Goal: Transaction & Acquisition: Purchase product/service

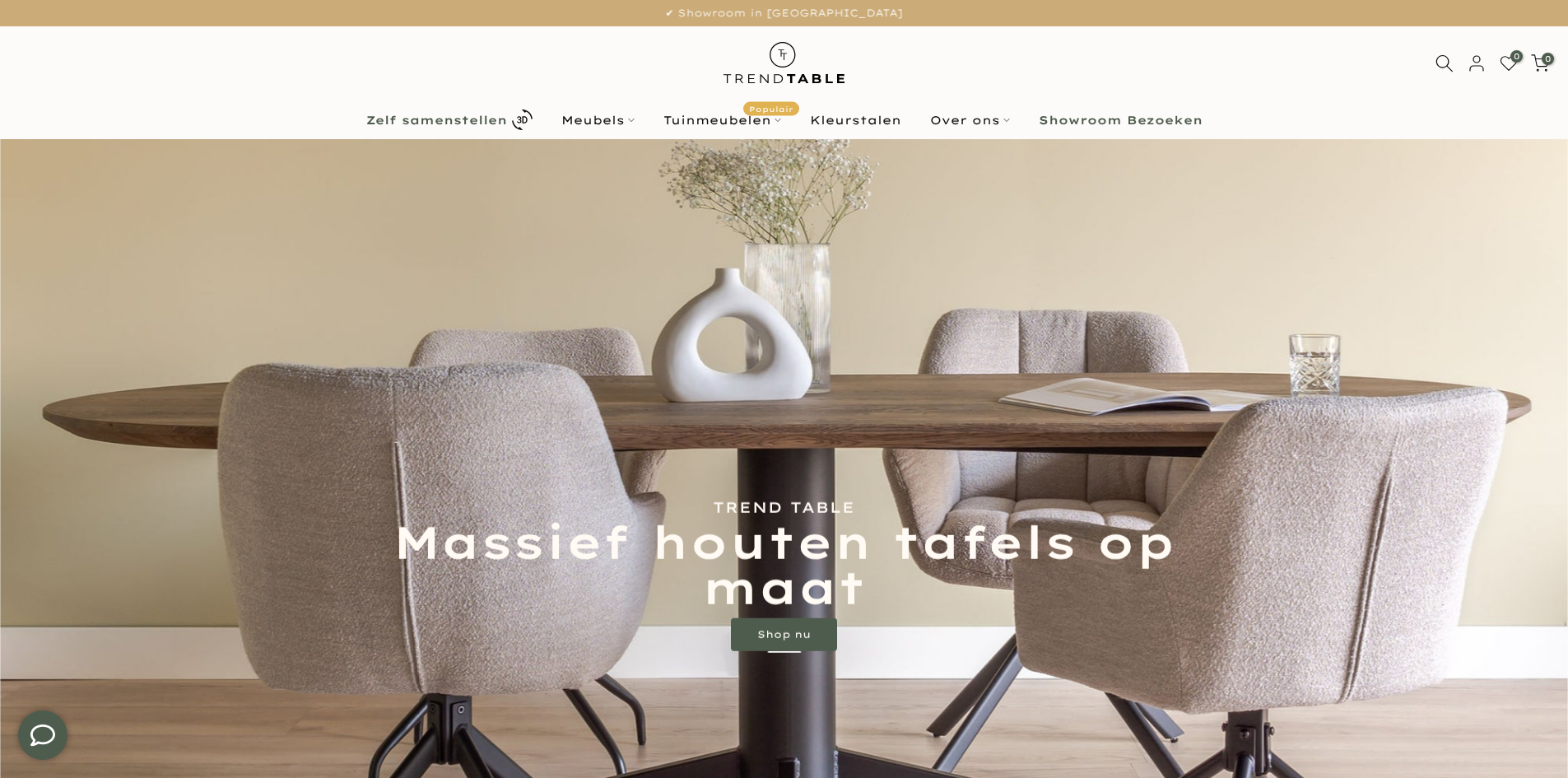
type input "****"
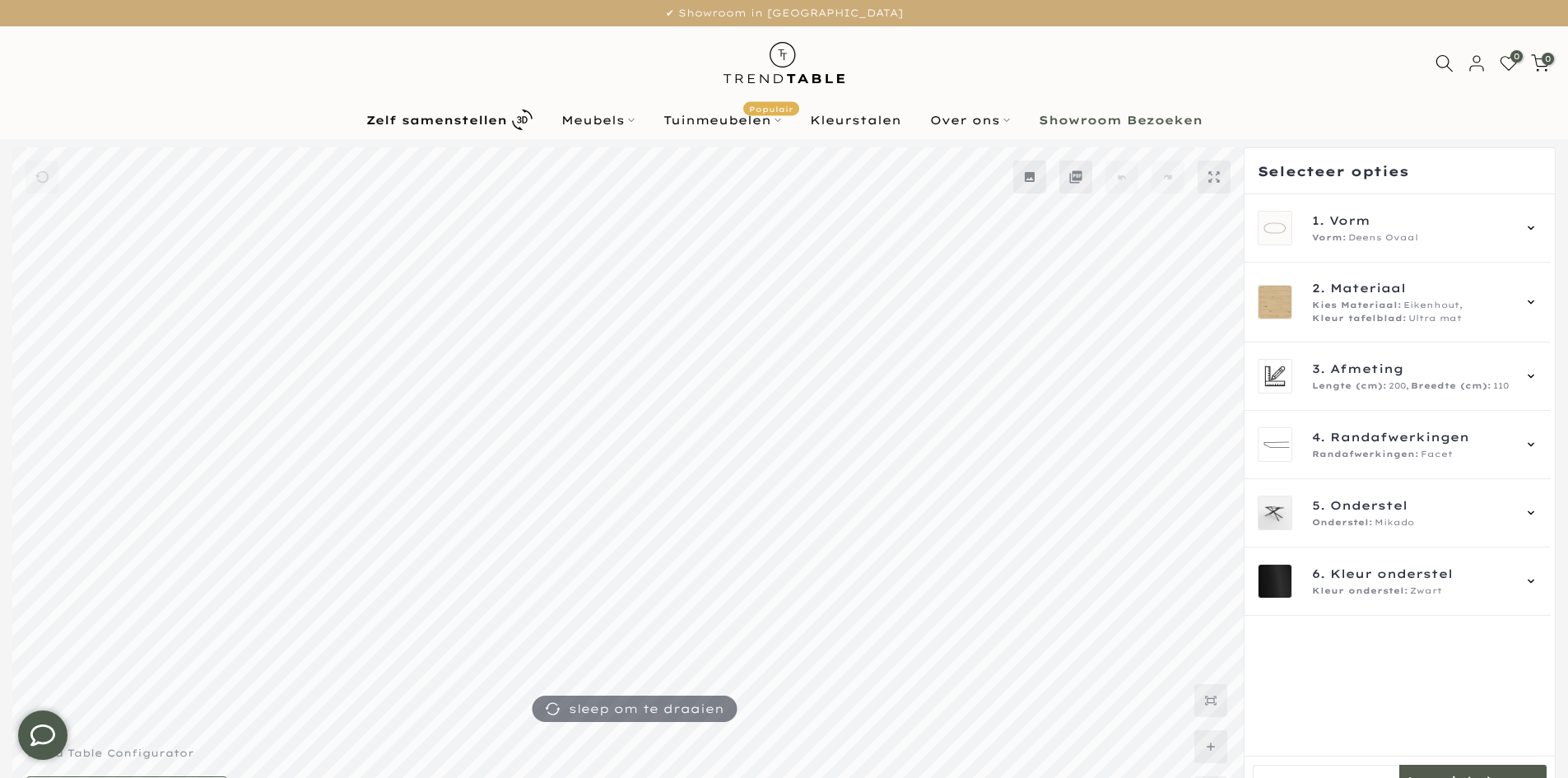
type input "****"
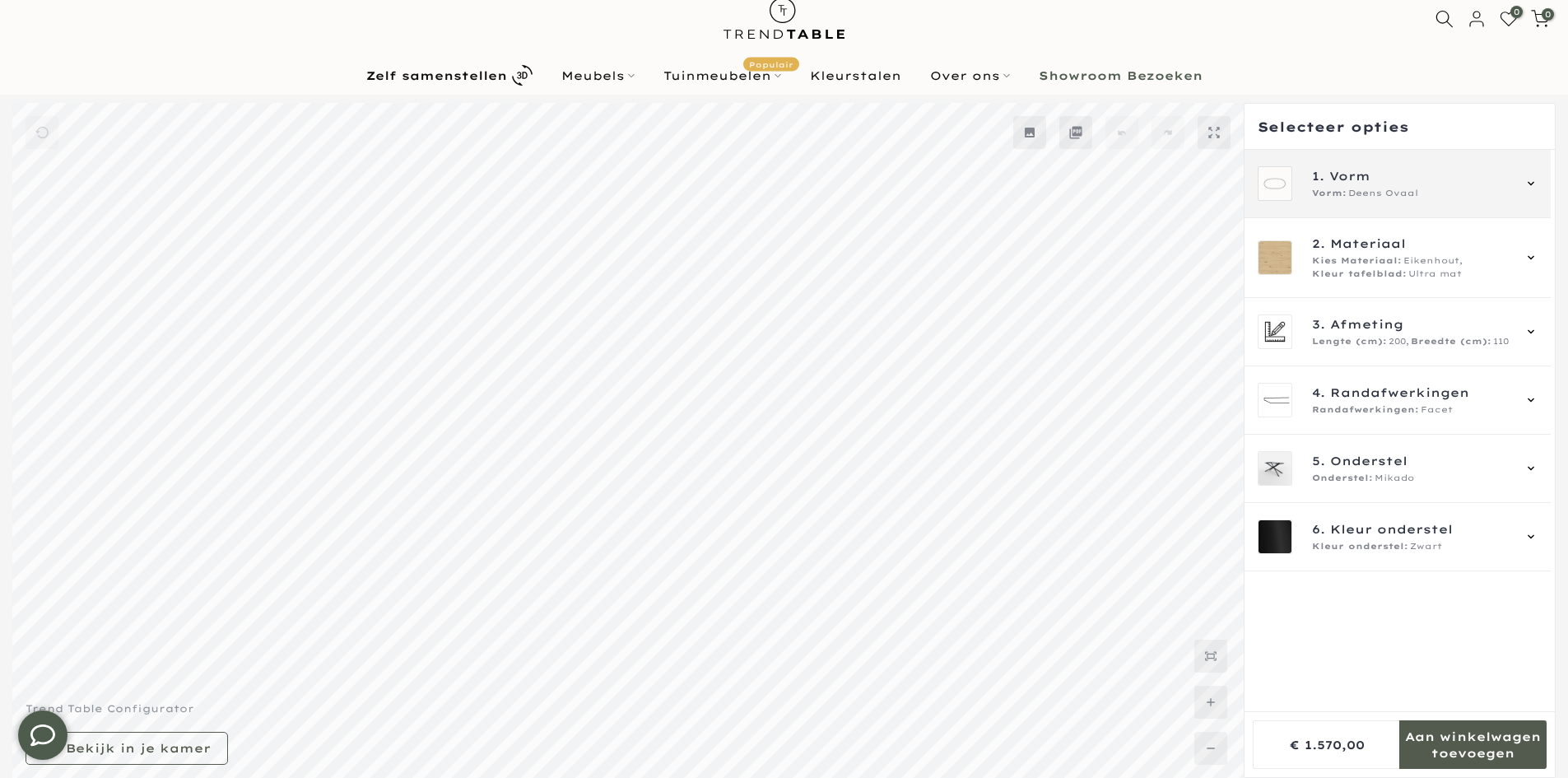
click at [1360, 205] on div "1. Vorm Vorm: Deens Ovaal" at bounding box center [1398, 184] width 306 height 69
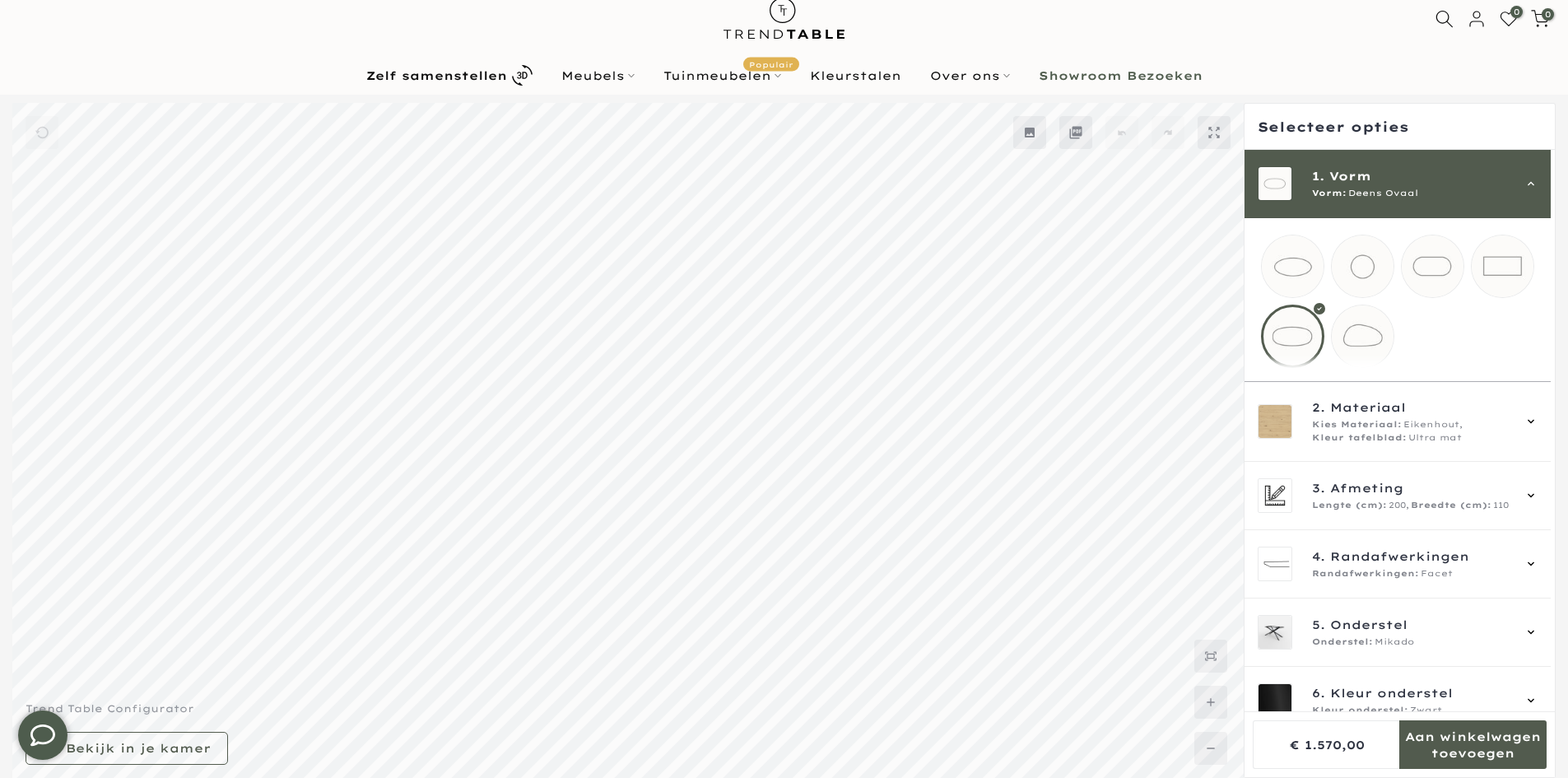
click at [1295, 248] on mmq-loader at bounding box center [1292, 266] width 61 height 61
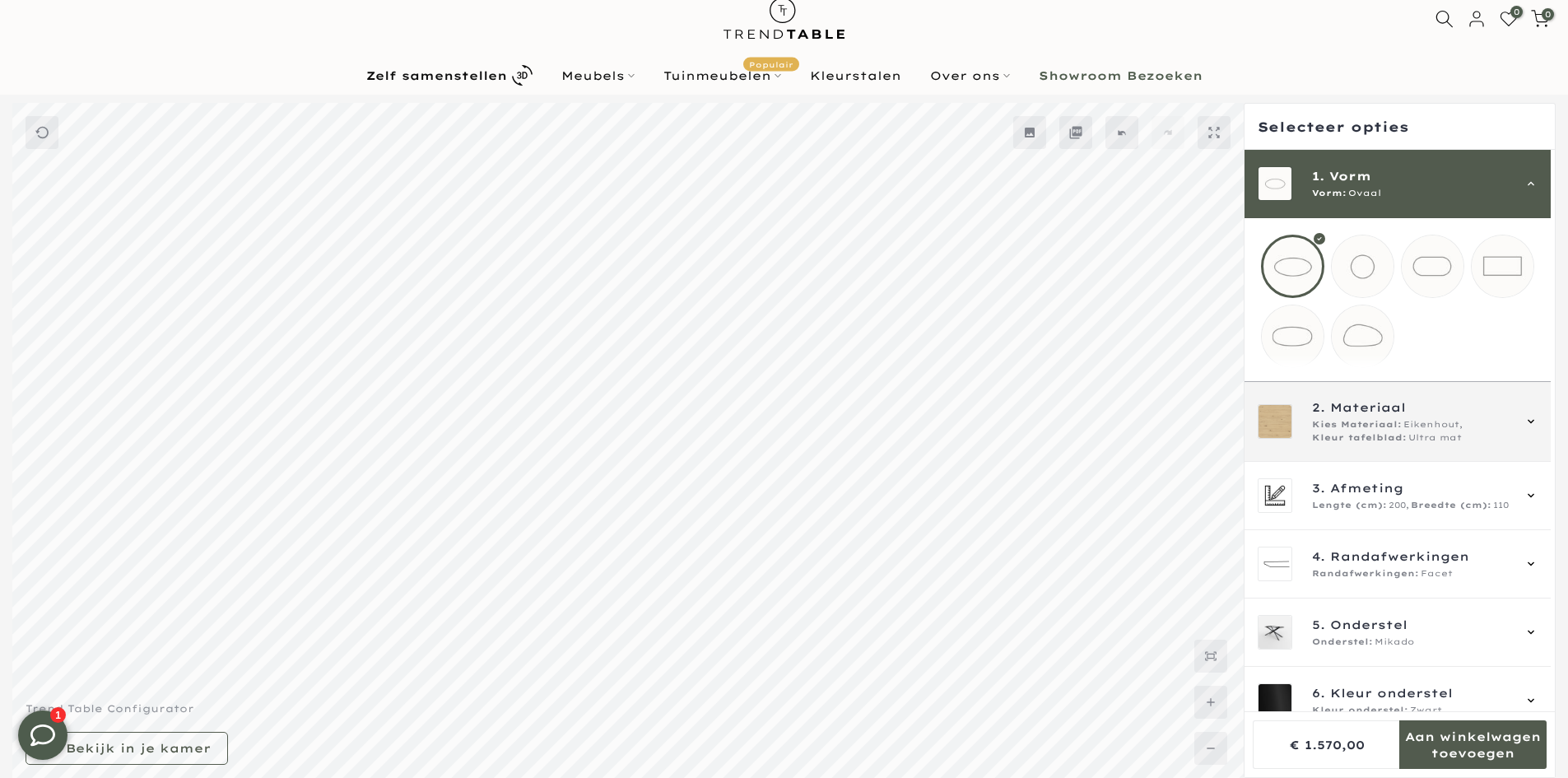
click at [1383, 459] on div "2. Materiaal Kies Materiaal: Eikenhout, Kleur tafelblad: Ultra mat" at bounding box center [1398, 422] width 306 height 80
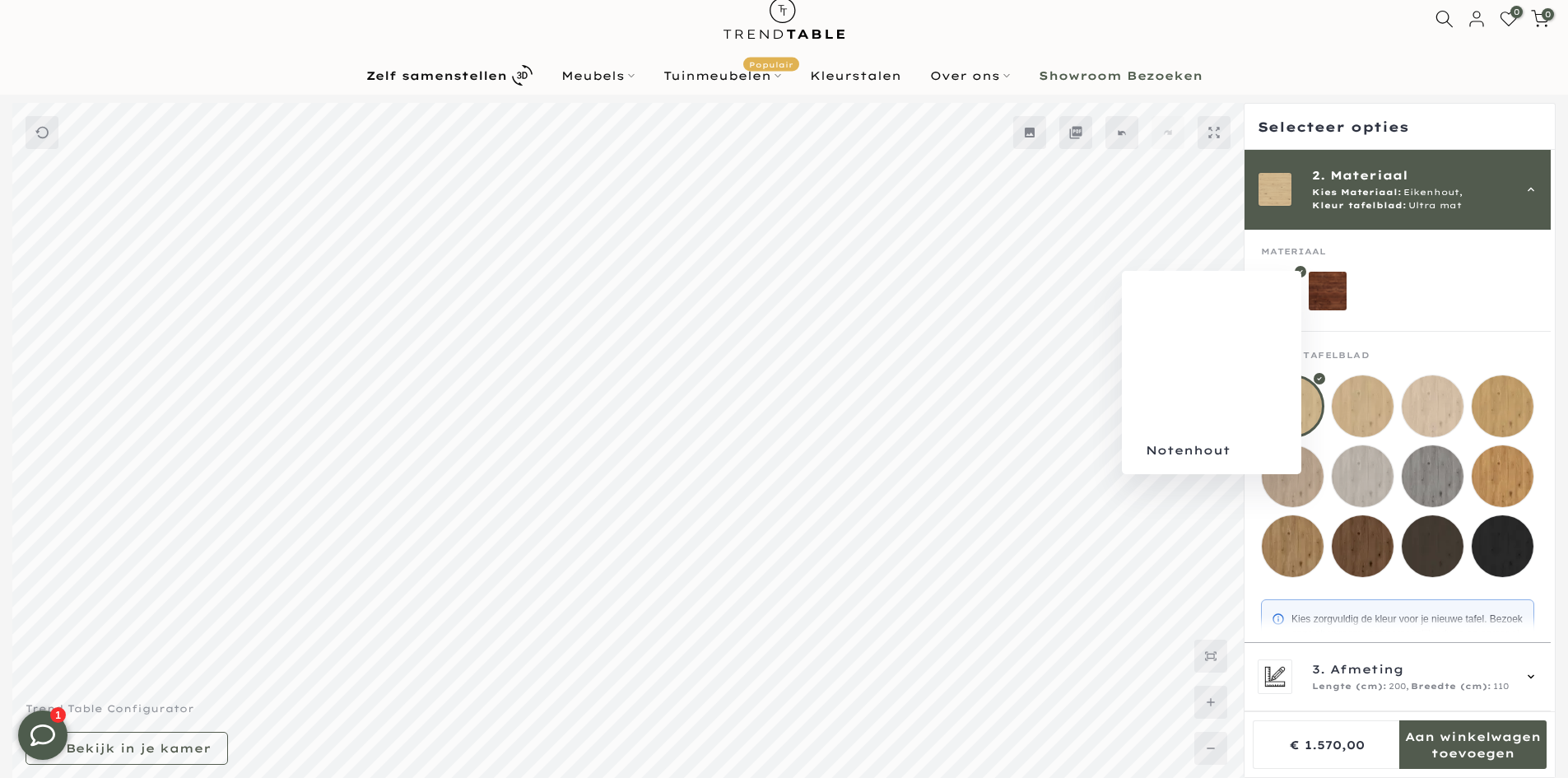
click at [1336, 290] on mmq-loader at bounding box center [1328, 291] width 38 height 38
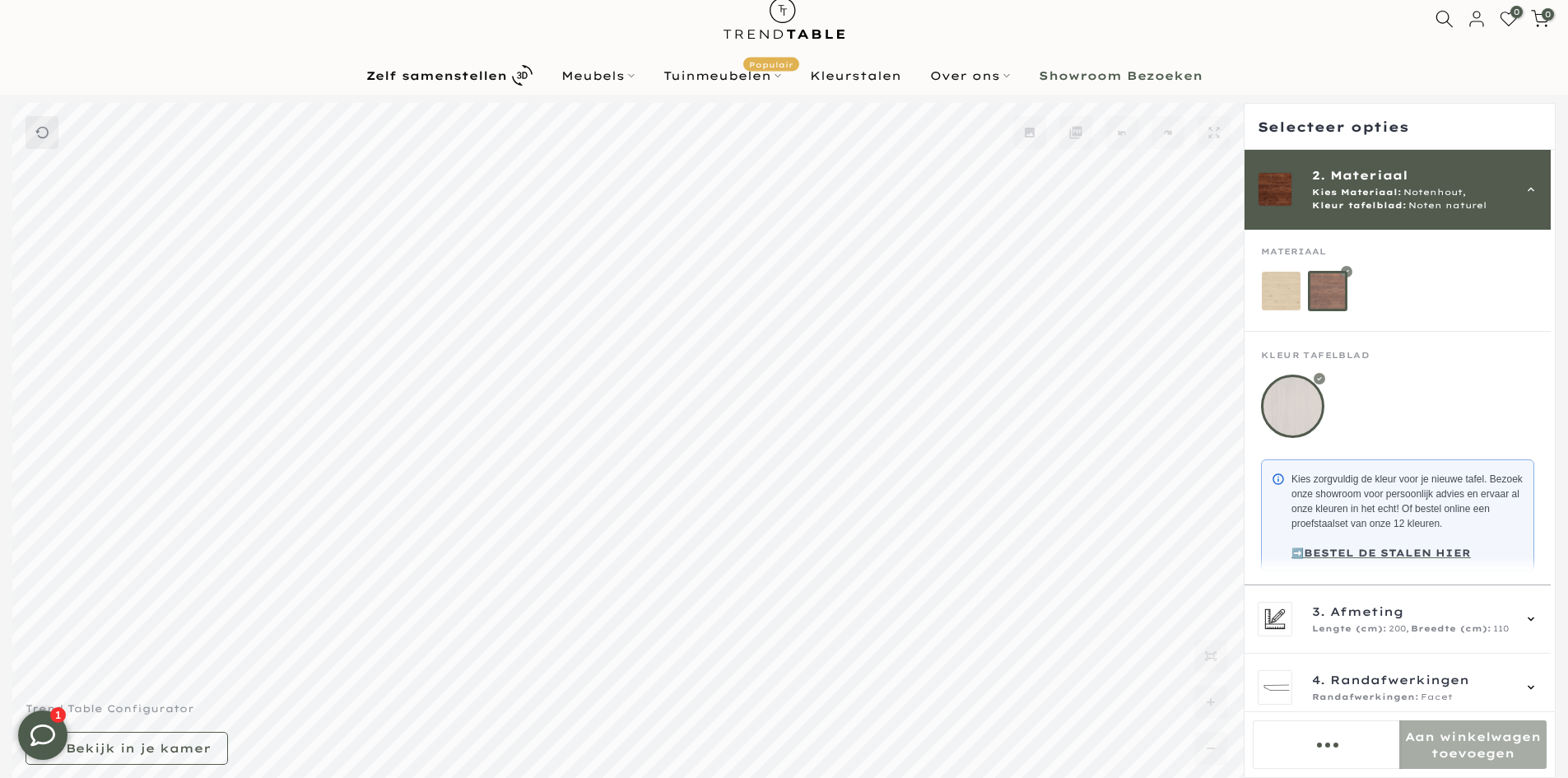
scroll to position [109, 0]
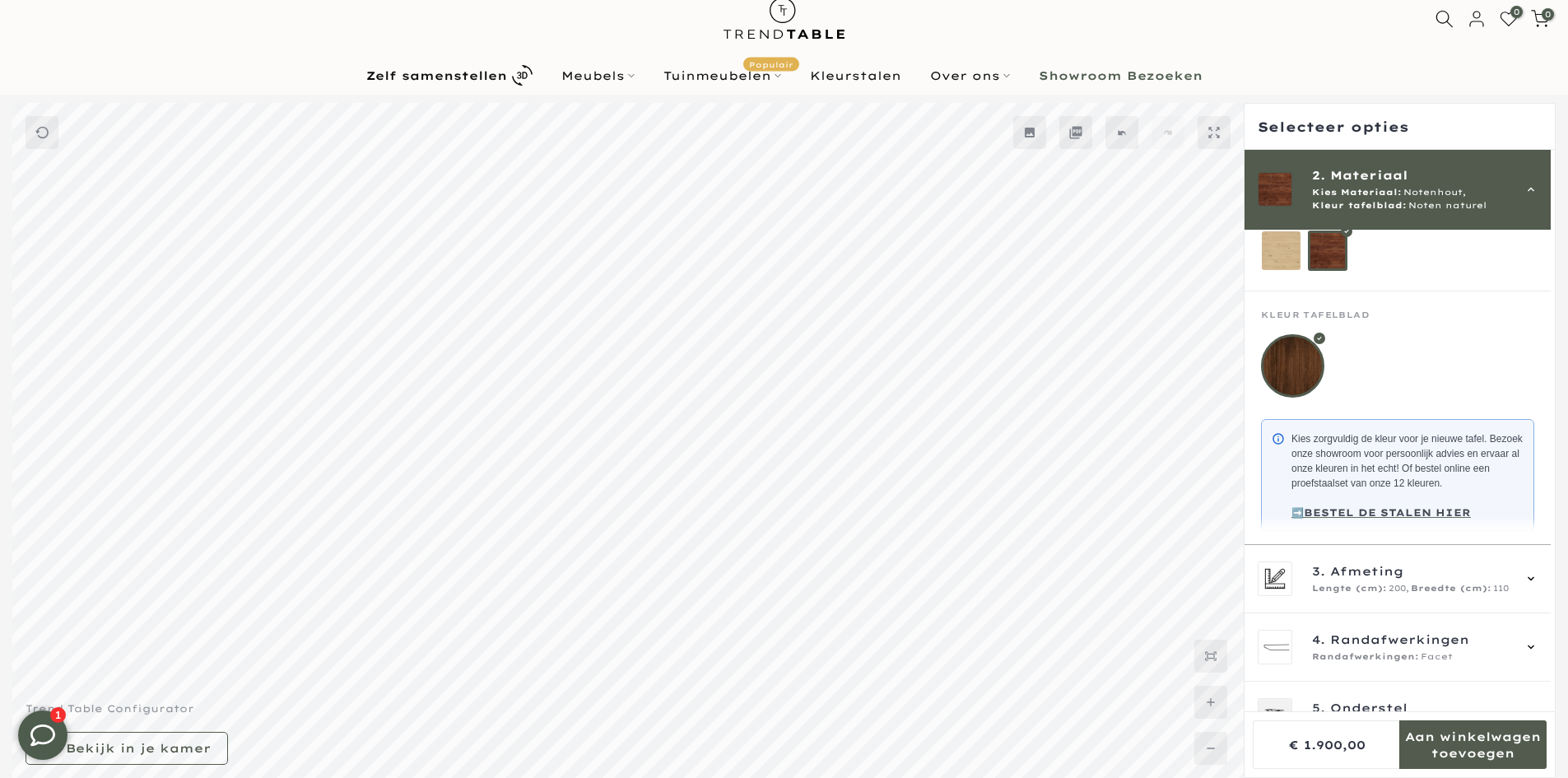
click at [1290, 256] on mmq-loader at bounding box center [1281, 251] width 38 height 38
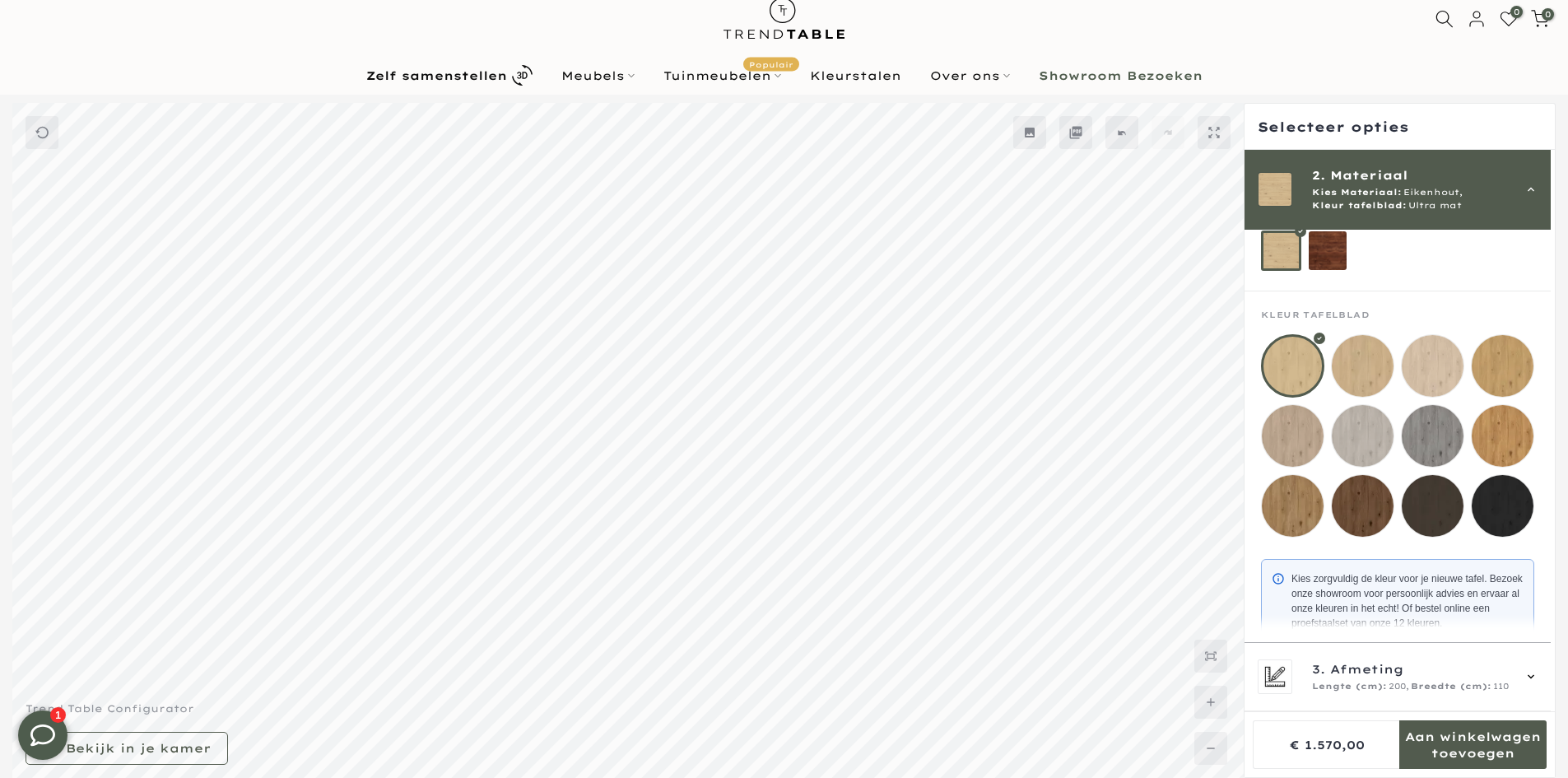
click at [1321, 252] on mmq-loader at bounding box center [1328, 251] width 38 height 38
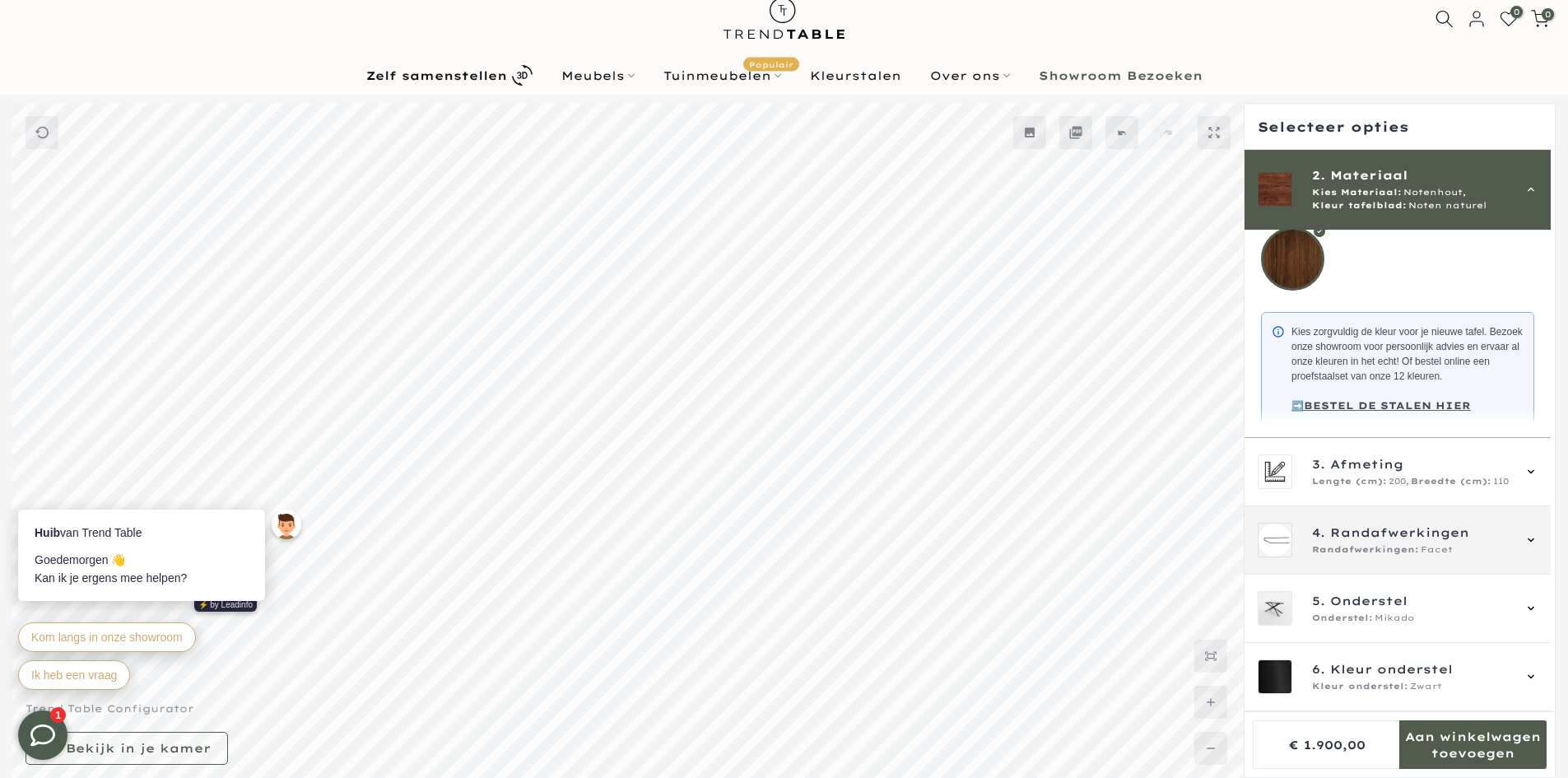
scroll to position [229, 0]
click at [1388, 556] on span "Randafwerkingen:" at bounding box center [1366, 550] width 107 height 13
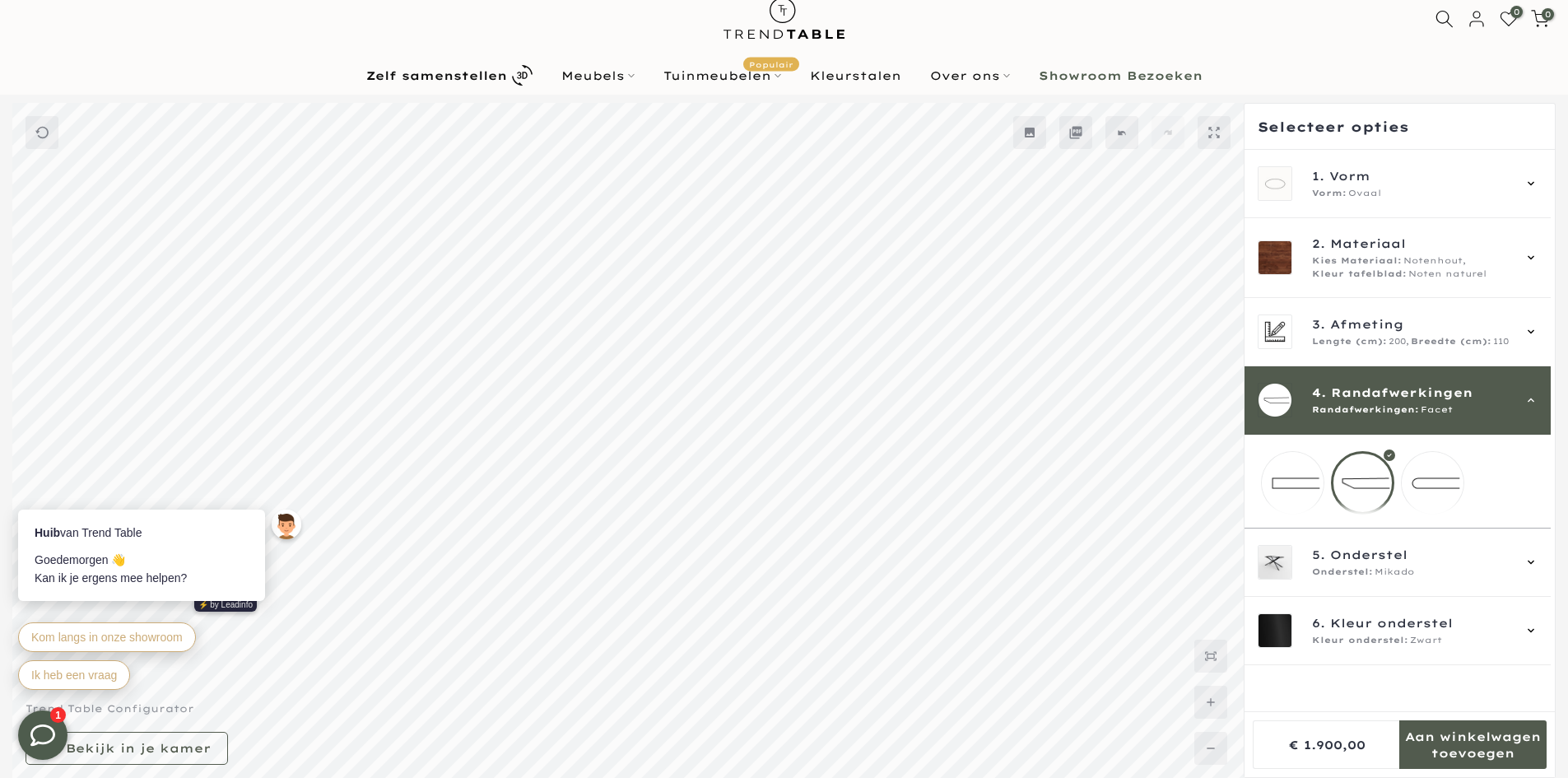
scroll to position [0, 0]
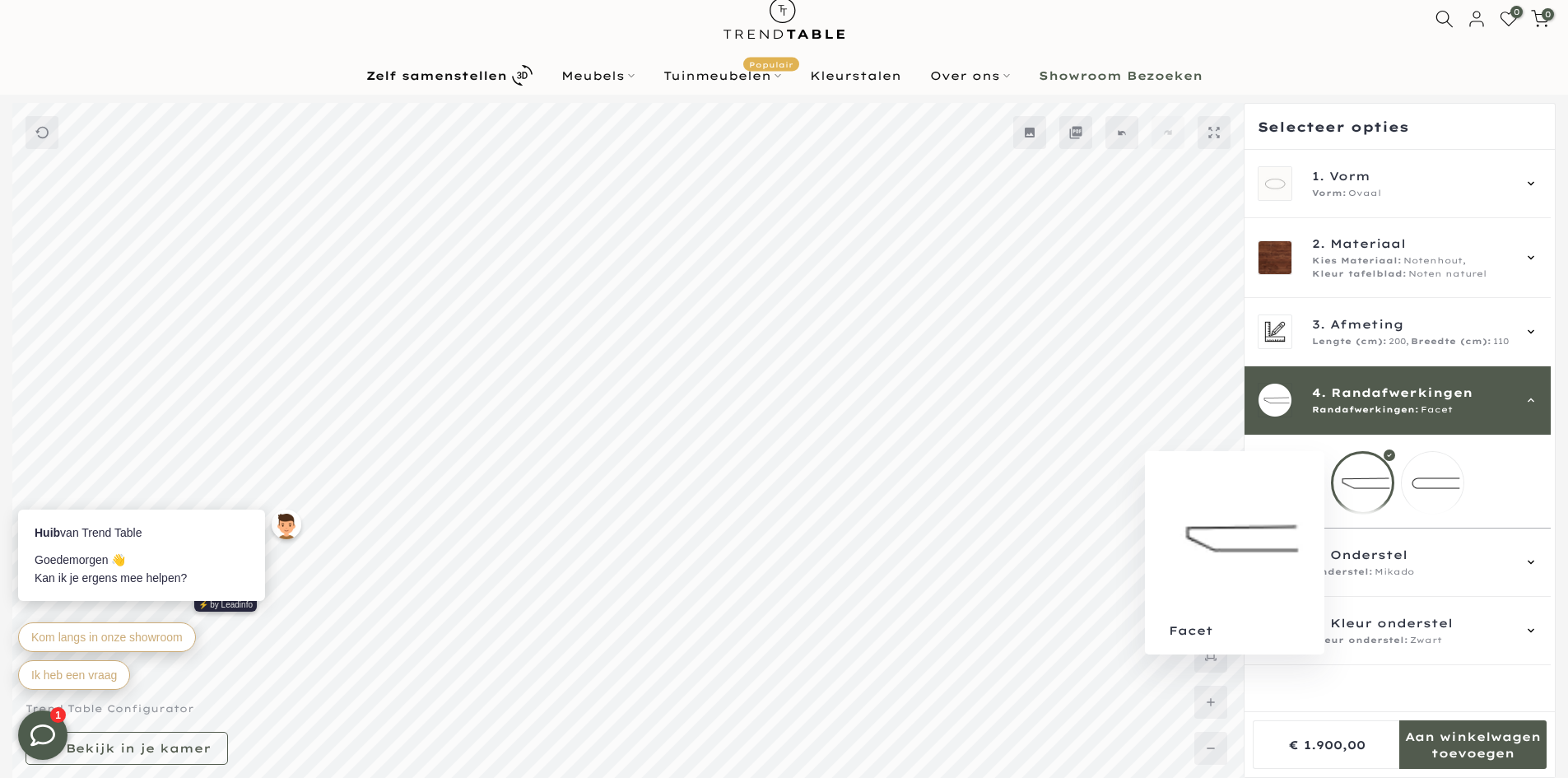
click at [1290, 491] on mmq-loader at bounding box center [1292, 482] width 61 height 61
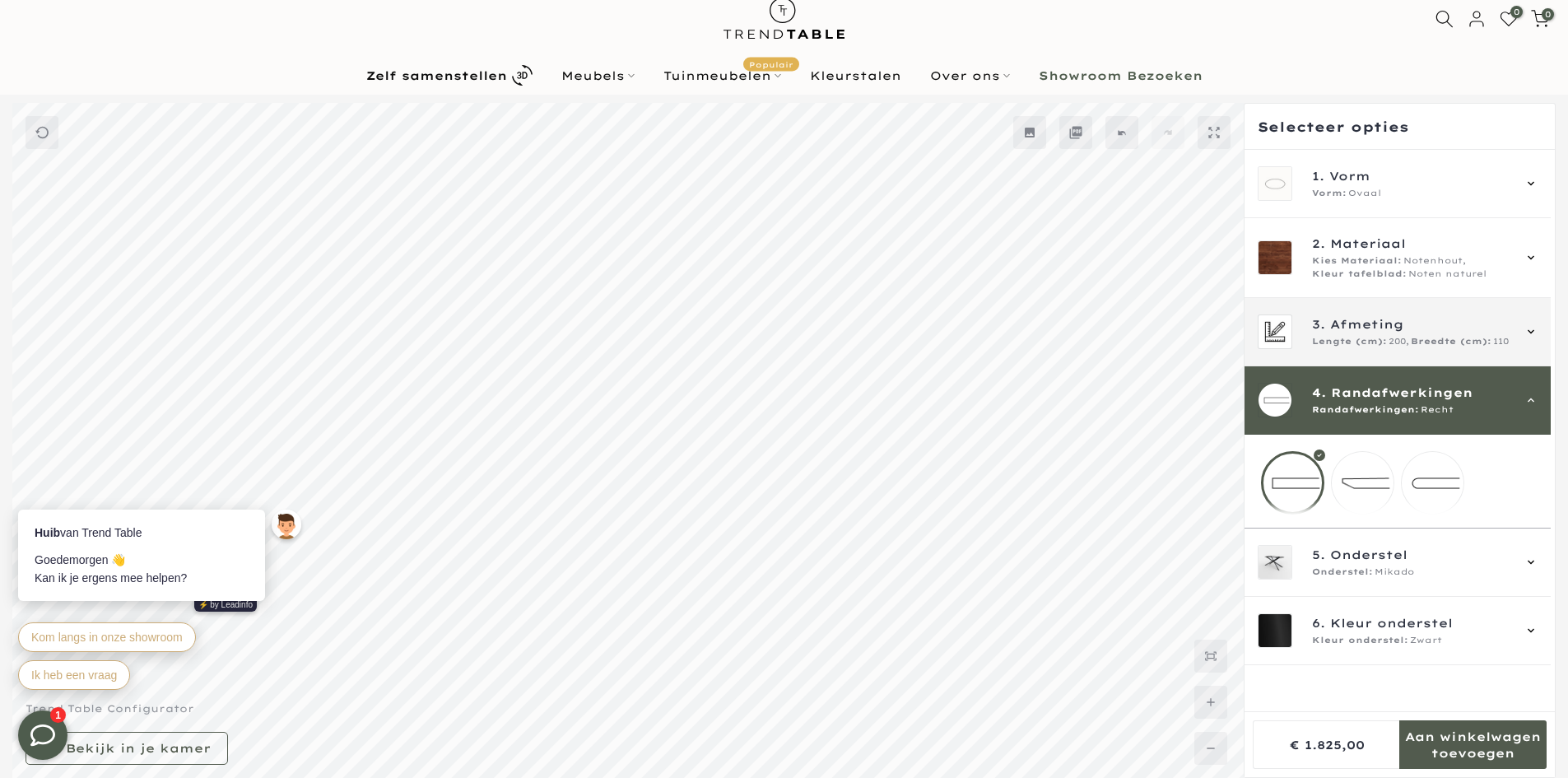
click at [1351, 356] on div "3. Afmeting Lengte (cm): 200, Breedte (cm): 110" at bounding box center [1398, 332] width 306 height 69
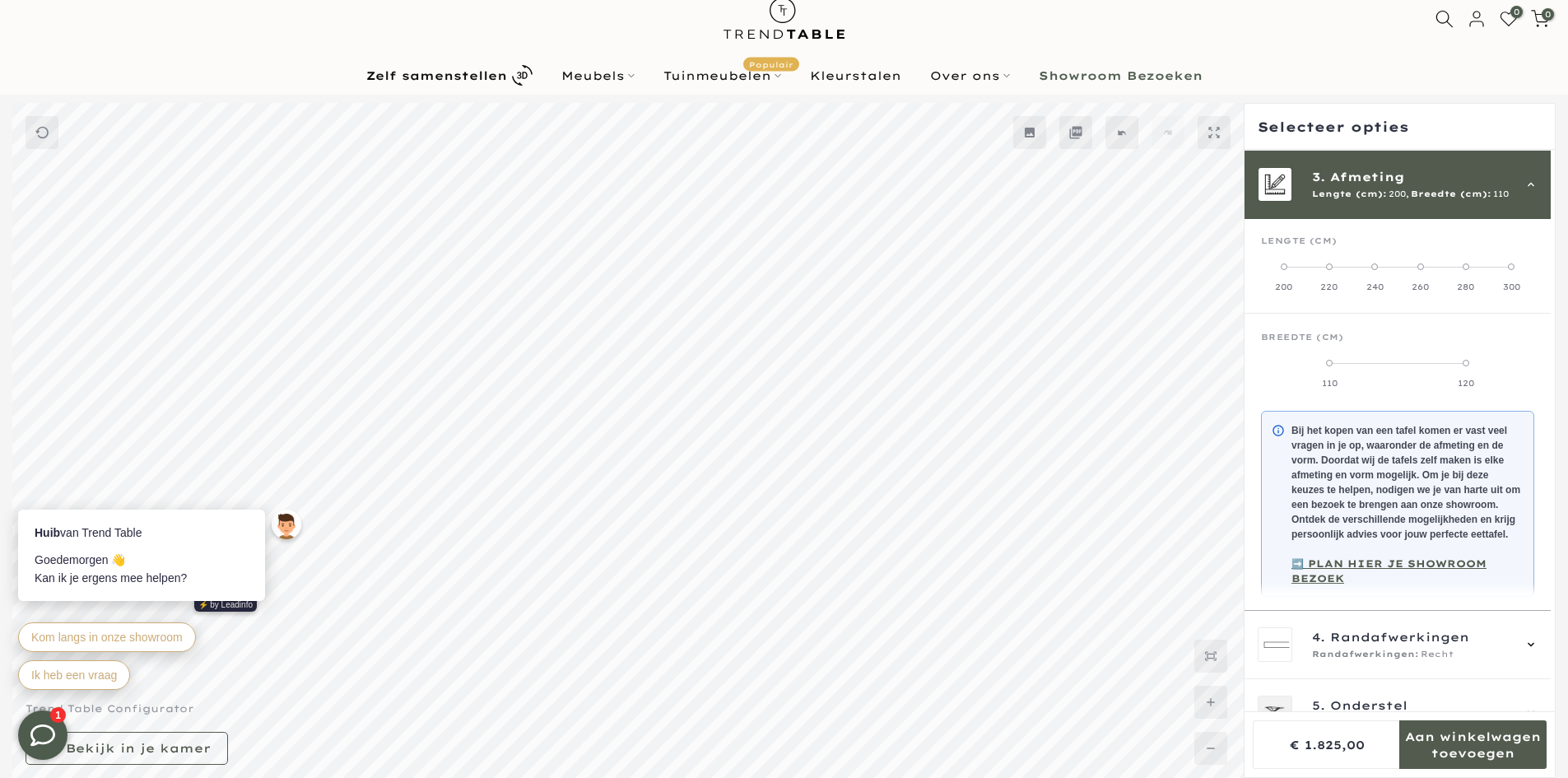
scroll to position [148, 0]
click at [1371, 195] on span "Lengte (cm):" at bounding box center [1350, 193] width 75 height 13
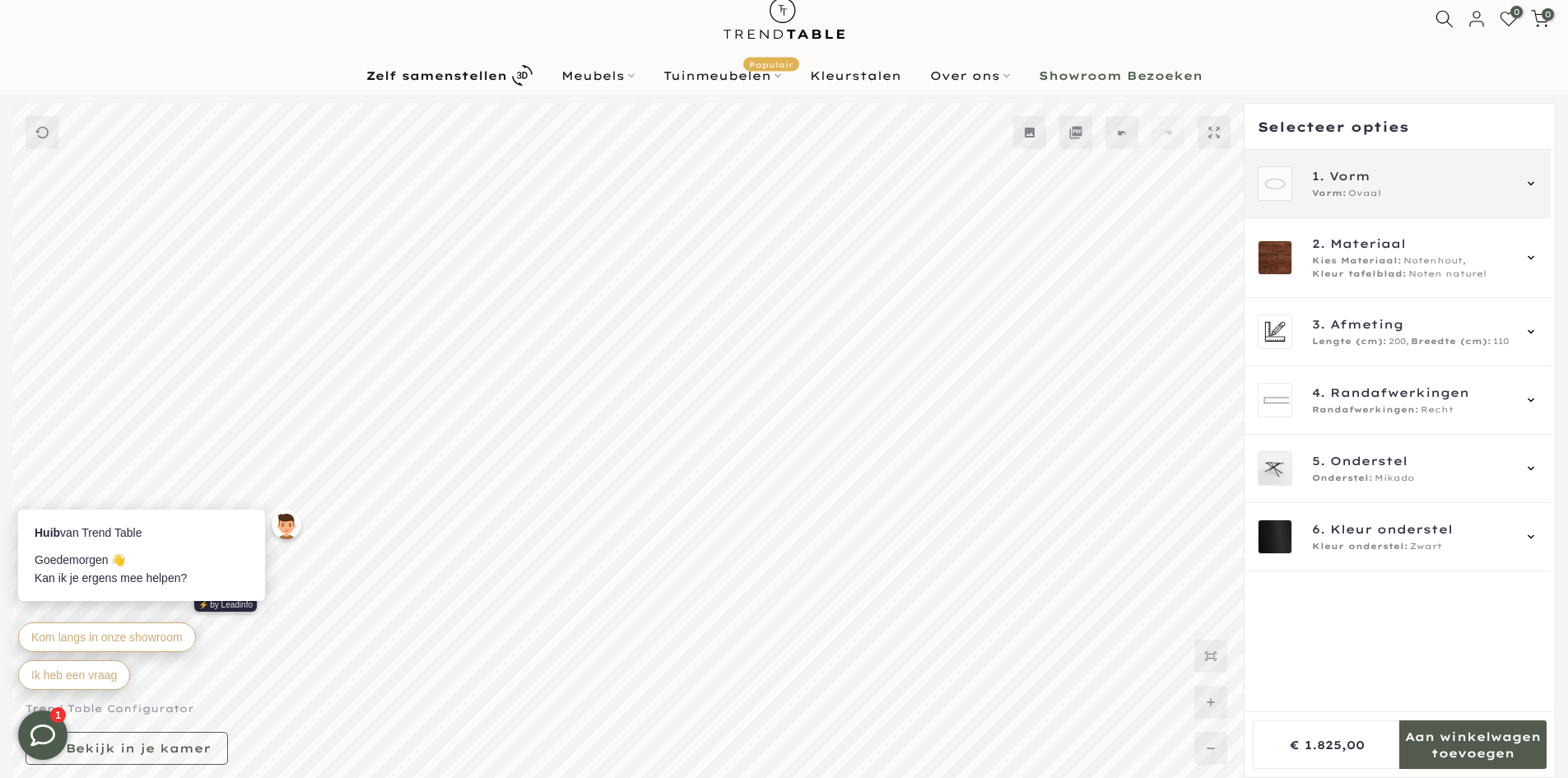
scroll to position [0, 0]
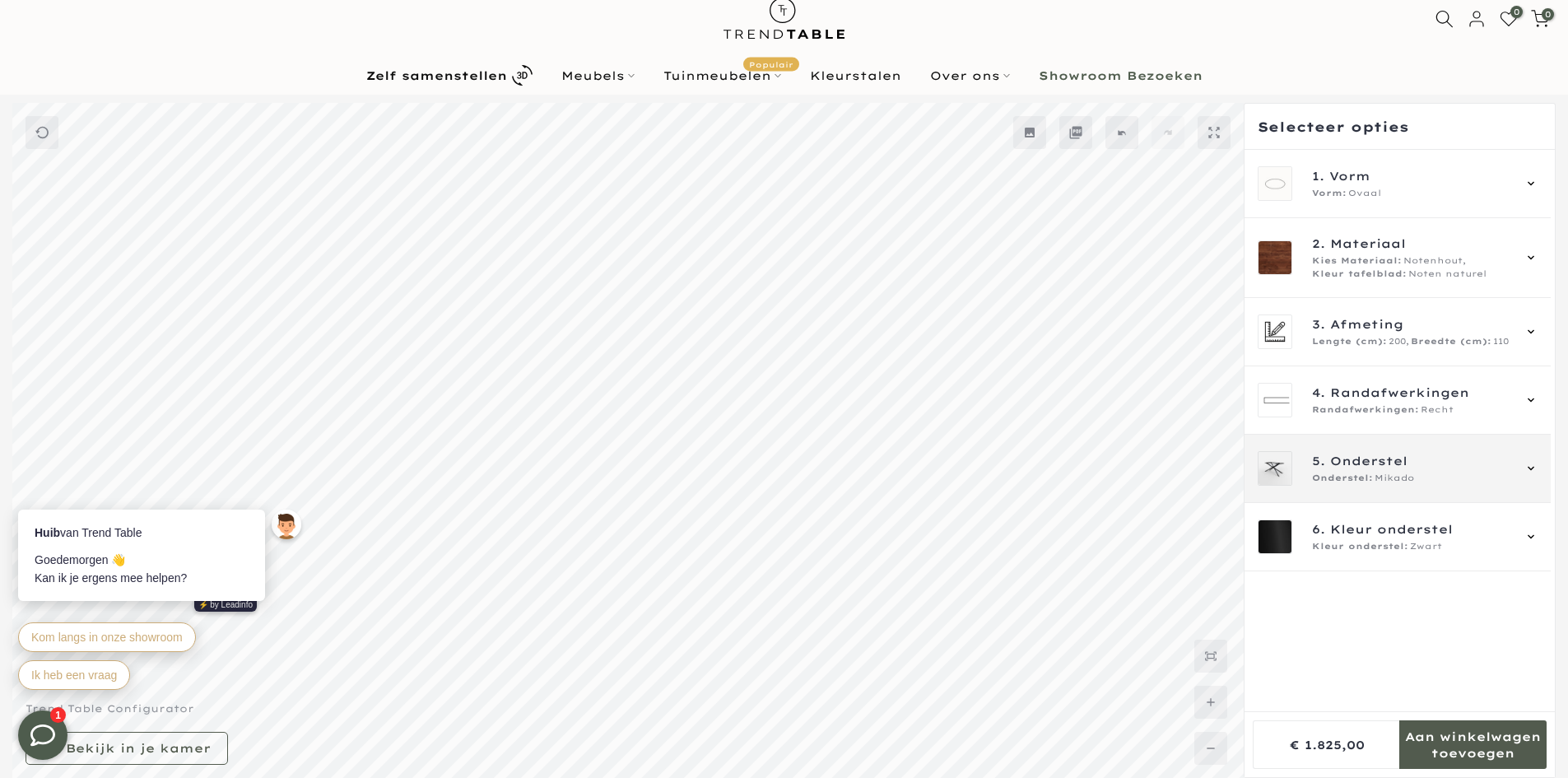
click at [1355, 480] on span "Onderstel:" at bounding box center [1343, 478] width 61 height 13
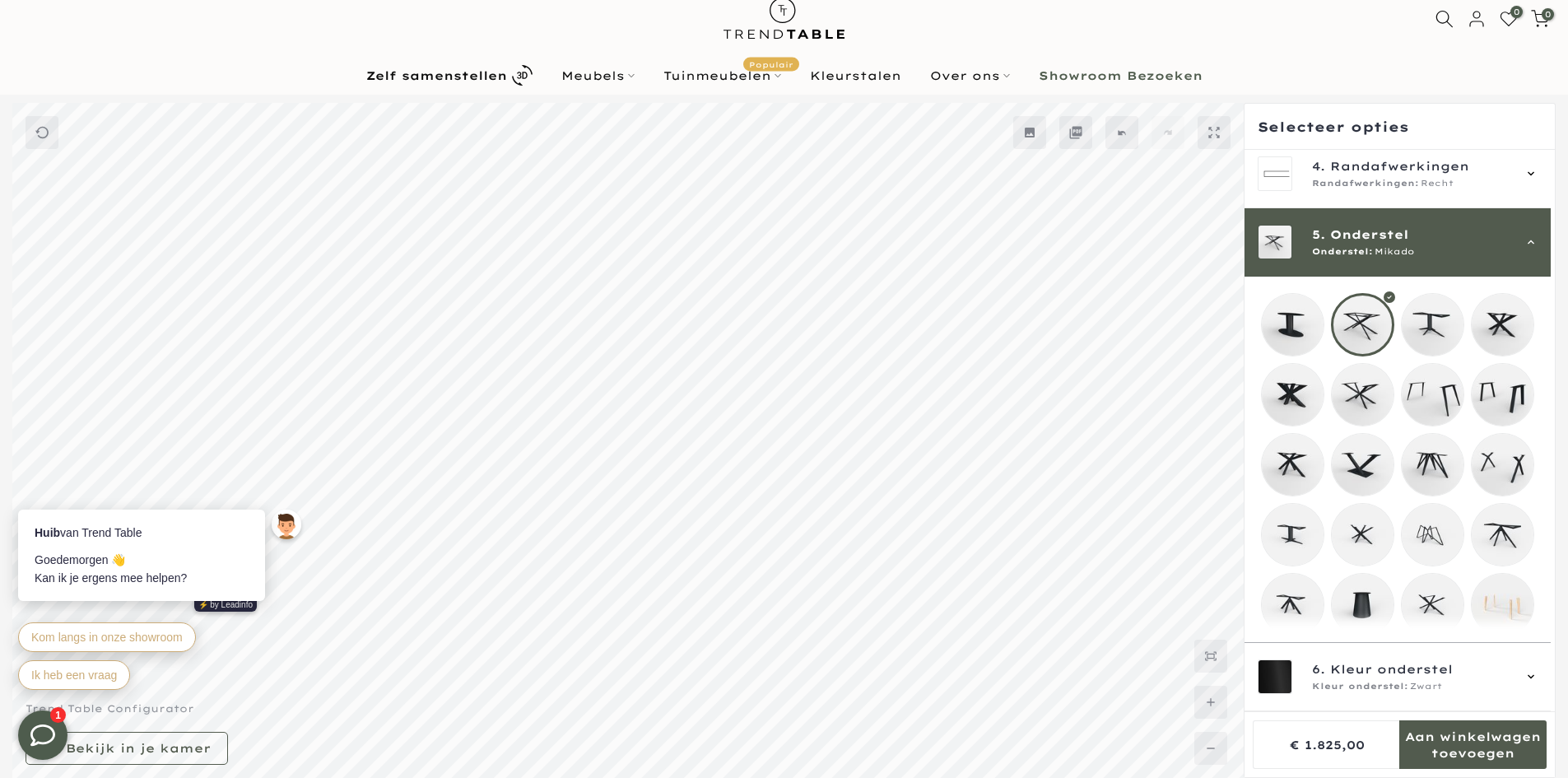
scroll to position [247, 0]
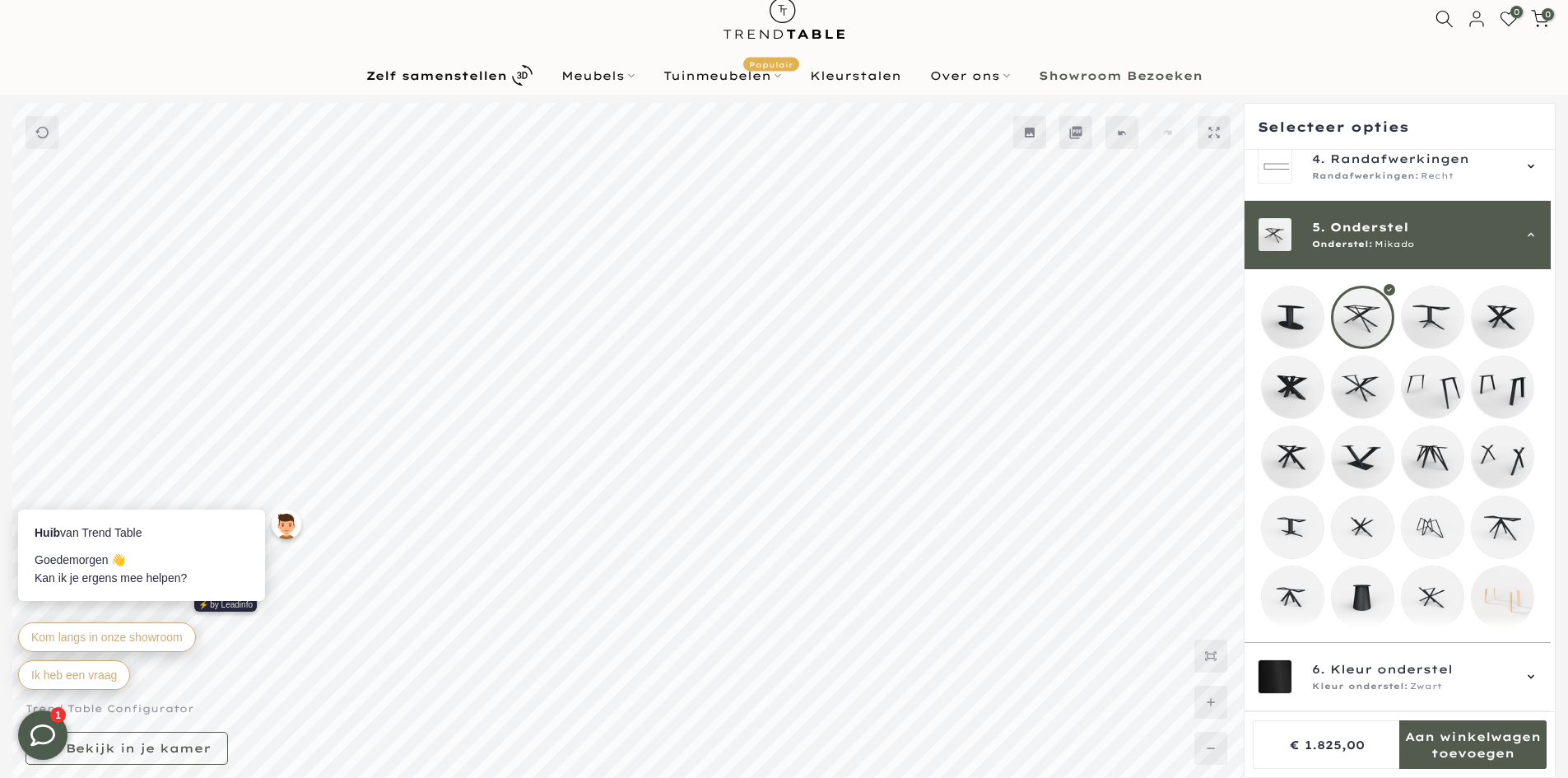
click at [1421, 238] on div "Onderstel: Mikado" at bounding box center [1411, 245] width 199 height 13
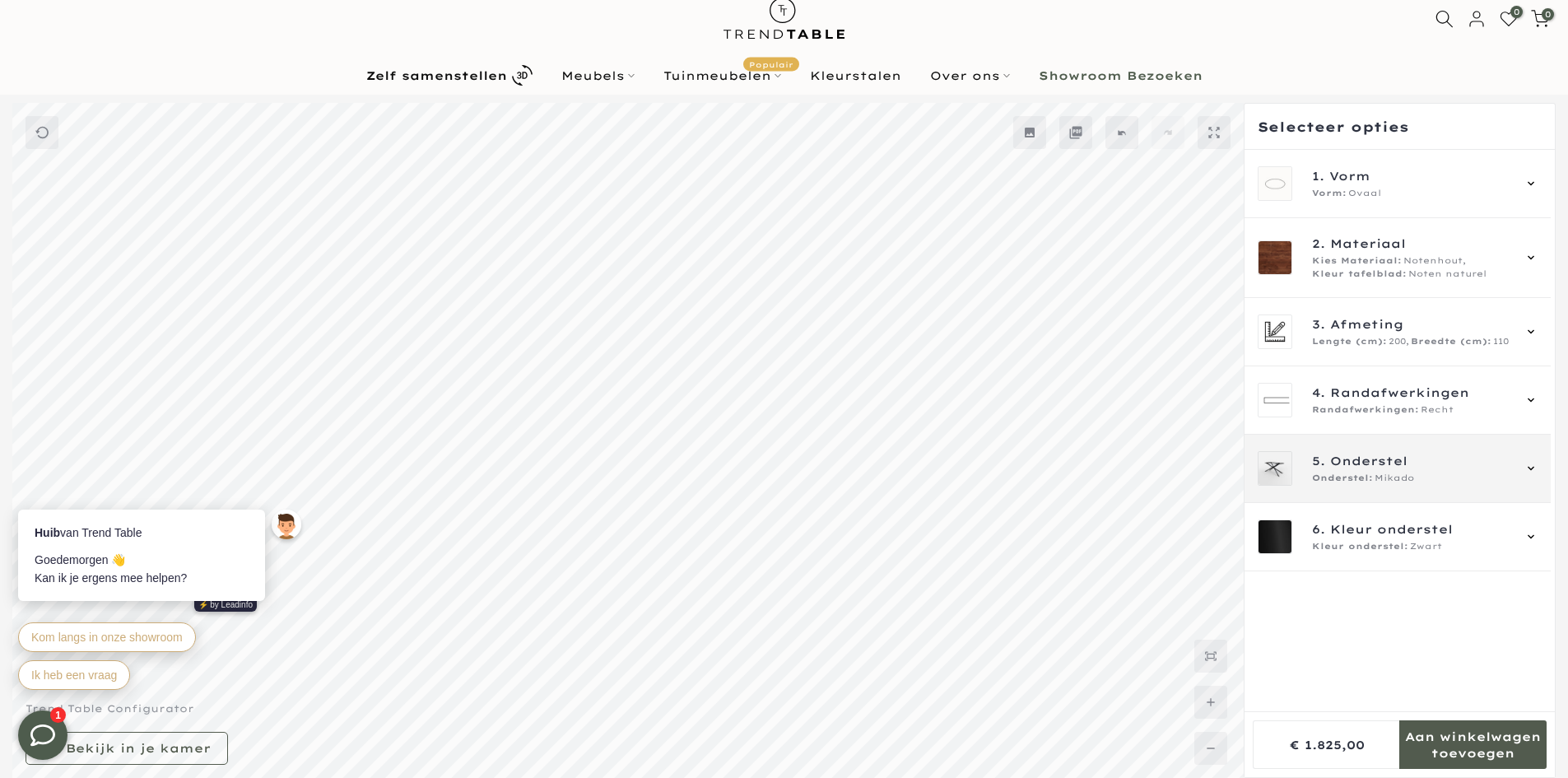
click at [1431, 497] on div "5. Onderstel Onderstel: Mikado" at bounding box center [1398, 469] width 306 height 69
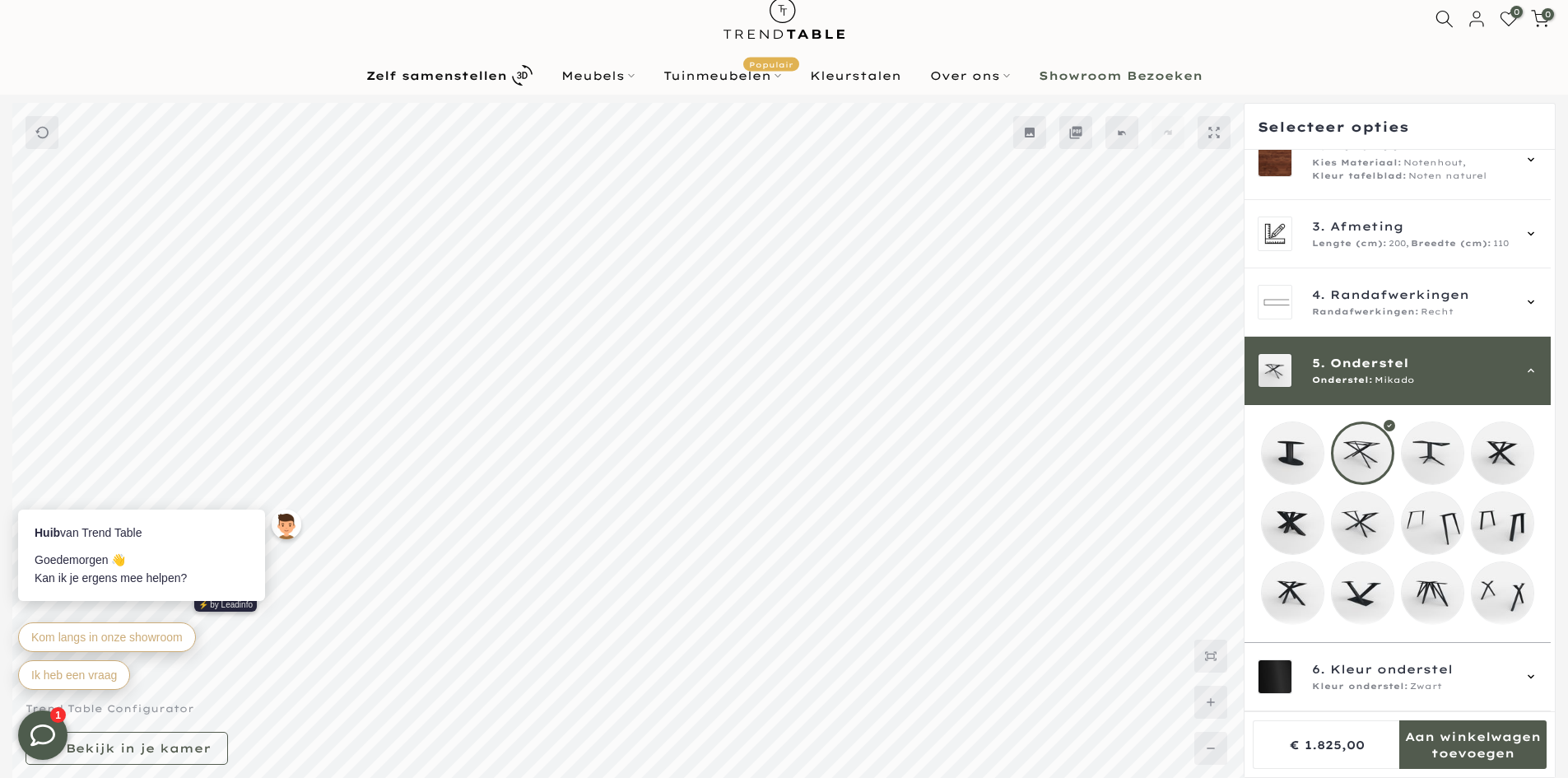
scroll to position [247, 0]
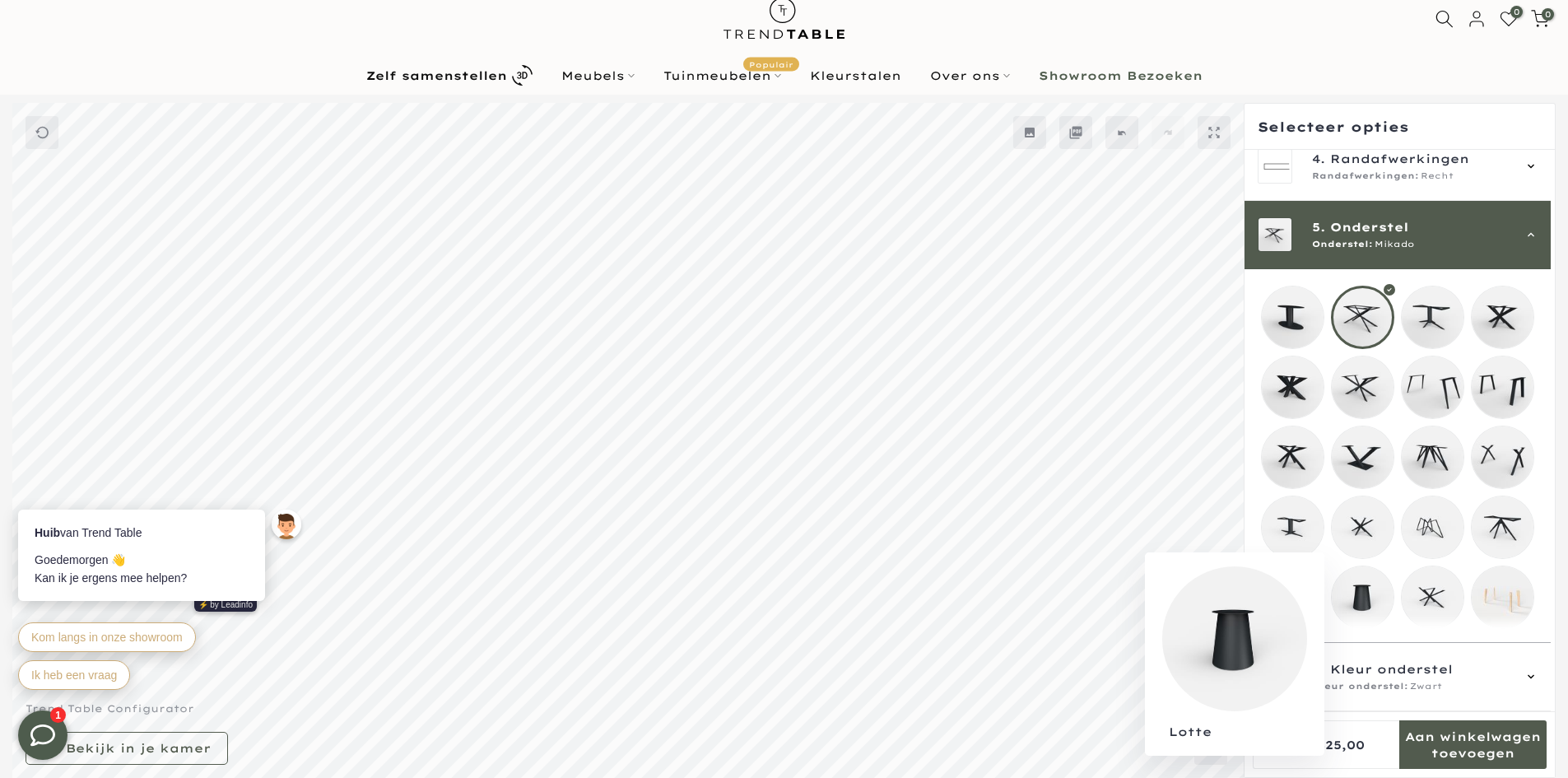
click at [1361, 590] on mmq-loader at bounding box center [1362, 597] width 61 height 61
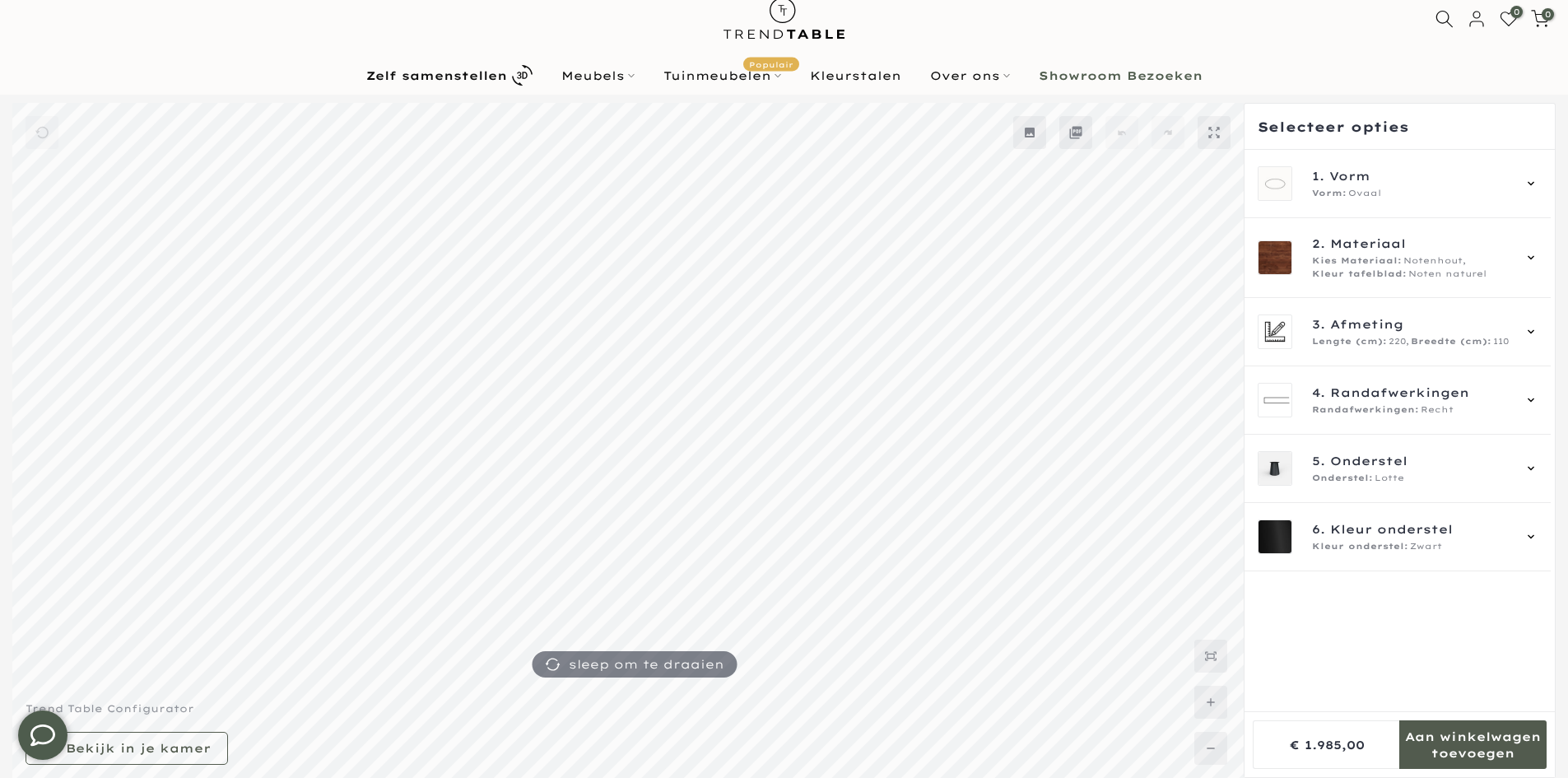
type input "****"
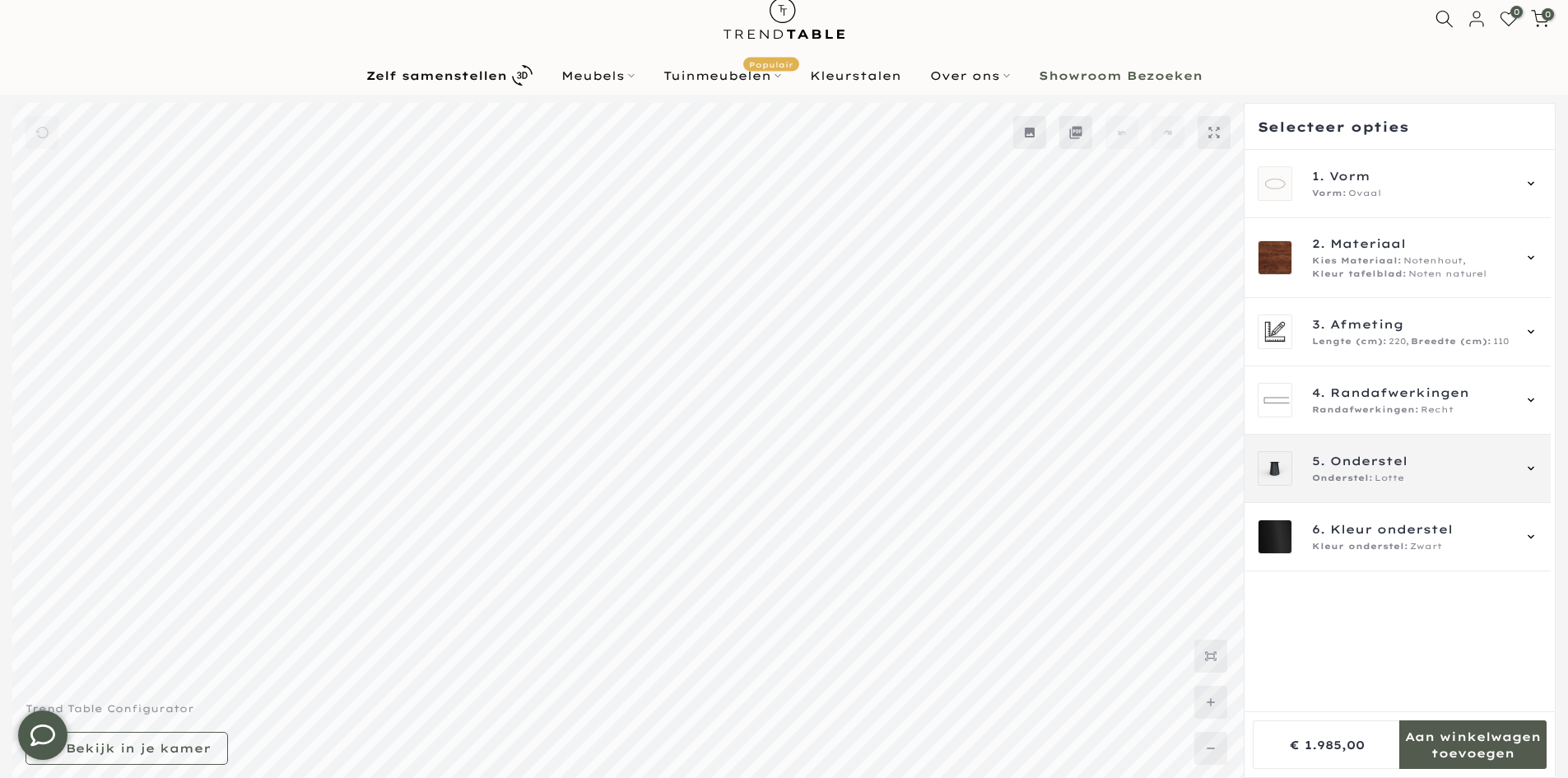
click at [1369, 501] on div "5. Onderstel Onderstel: Lotte" at bounding box center [1398, 469] width 306 height 69
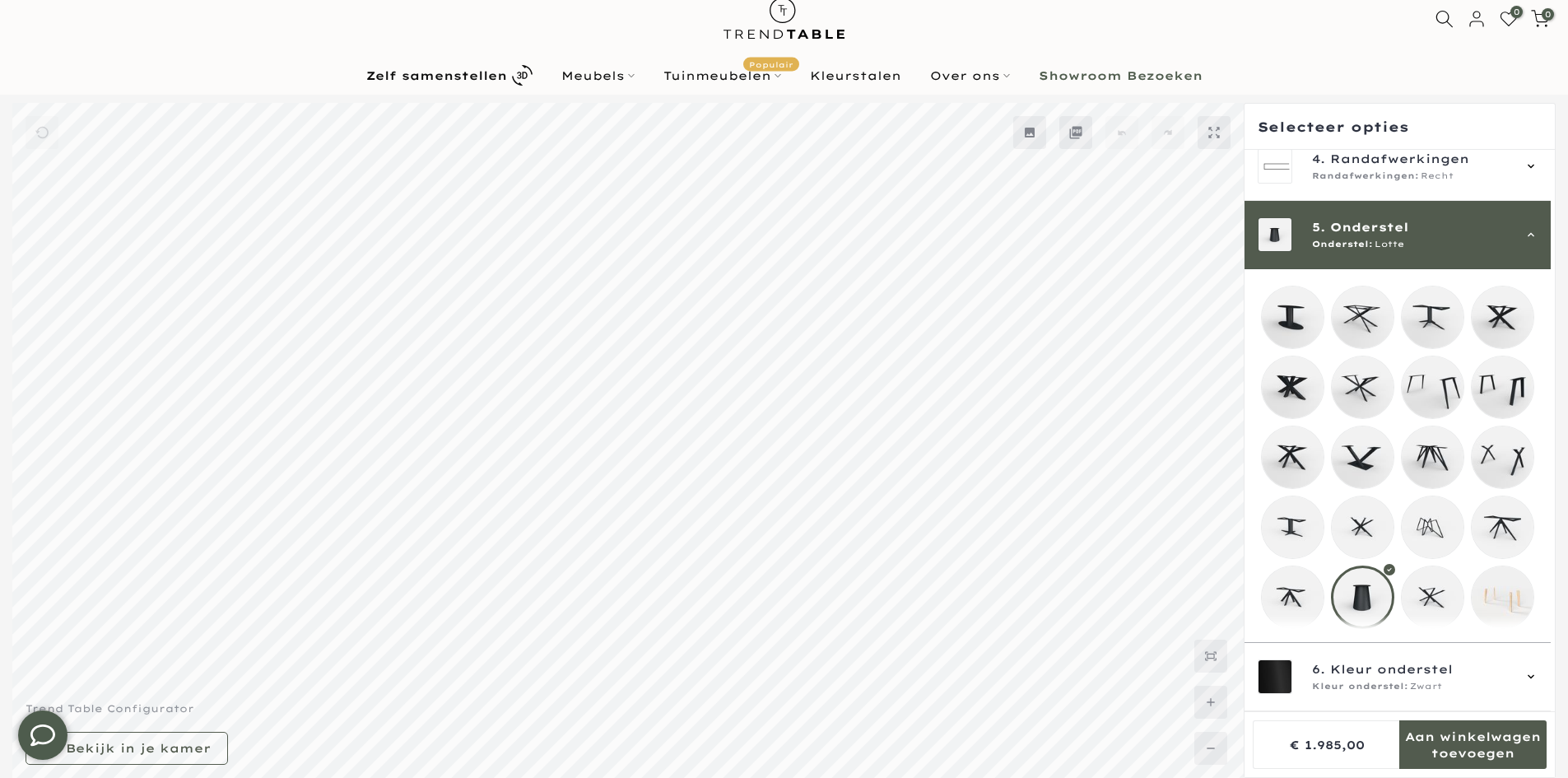
scroll to position [247, 0]
click at [1418, 218] on span "5. Onderstel" at bounding box center [1411, 227] width 199 height 18
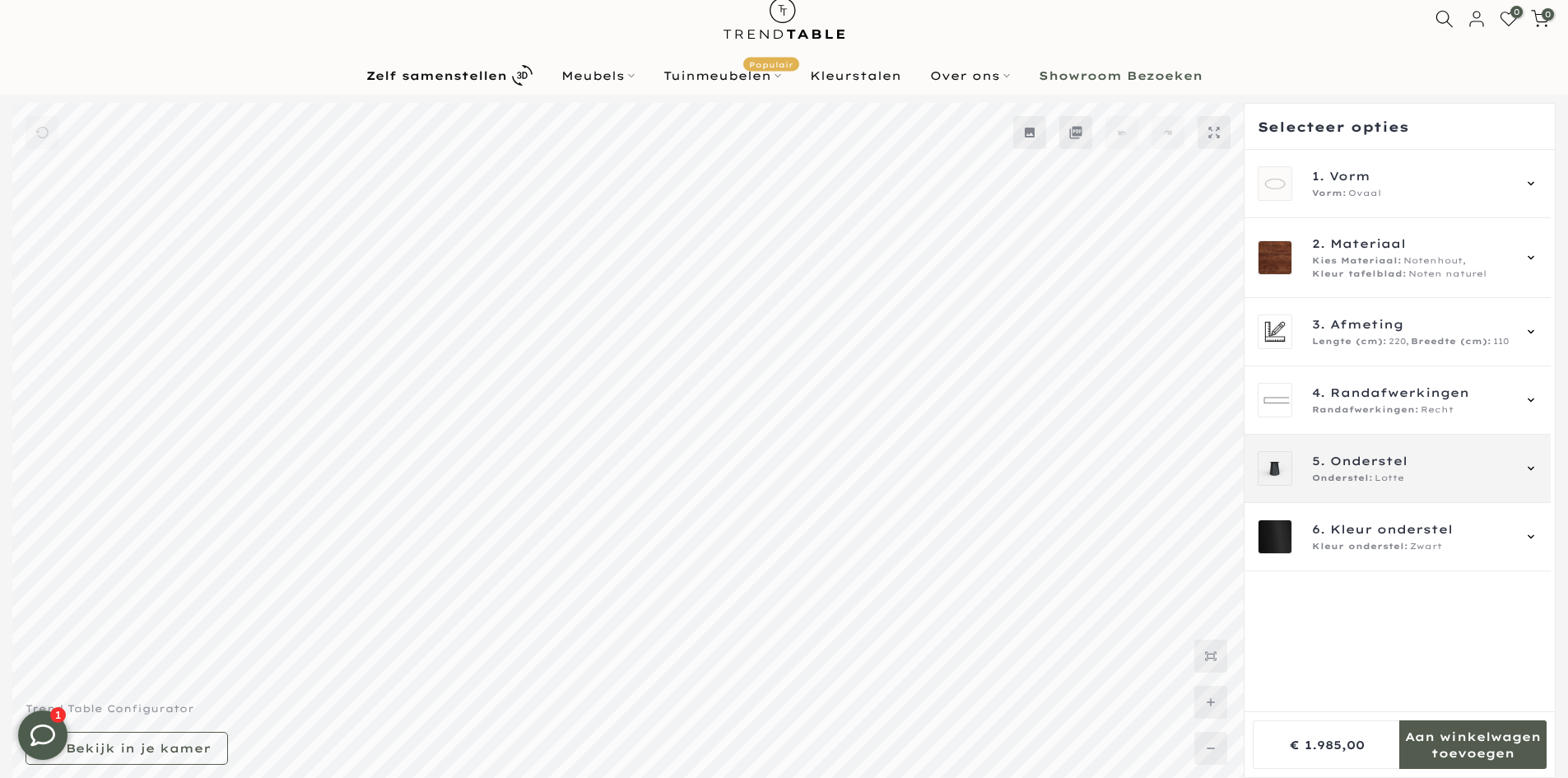
scroll to position [0, 0]
click at [1356, 477] on span "Onderstel:" at bounding box center [1343, 478] width 61 height 13
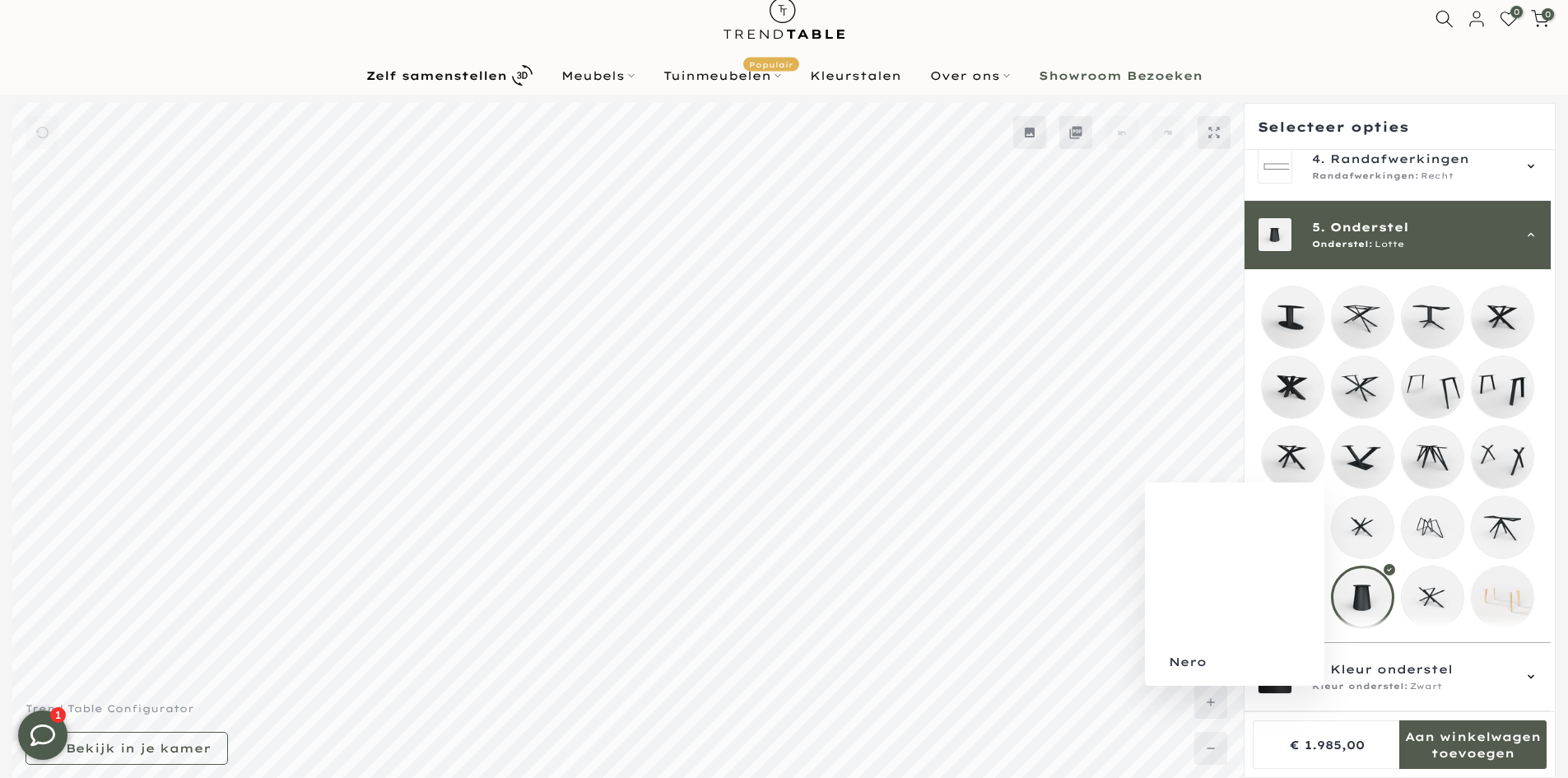
scroll to position [247, 0]
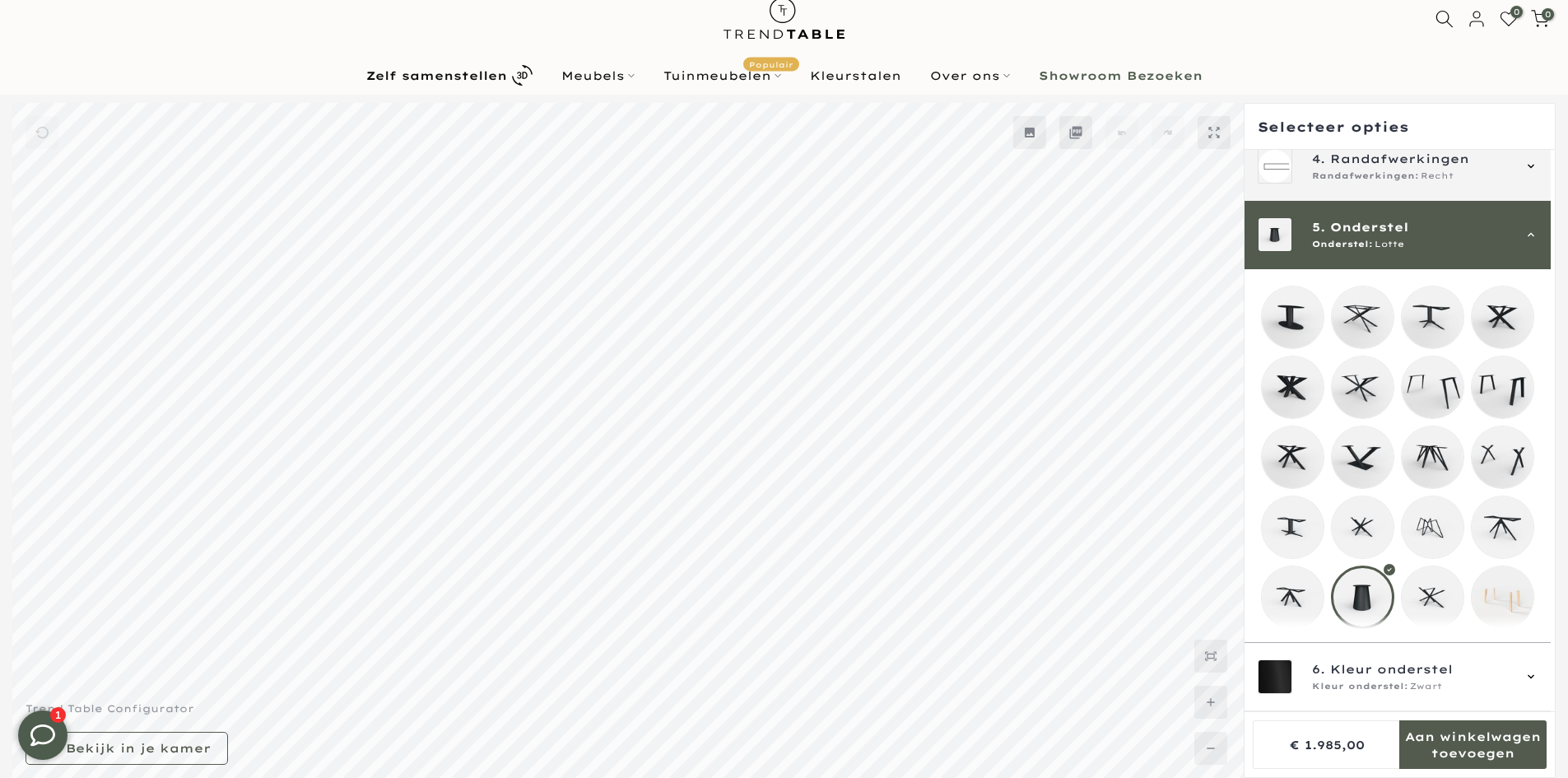
click at [1373, 238] on div "Onderstel: Lotte" at bounding box center [1411, 245] width 199 height 13
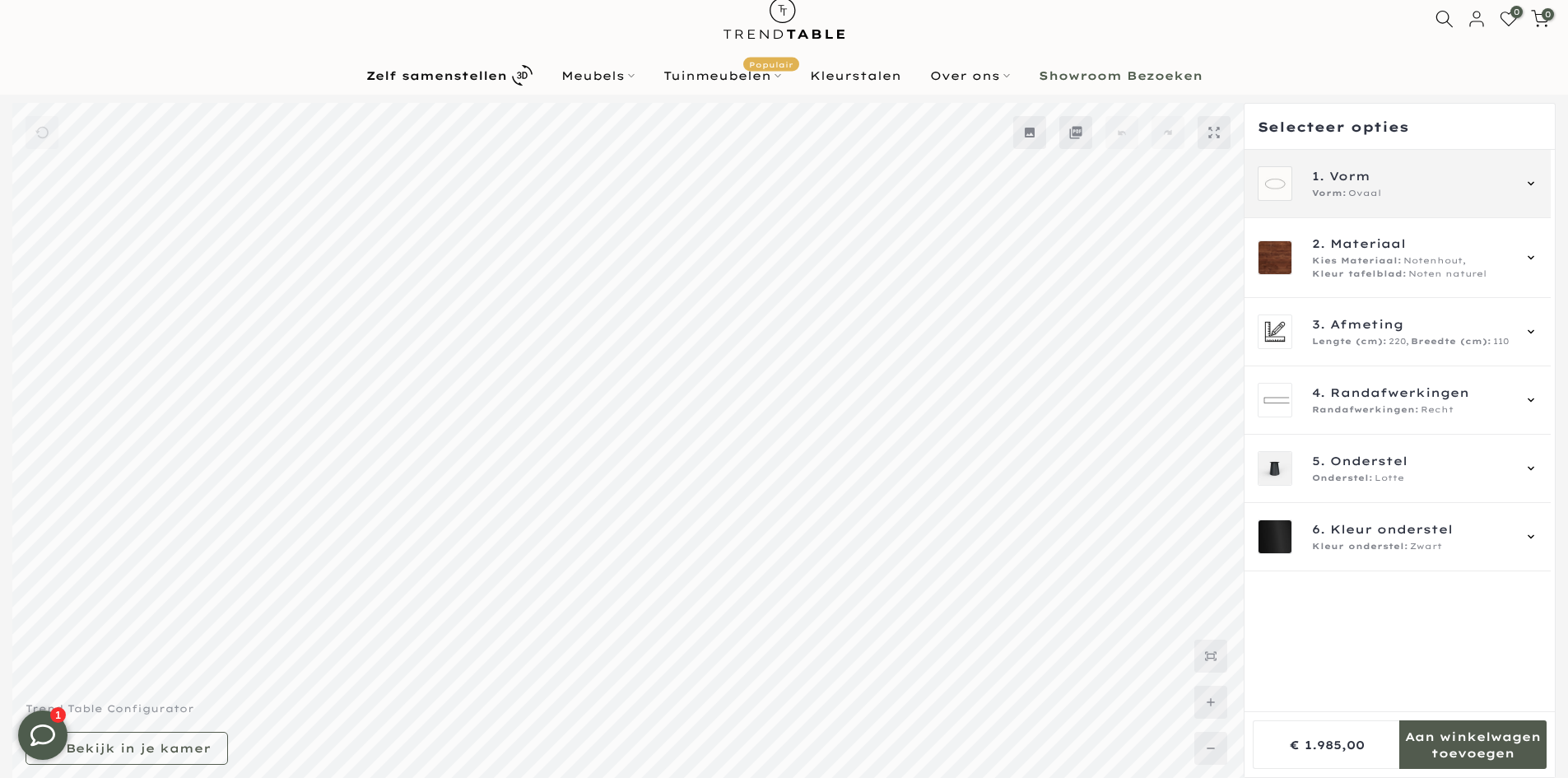
click at [1377, 181] on span "1. Vorm" at bounding box center [1411, 176] width 199 height 18
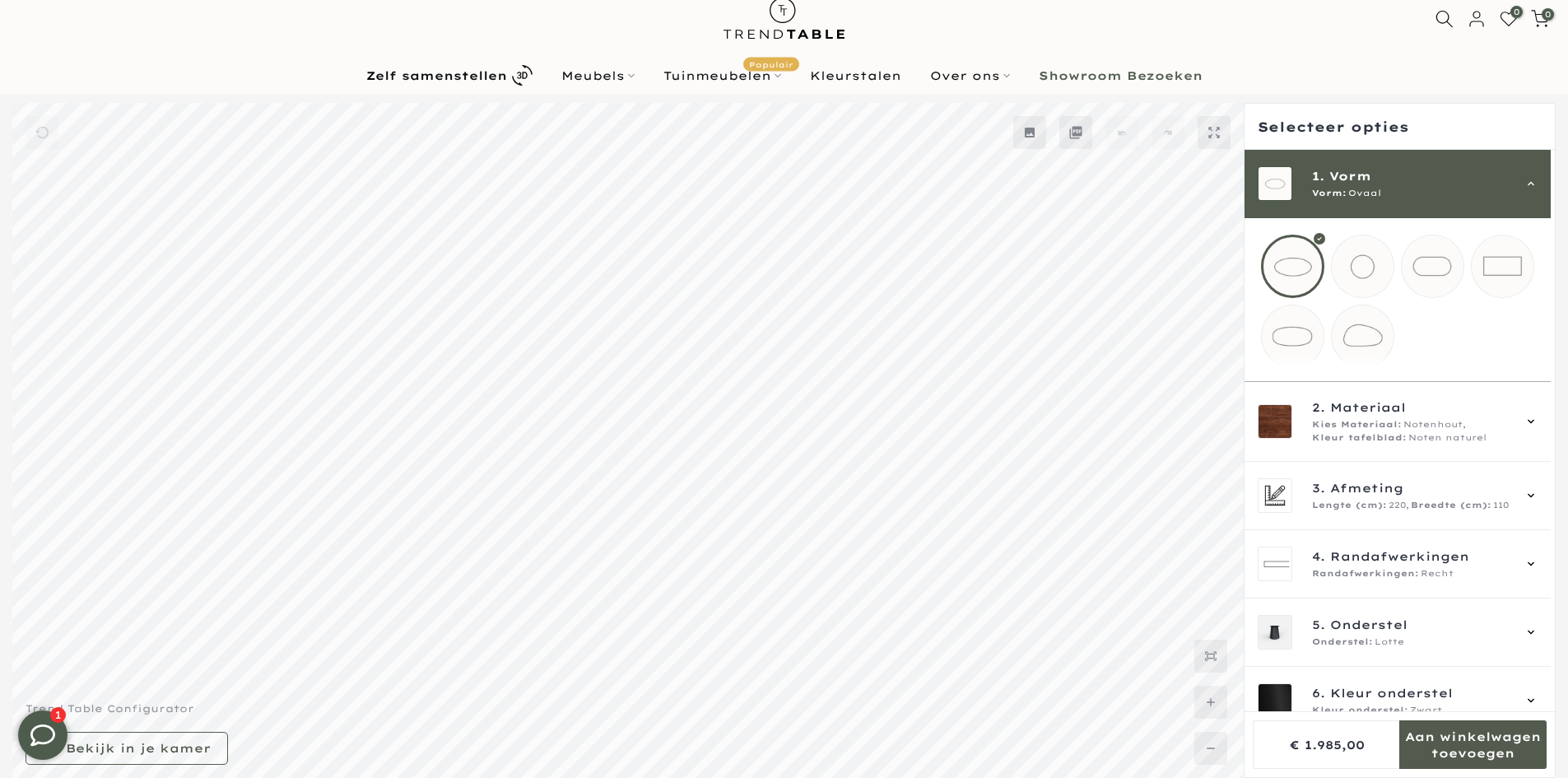
click at [1362, 269] on mmq-loader at bounding box center [1362, 266] width 61 height 61
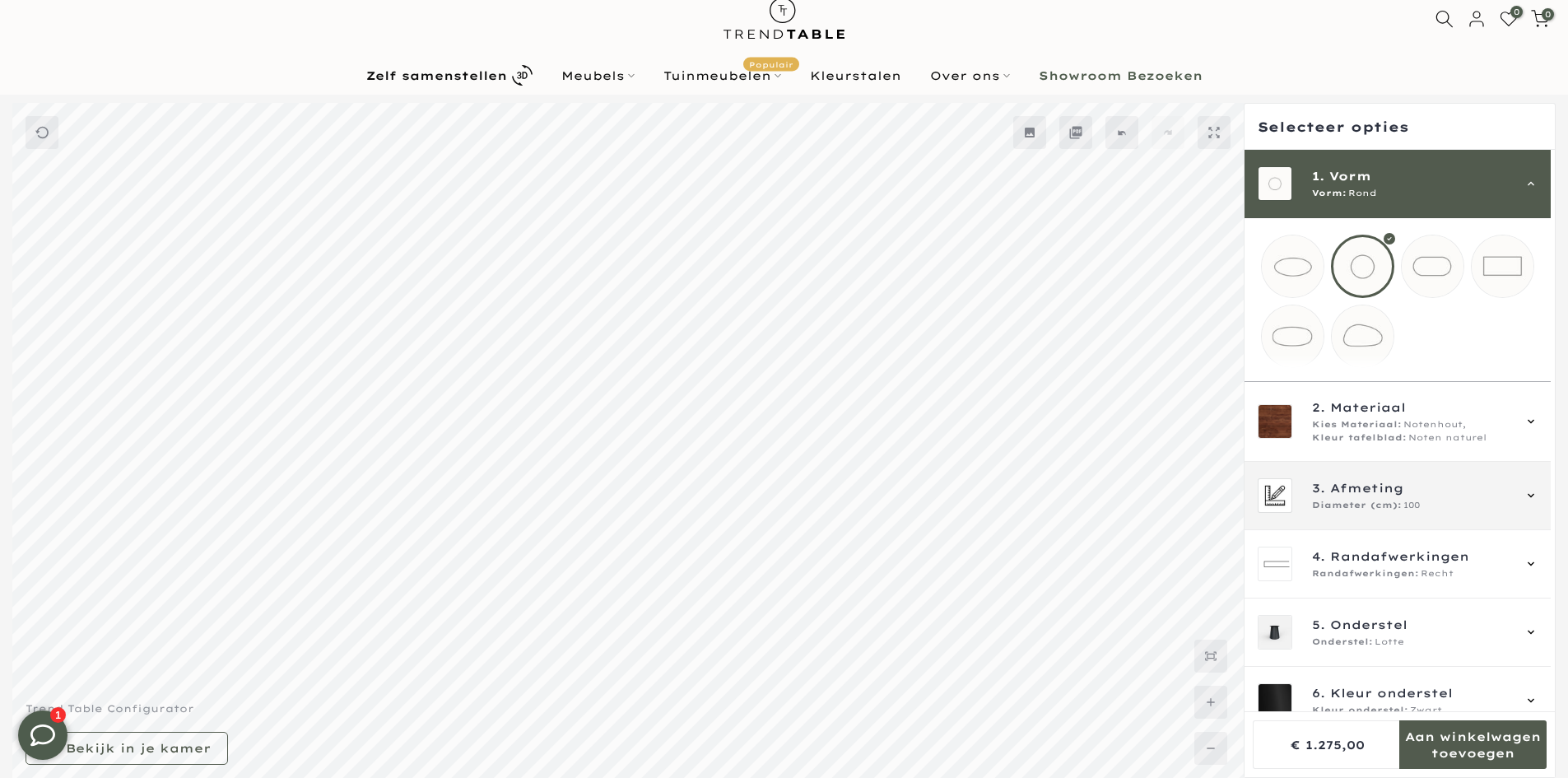
click at [1370, 512] on span "Diameter (cm):" at bounding box center [1357, 506] width 90 height 13
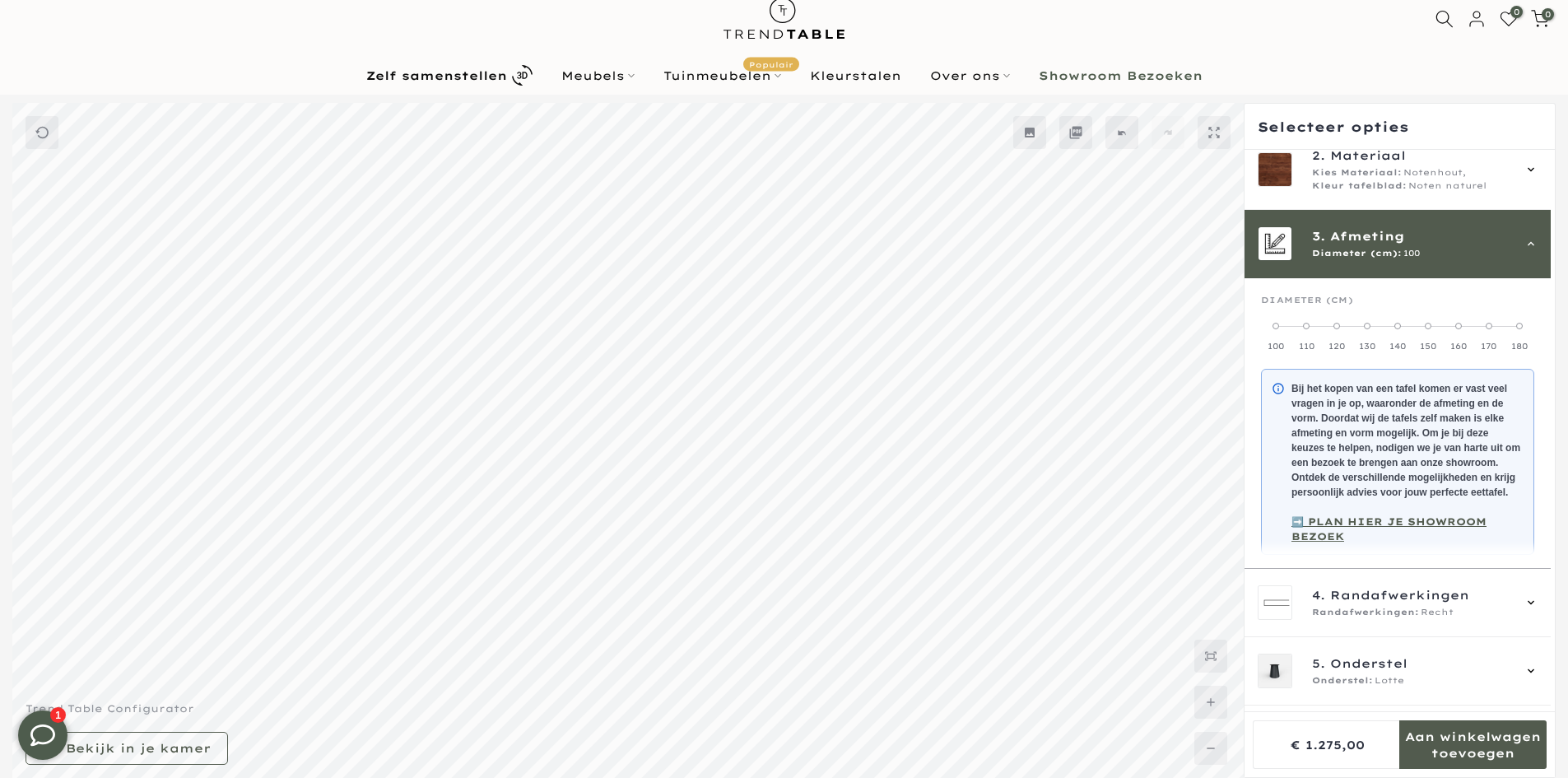
scroll to position [148, 0]
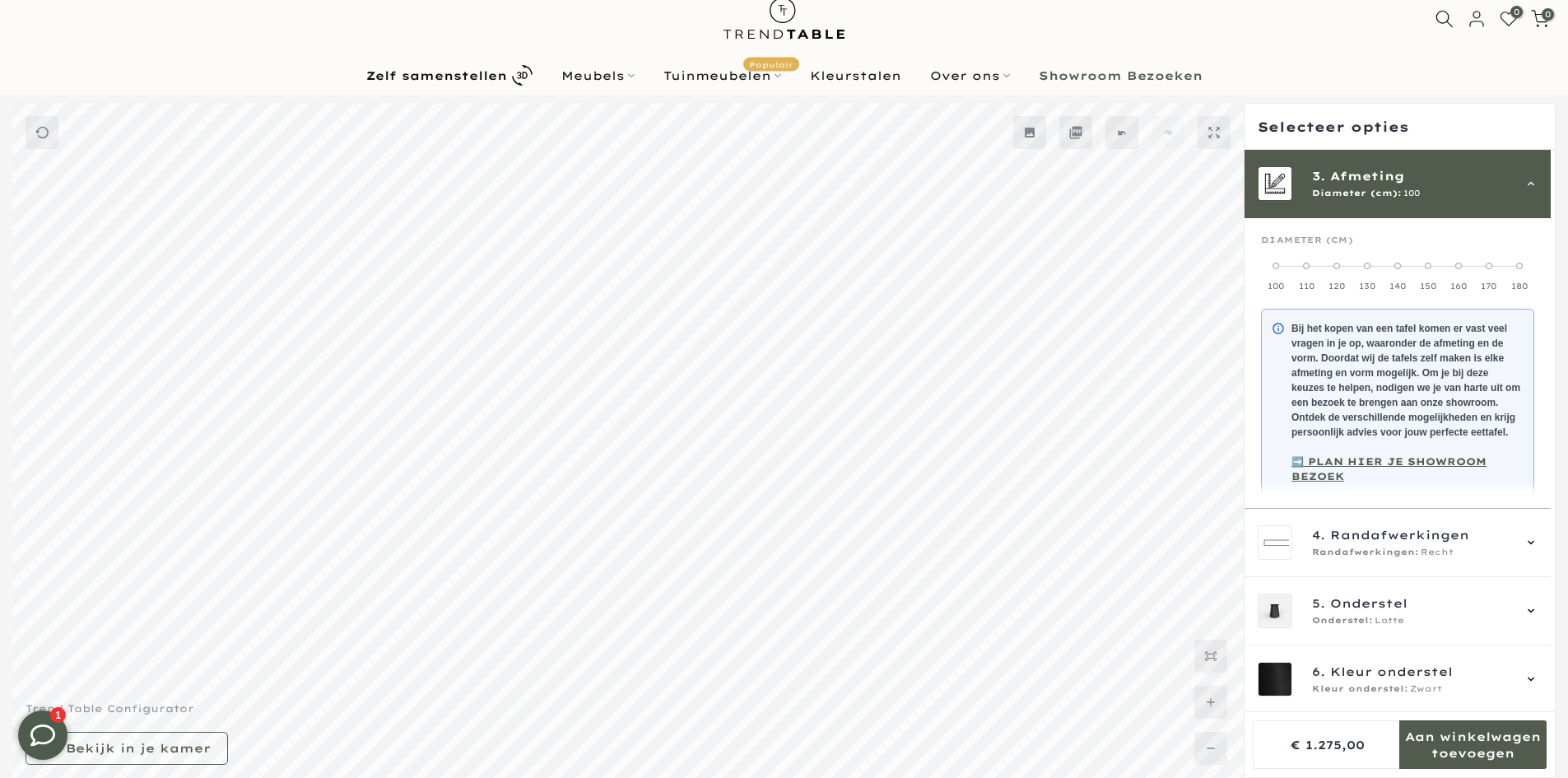
click at [1358, 280] on label "130" at bounding box center [1367, 276] width 30 height 33
click at [1348, 199] on span "Diameter (cm):" at bounding box center [1357, 193] width 90 height 13
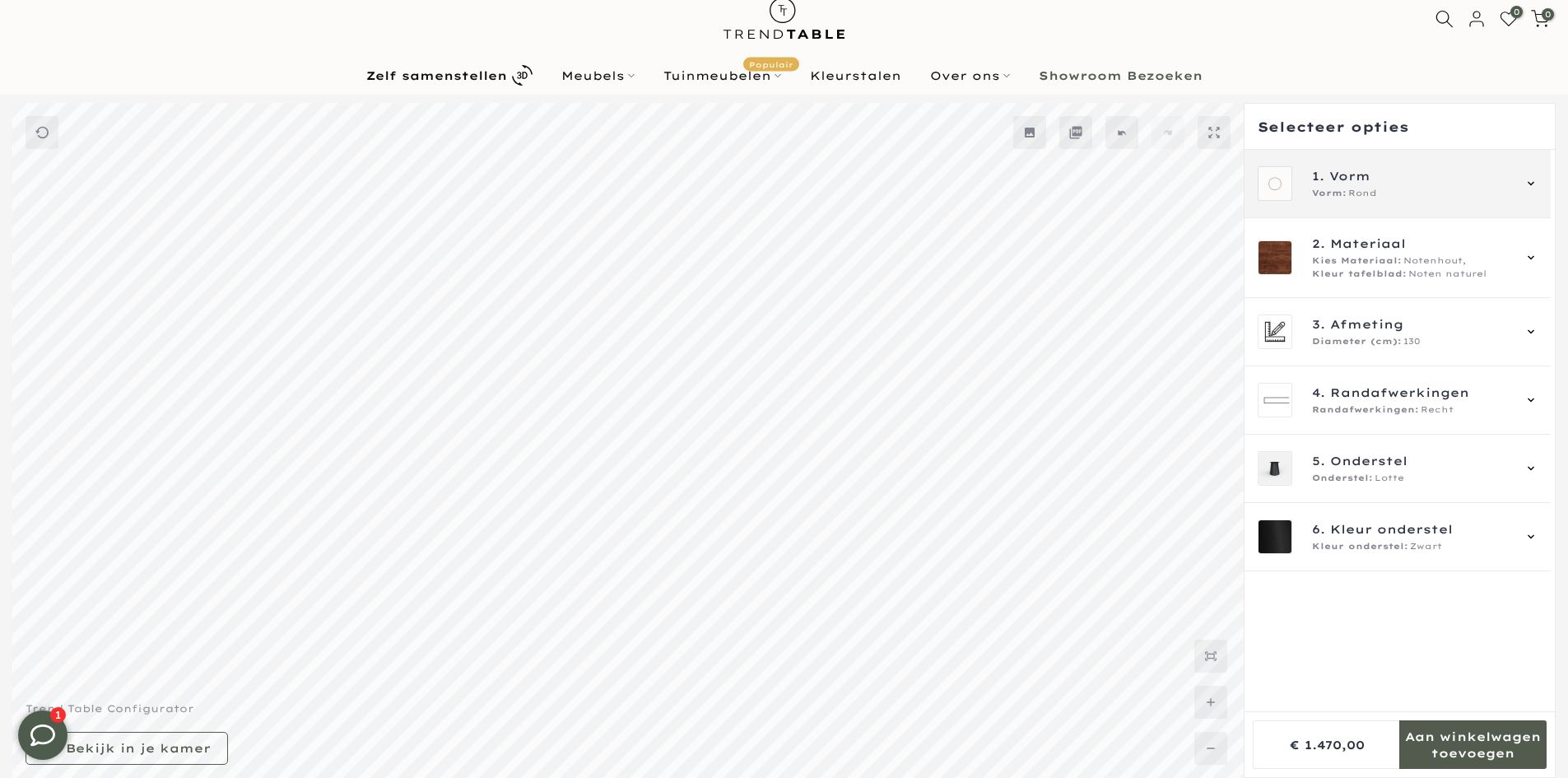
click at [1386, 211] on div "1. Vorm Vorm: Rond" at bounding box center [1398, 184] width 306 height 69
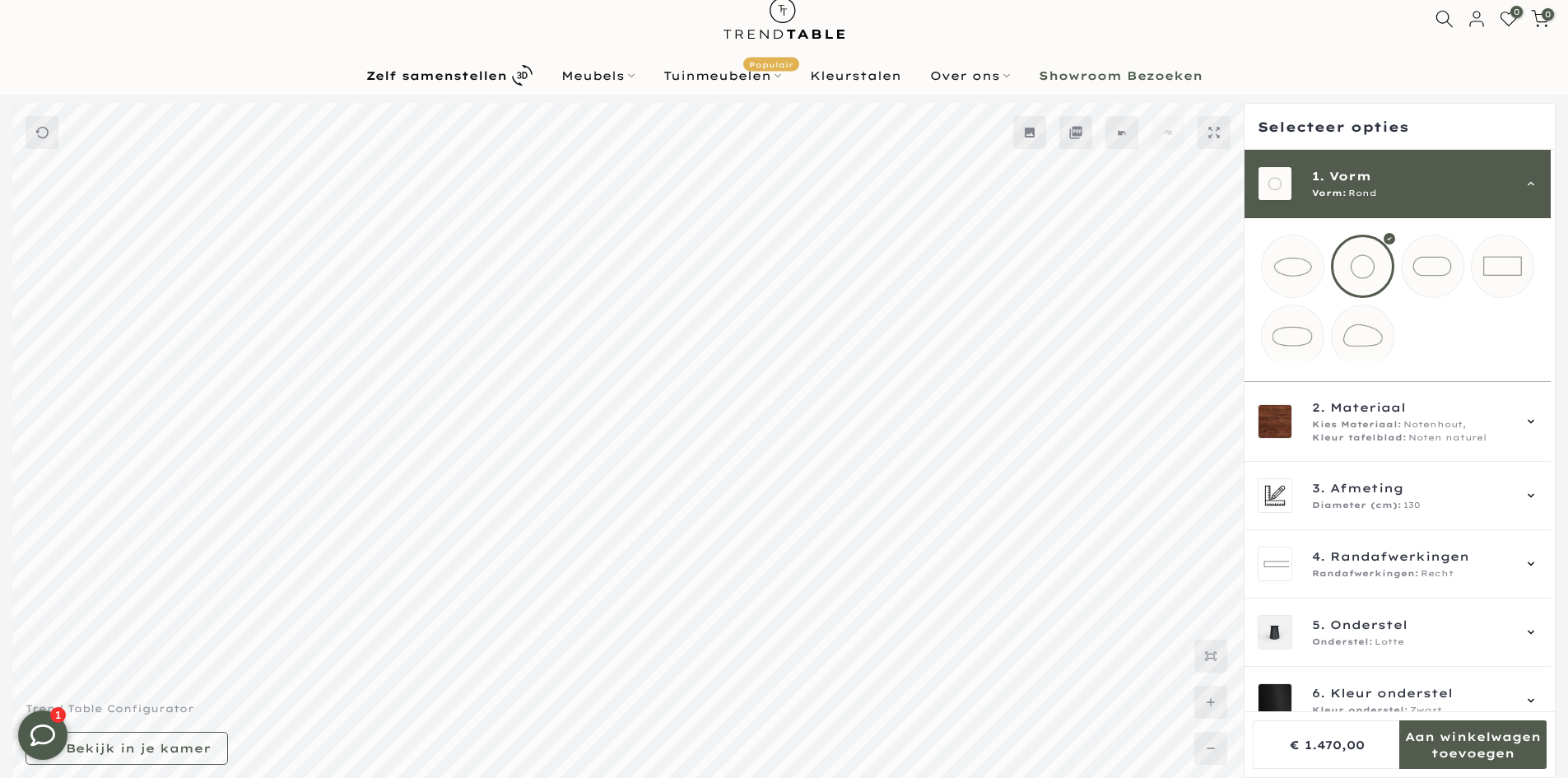
drag, startPoint x: 1361, startPoint y: 176, endPoint x: 1361, endPoint y: 189, distance: 13.0
click at [1364, 177] on span "Vorm" at bounding box center [1350, 176] width 42 height 18
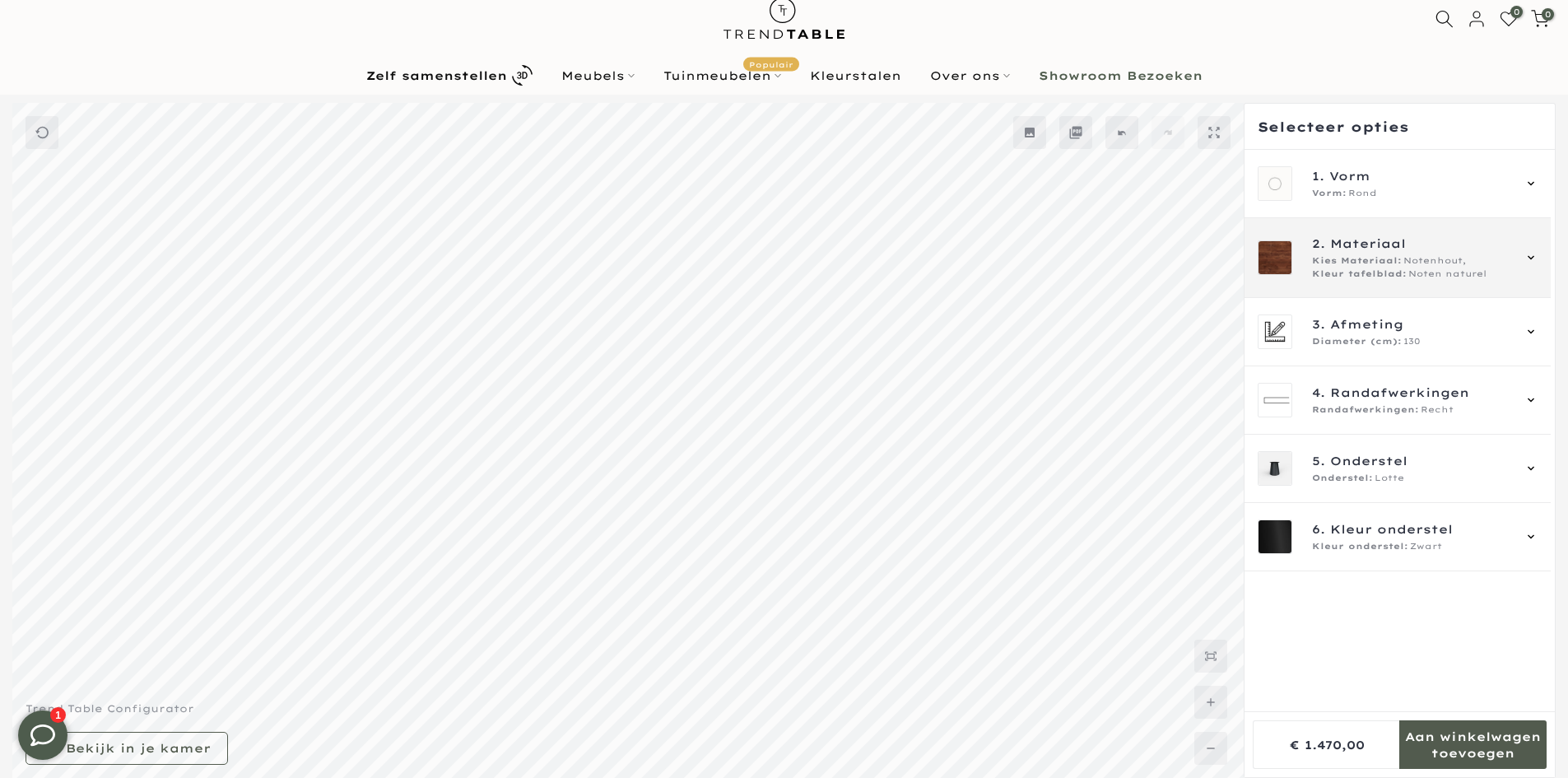
click at [1407, 297] on div "2. Materiaal Kies Materiaal: Notenhout, Kleur tafelblad: Noten naturel" at bounding box center [1398, 258] width 306 height 80
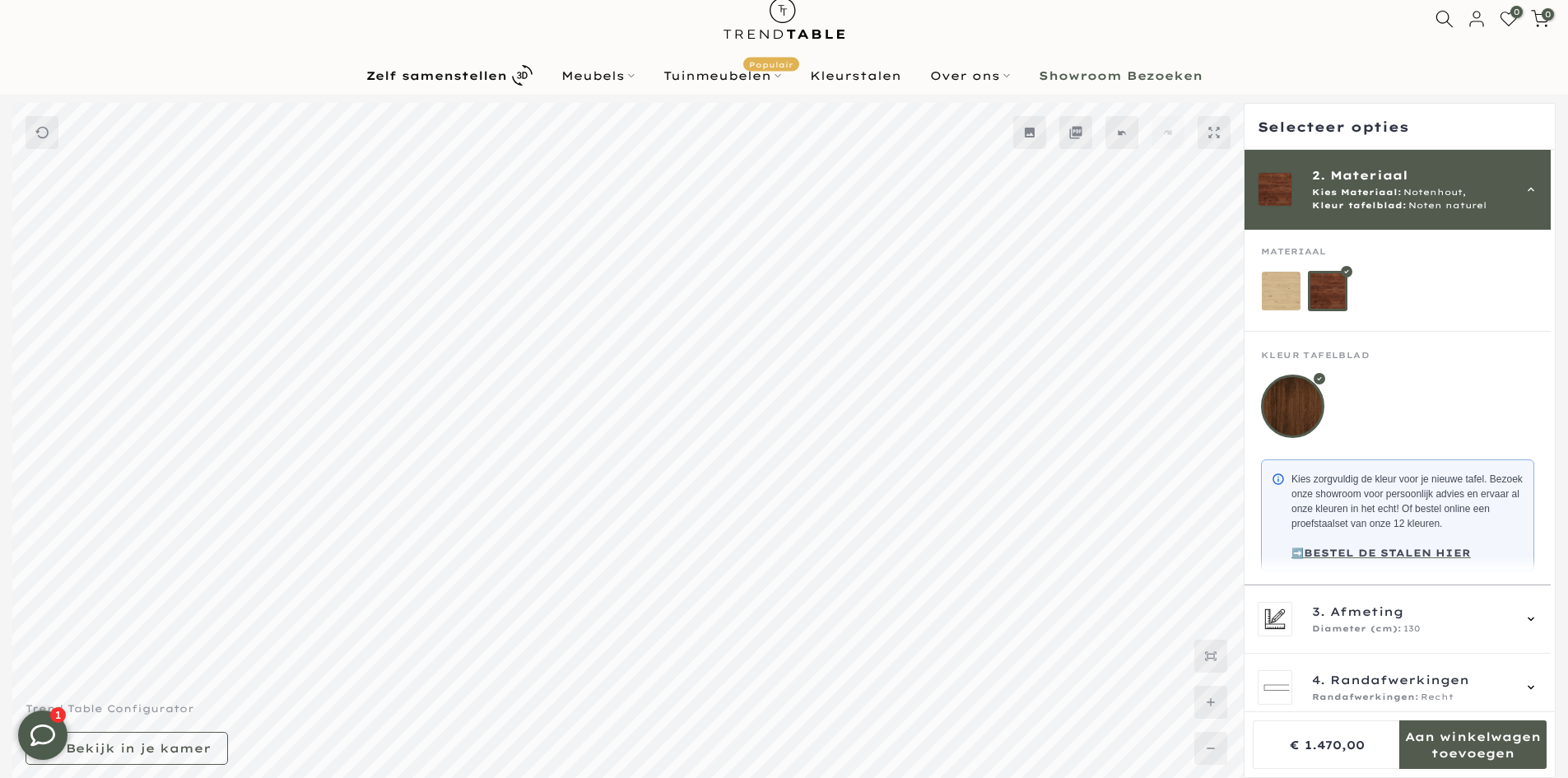
click at [1270, 299] on mmq-loader at bounding box center [1281, 291] width 38 height 38
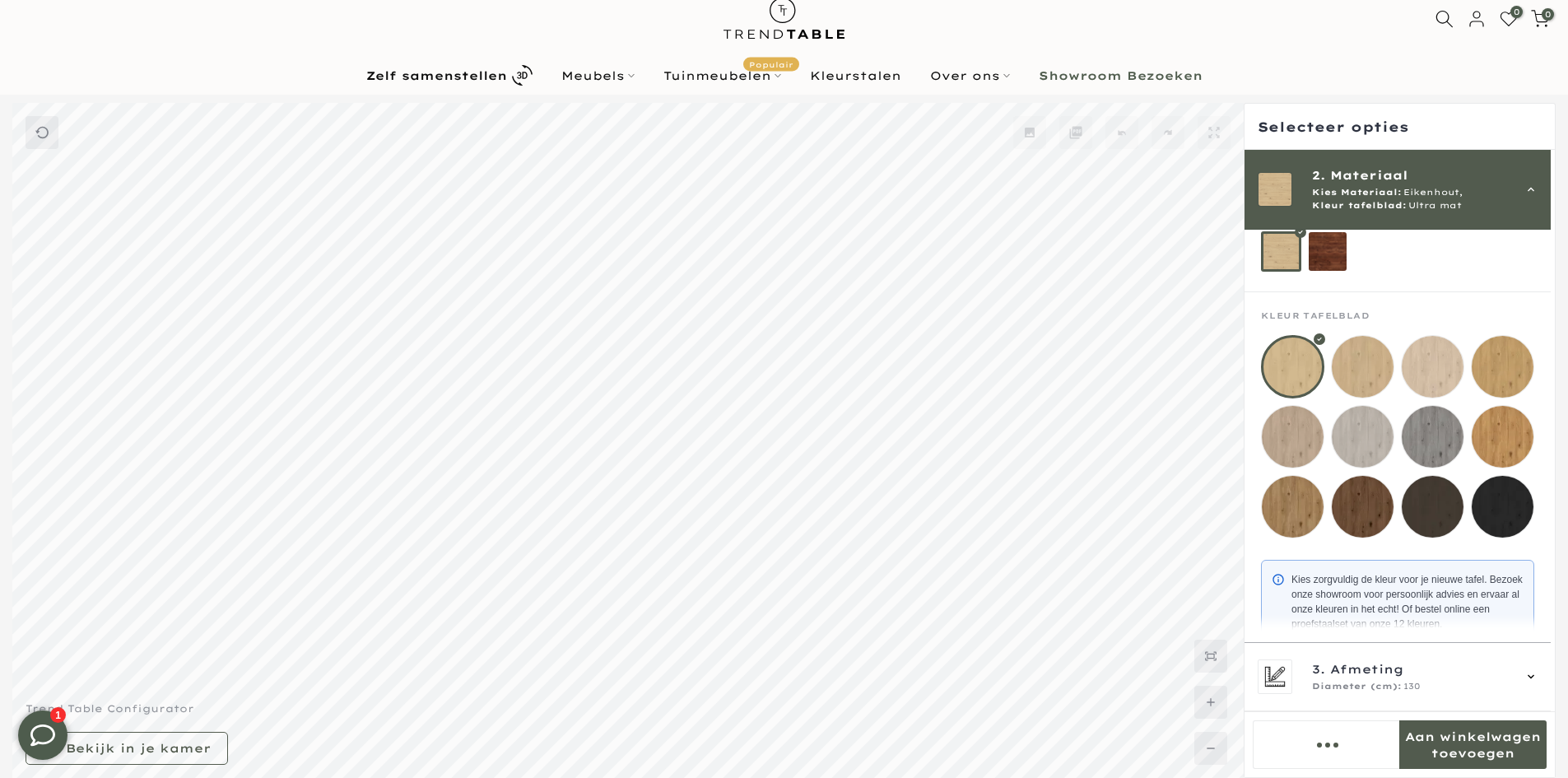
scroll to position [109, 0]
click at [1363, 151] on div "2. Materiaal Kies Materiaal: Eikenhout, Kleur tafelblad: Ultra mat" at bounding box center [1398, 190] width 306 height 80
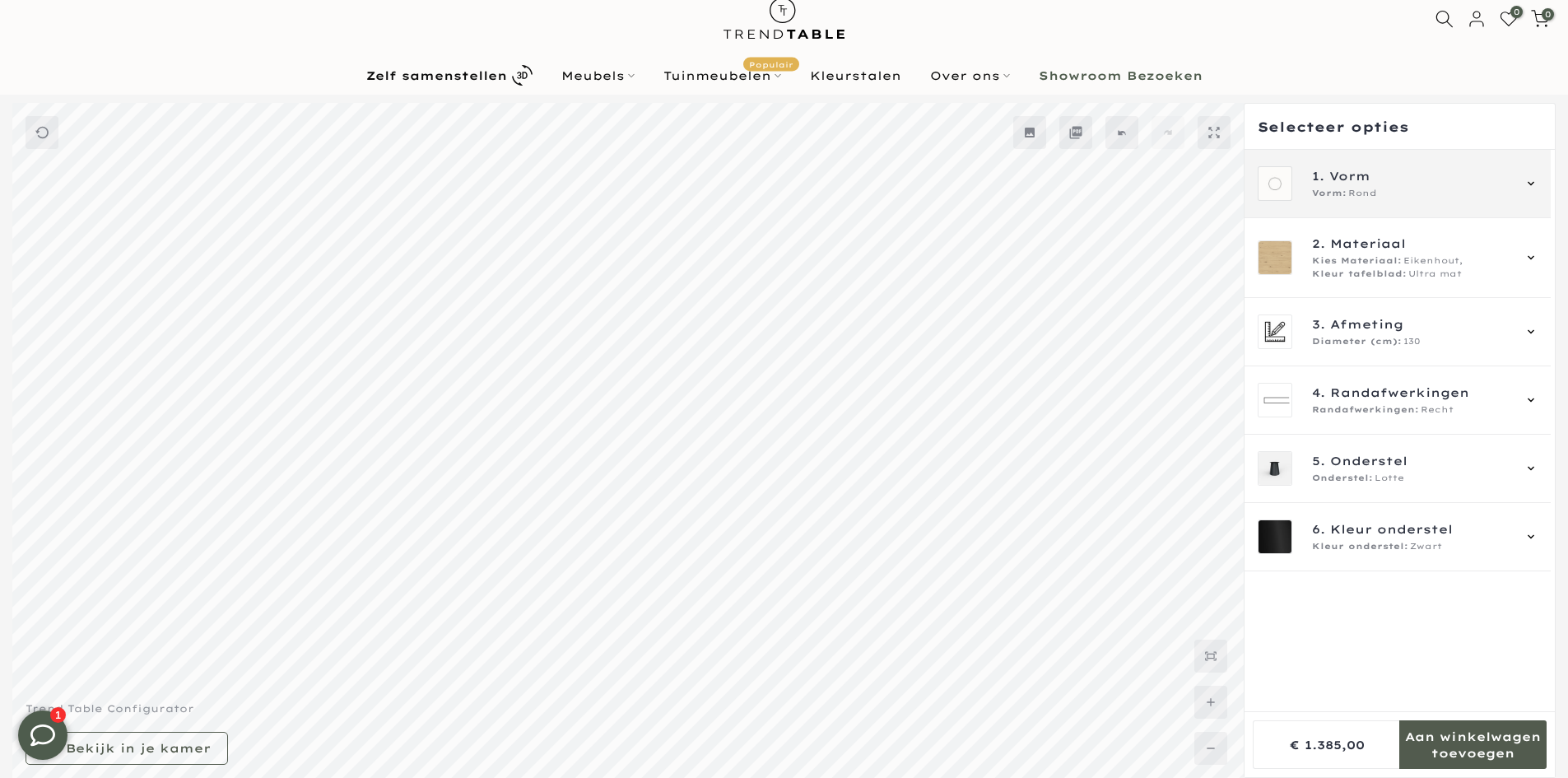
click at [1342, 183] on span "Vorm" at bounding box center [1349, 176] width 41 height 18
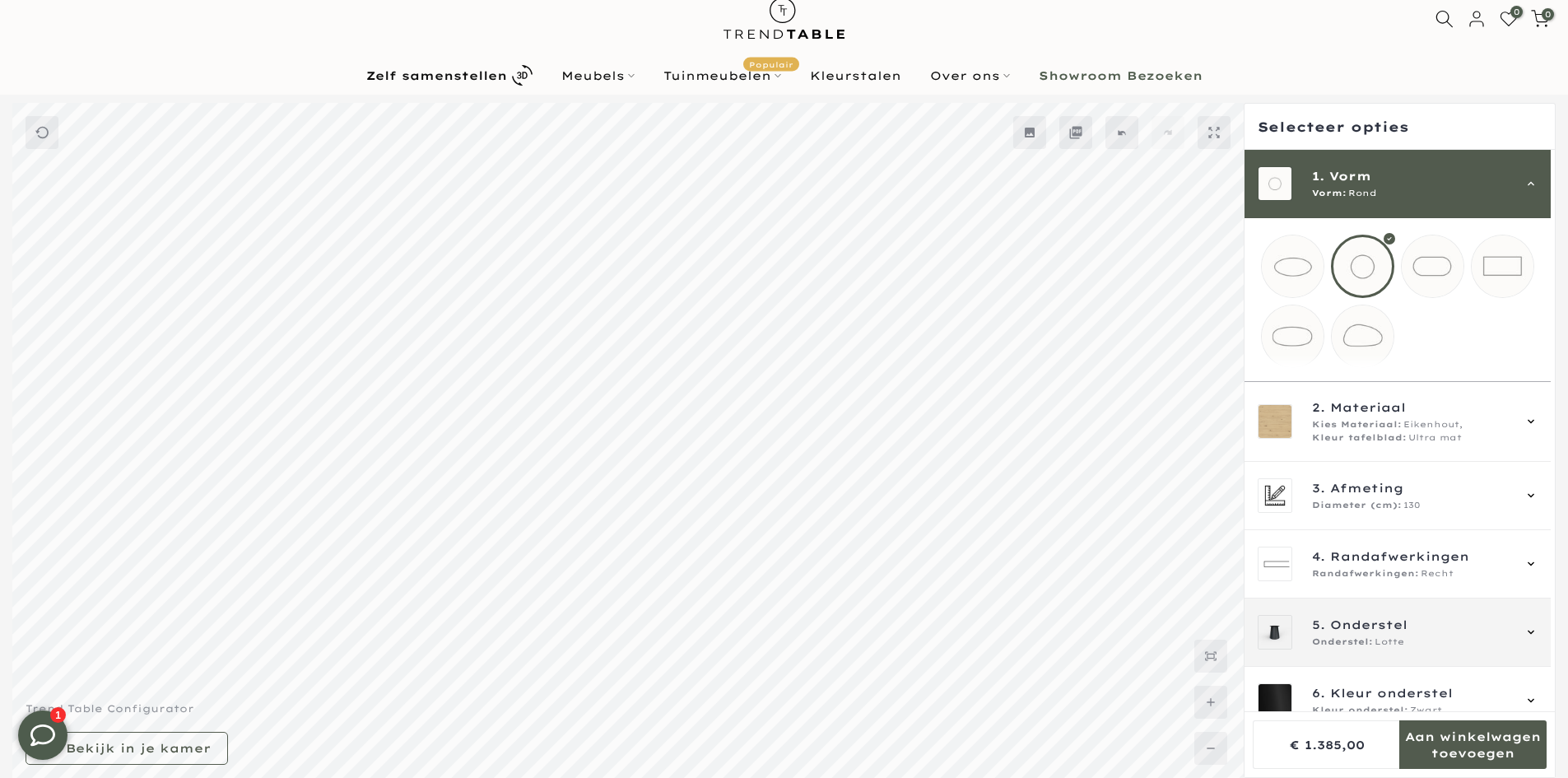
click at [1359, 634] on span "Onderstel" at bounding box center [1368, 625] width 77 height 18
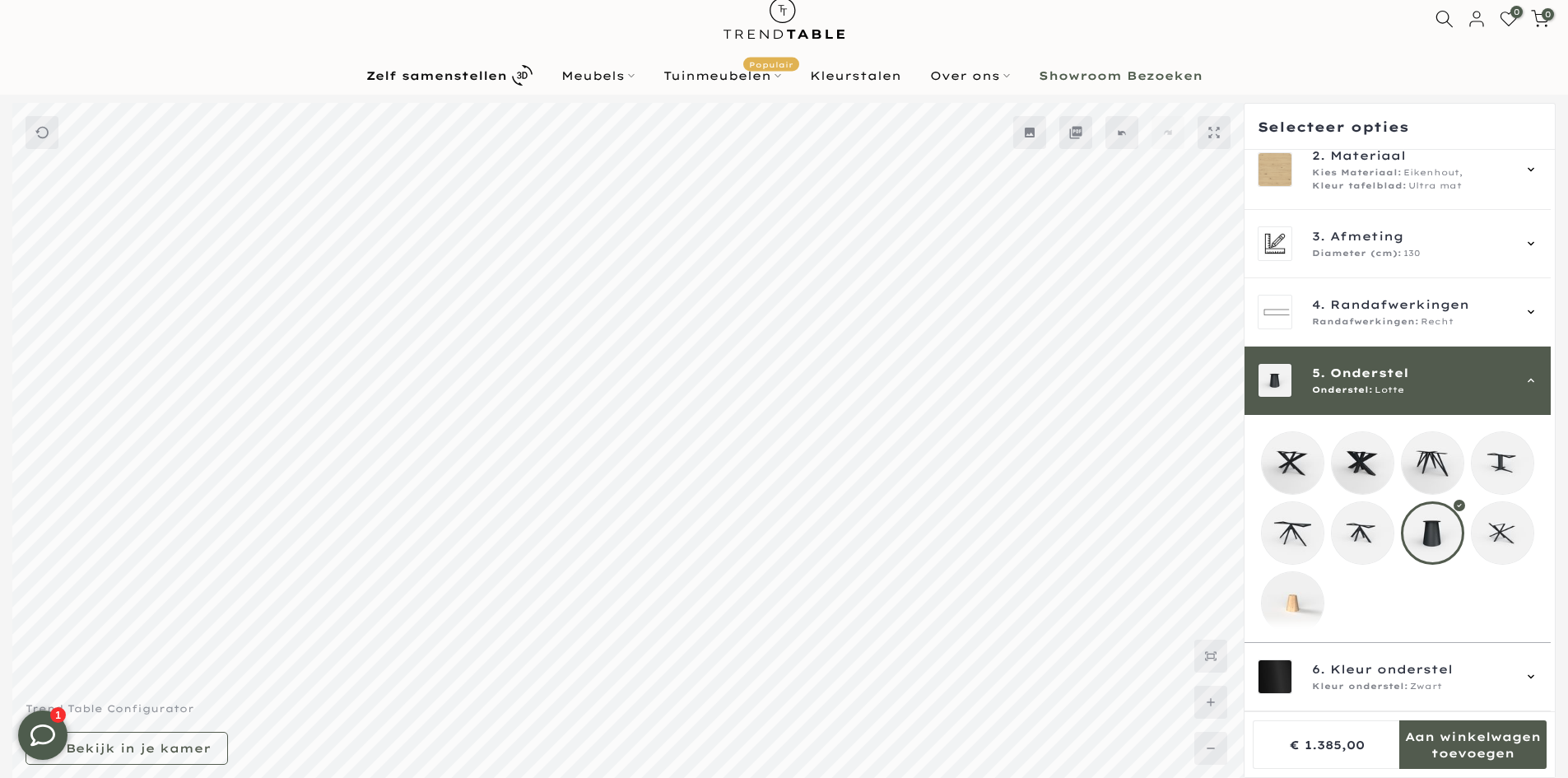
scroll to position [107, 0]
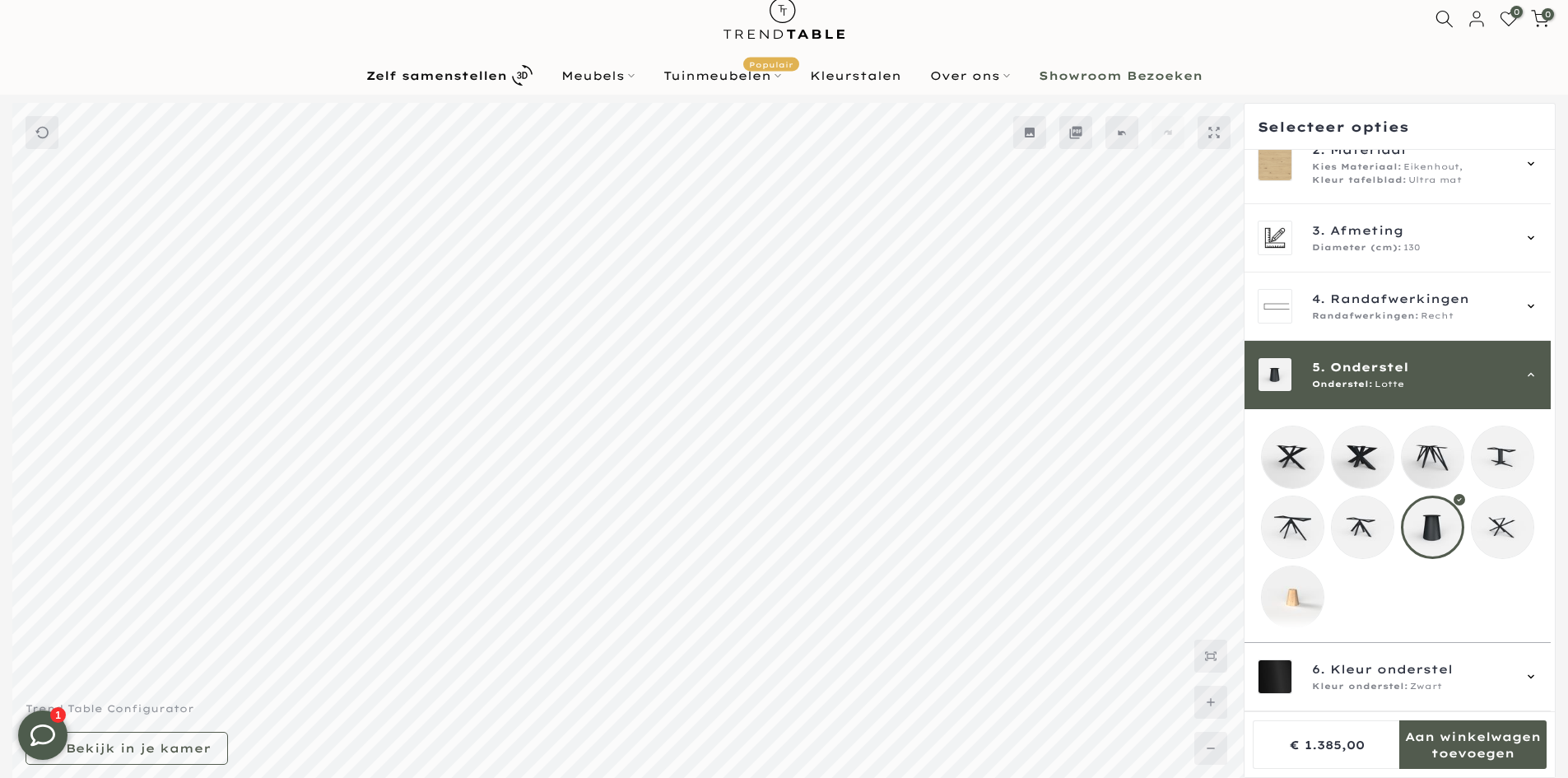
click at [1301, 597] on mmq-loader at bounding box center [1292, 597] width 61 height 61
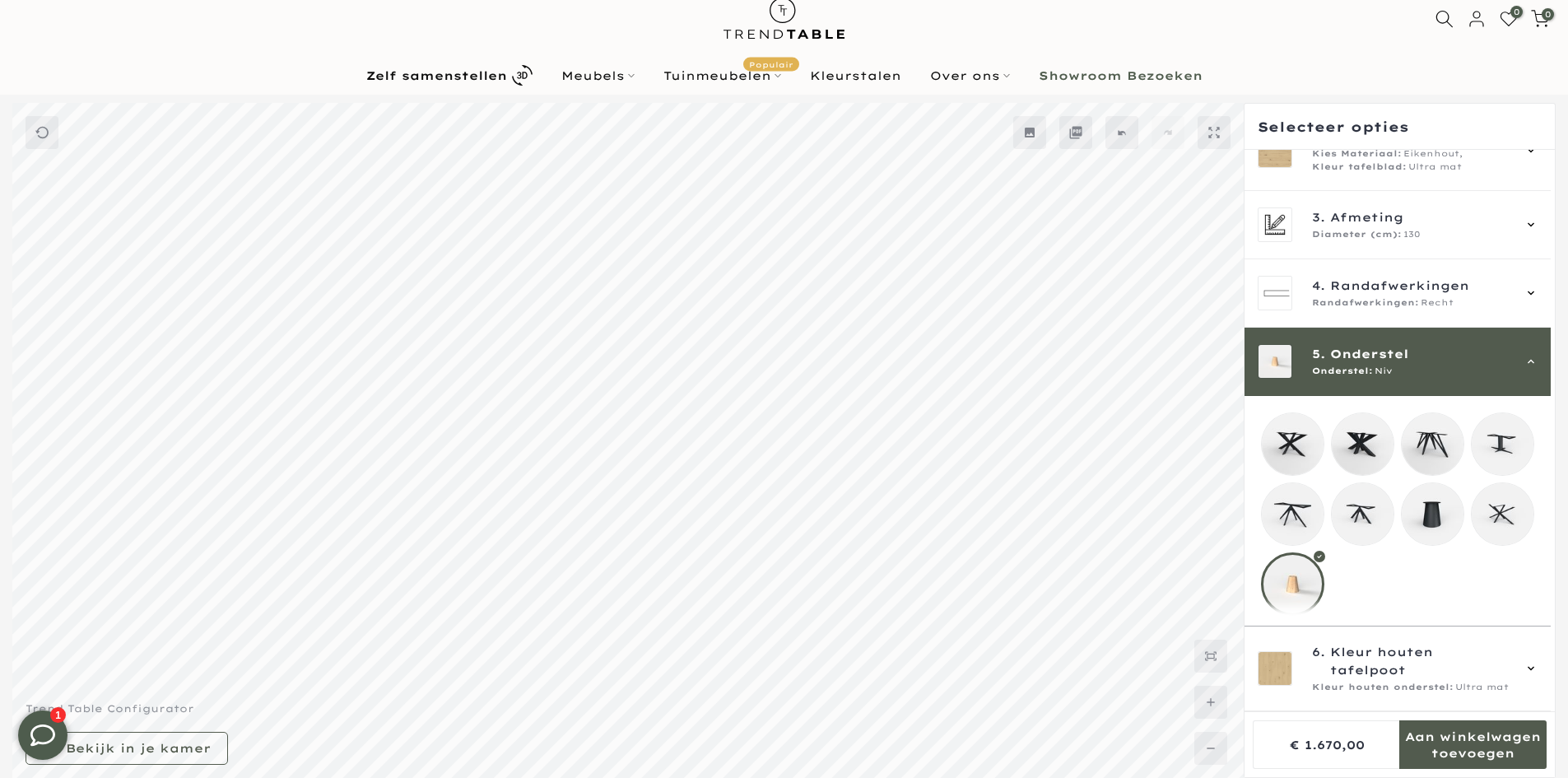
click at [1388, 370] on span "Niv" at bounding box center [1384, 371] width 18 height 13
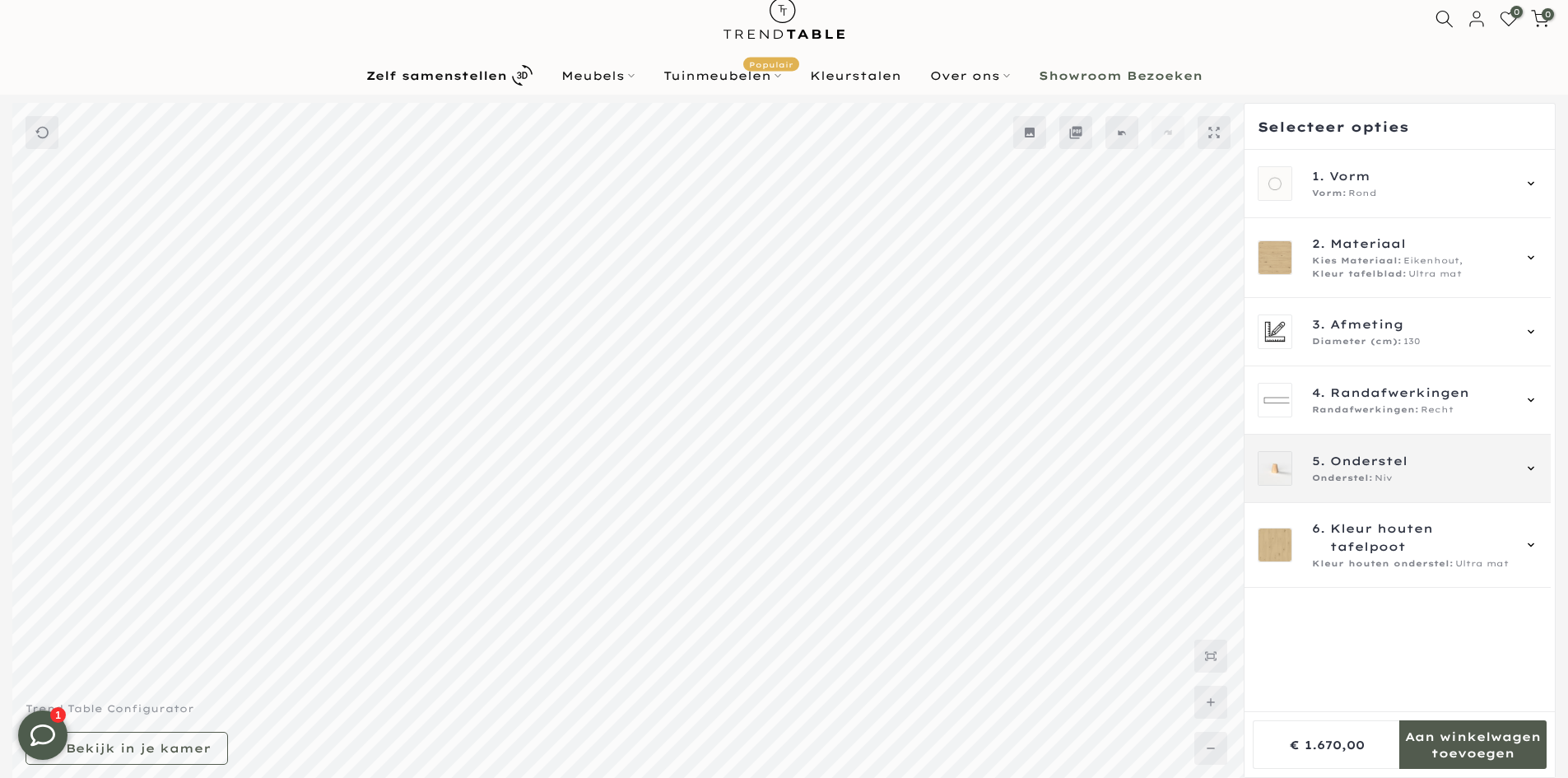
click at [1377, 469] on span "Onderstel" at bounding box center [1368, 461] width 77 height 18
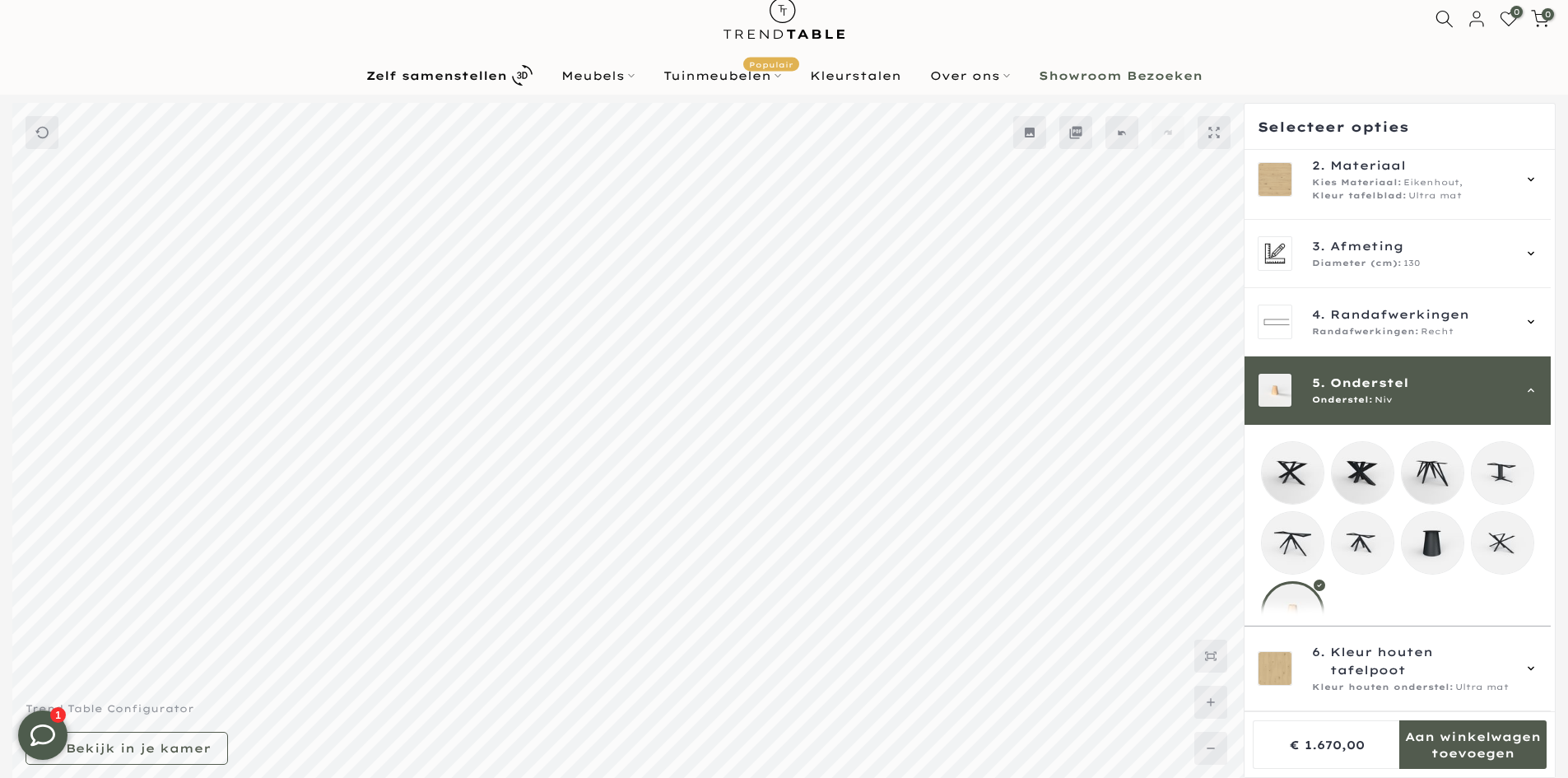
scroll to position [124, 0]
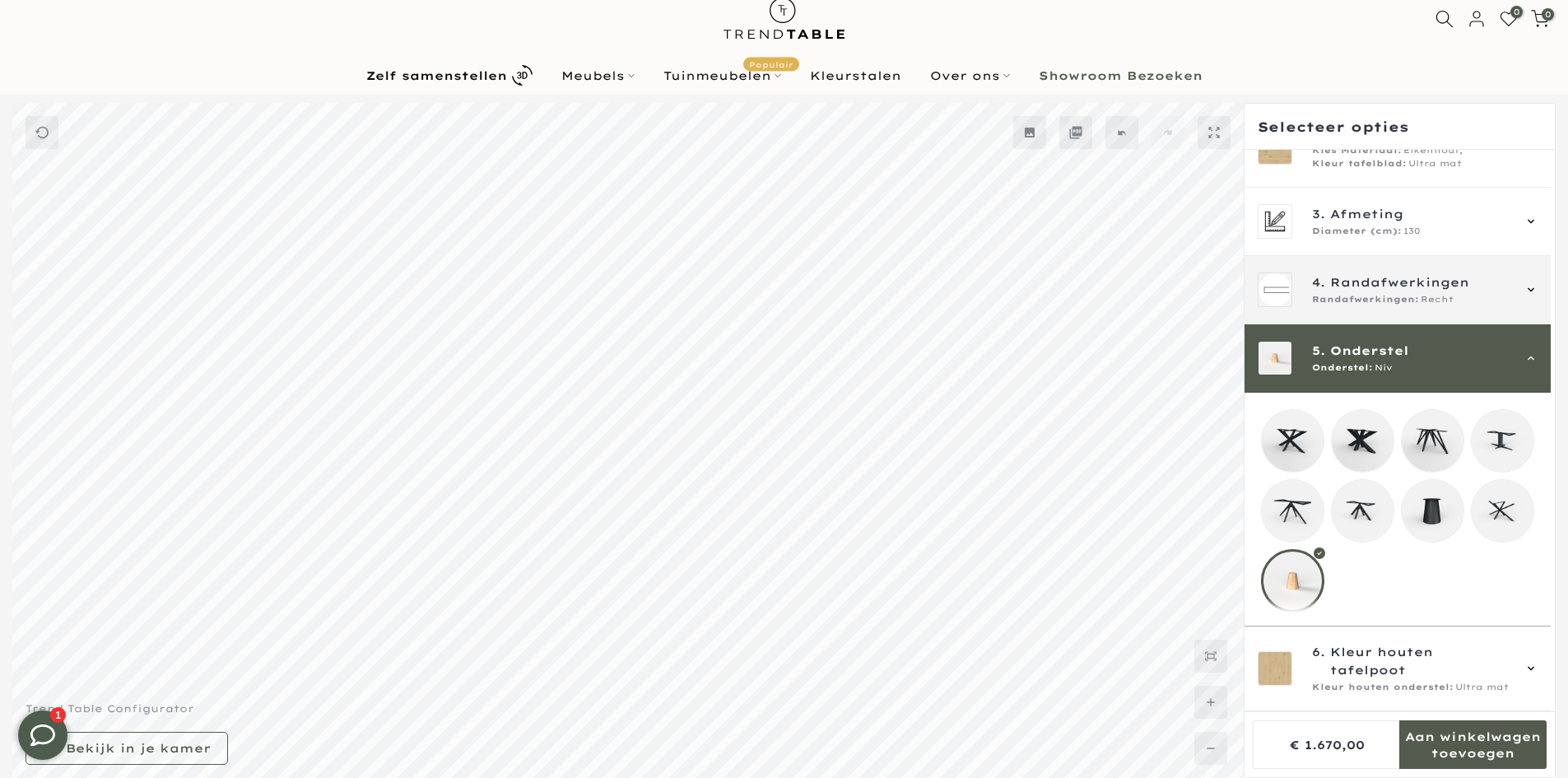
click at [1369, 324] on div "5. Onderstel Onderstel: Niv" at bounding box center [1398, 358] width 306 height 69
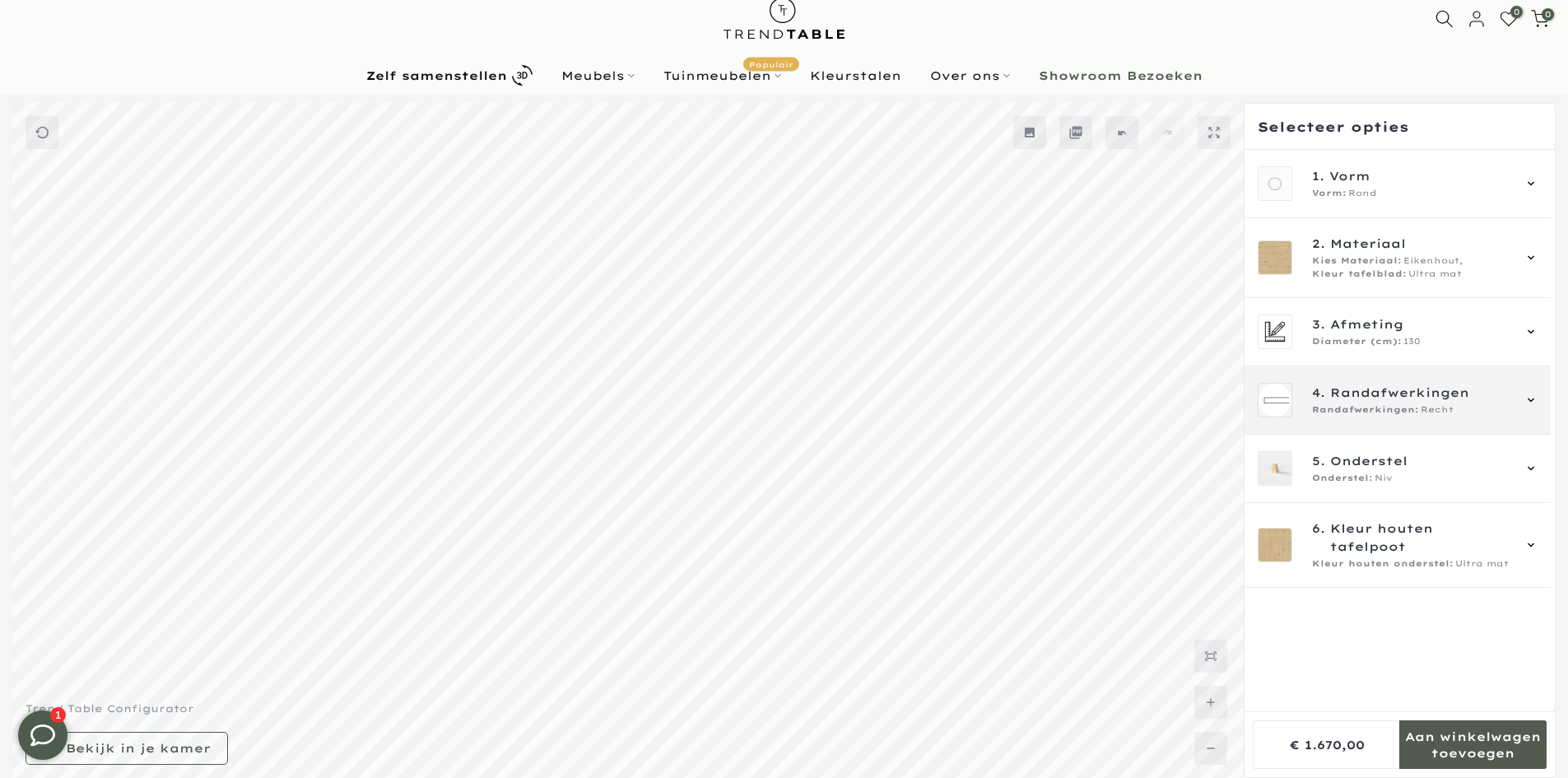
scroll to position [0, 0]
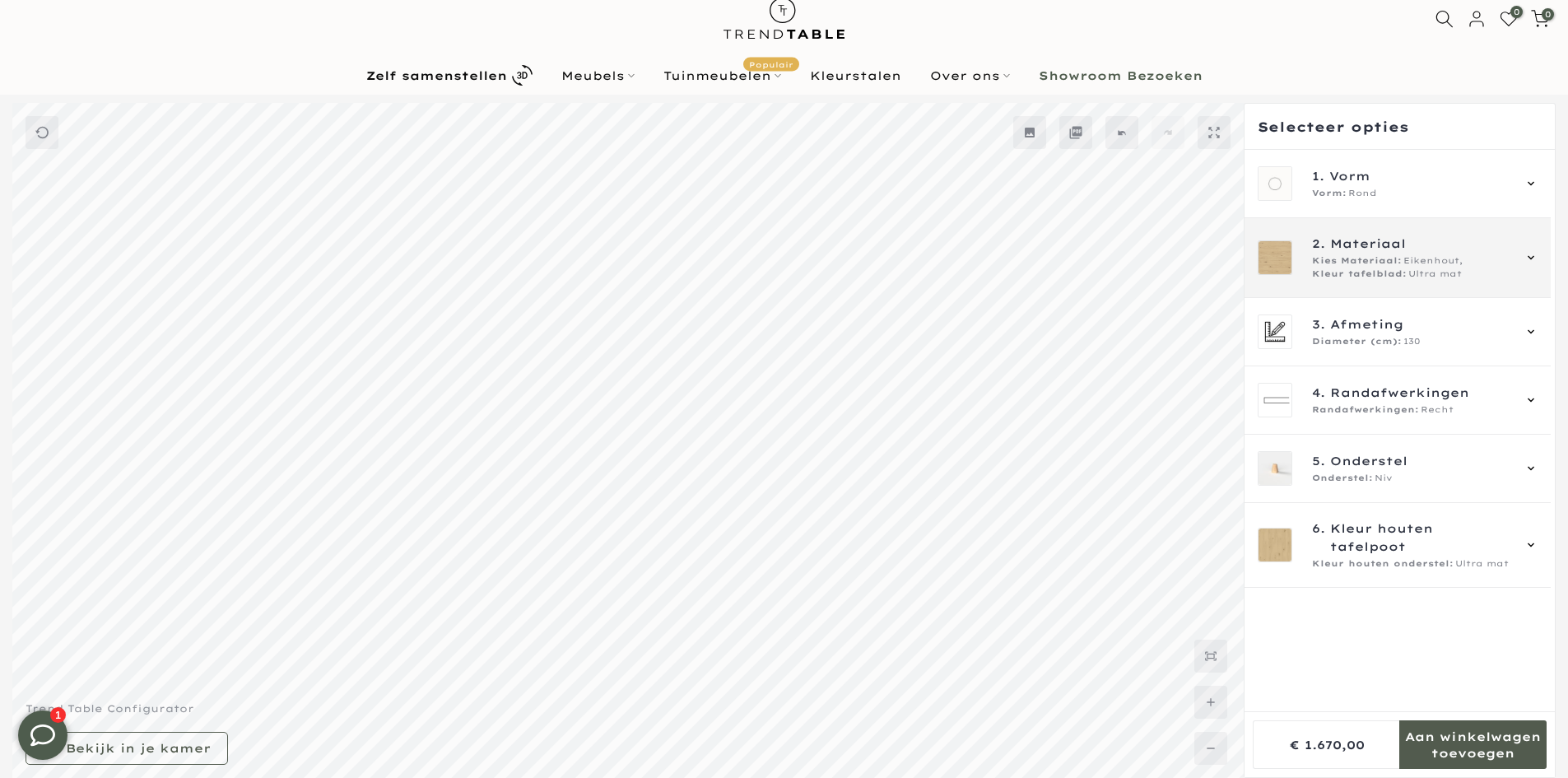
click at [1369, 269] on span "Kleur tafelblad:" at bounding box center [1359, 274] width 94 height 13
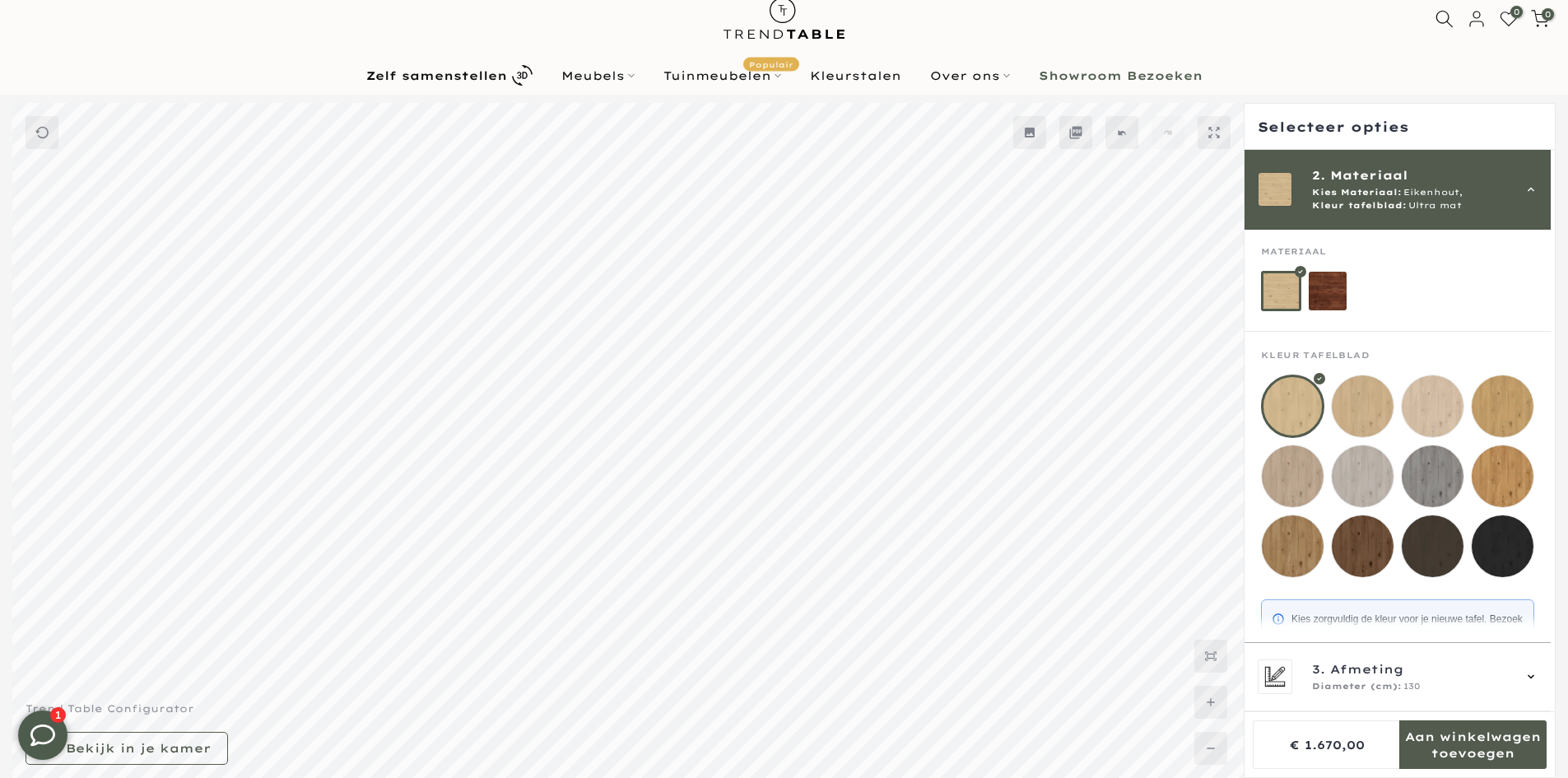
scroll to position [109, 0]
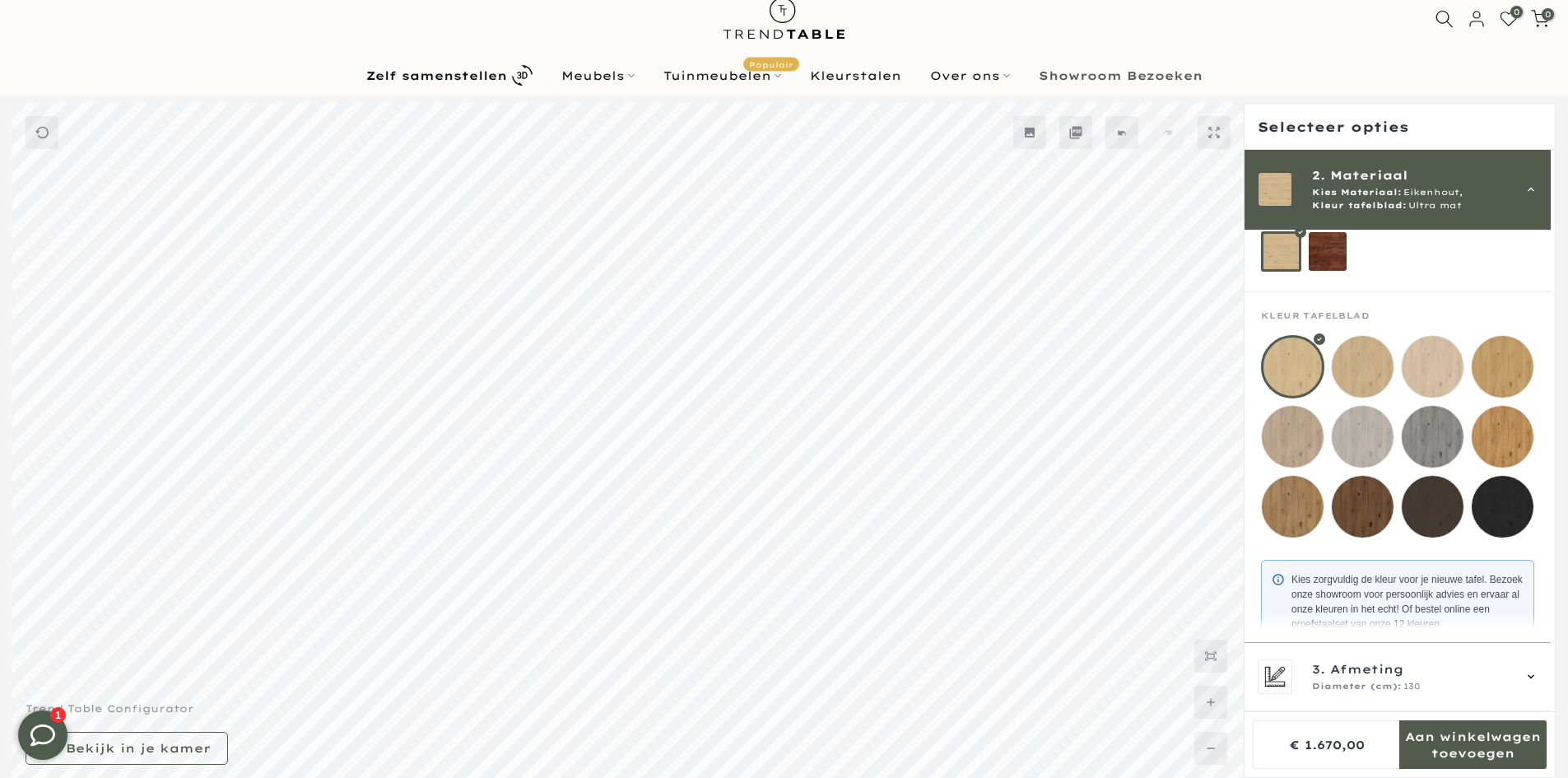
click at [1298, 446] on mmq-loader at bounding box center [1292, 436] width 61 height 61
click at [1369, 435] on mmq-loader at bounding box center [1362, 435] width 61 height 61
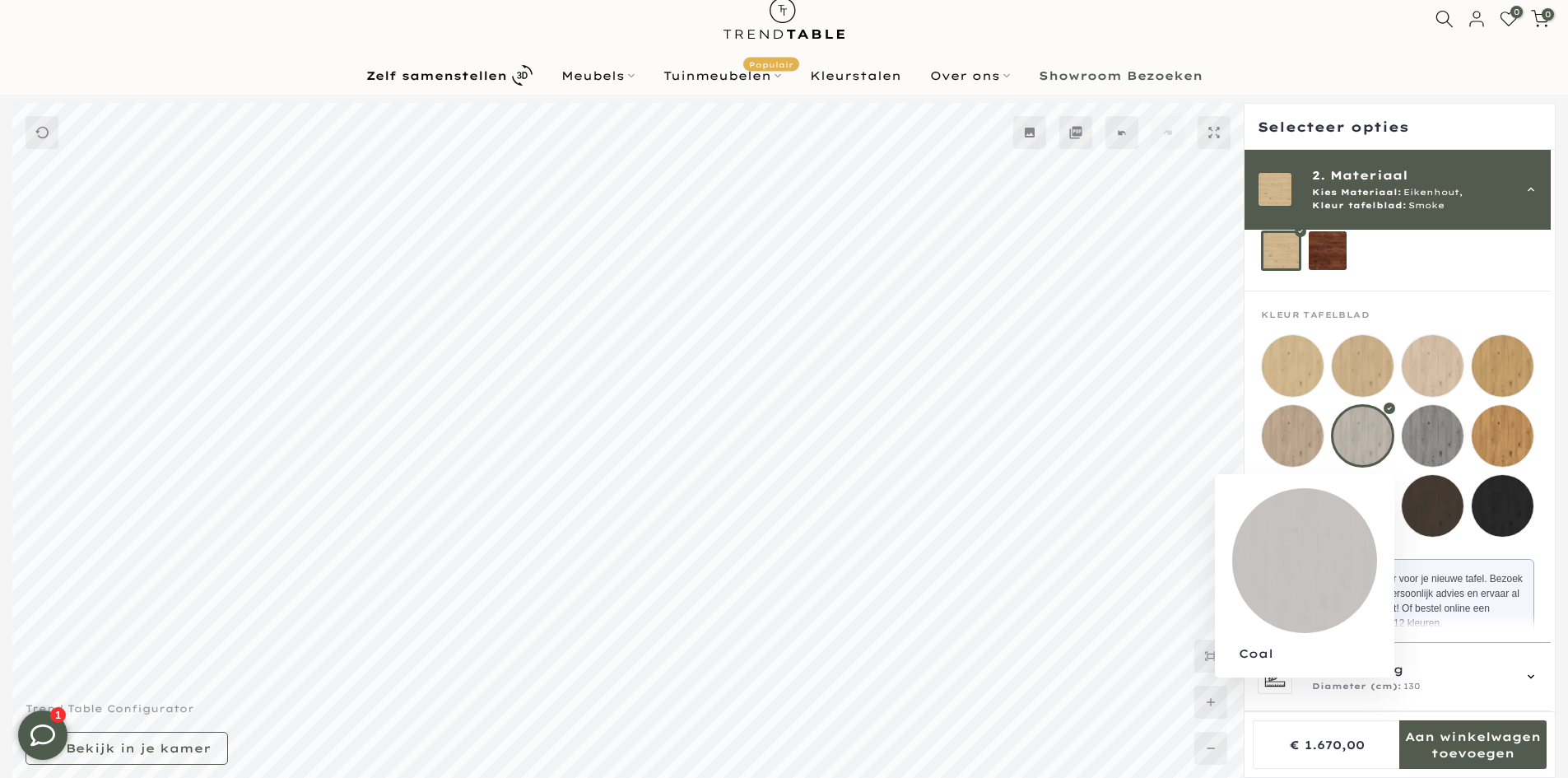
click at [1433, 529] on mmq-loader at bounding box center [1432, 506] width 61 height 61
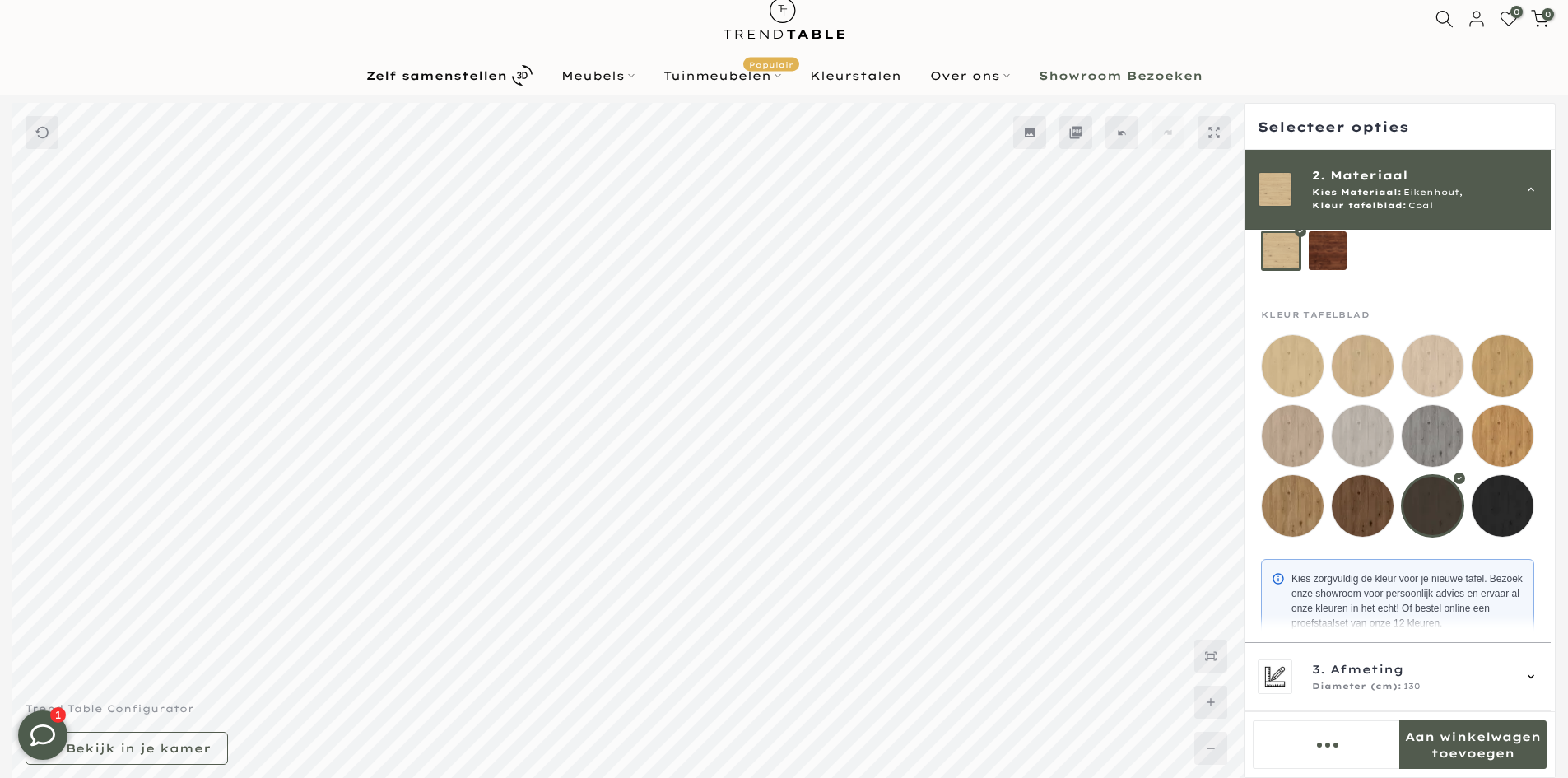
click at [1529, 513] on mmq-loader at bounding box center [1502, 506] width 61 height 61
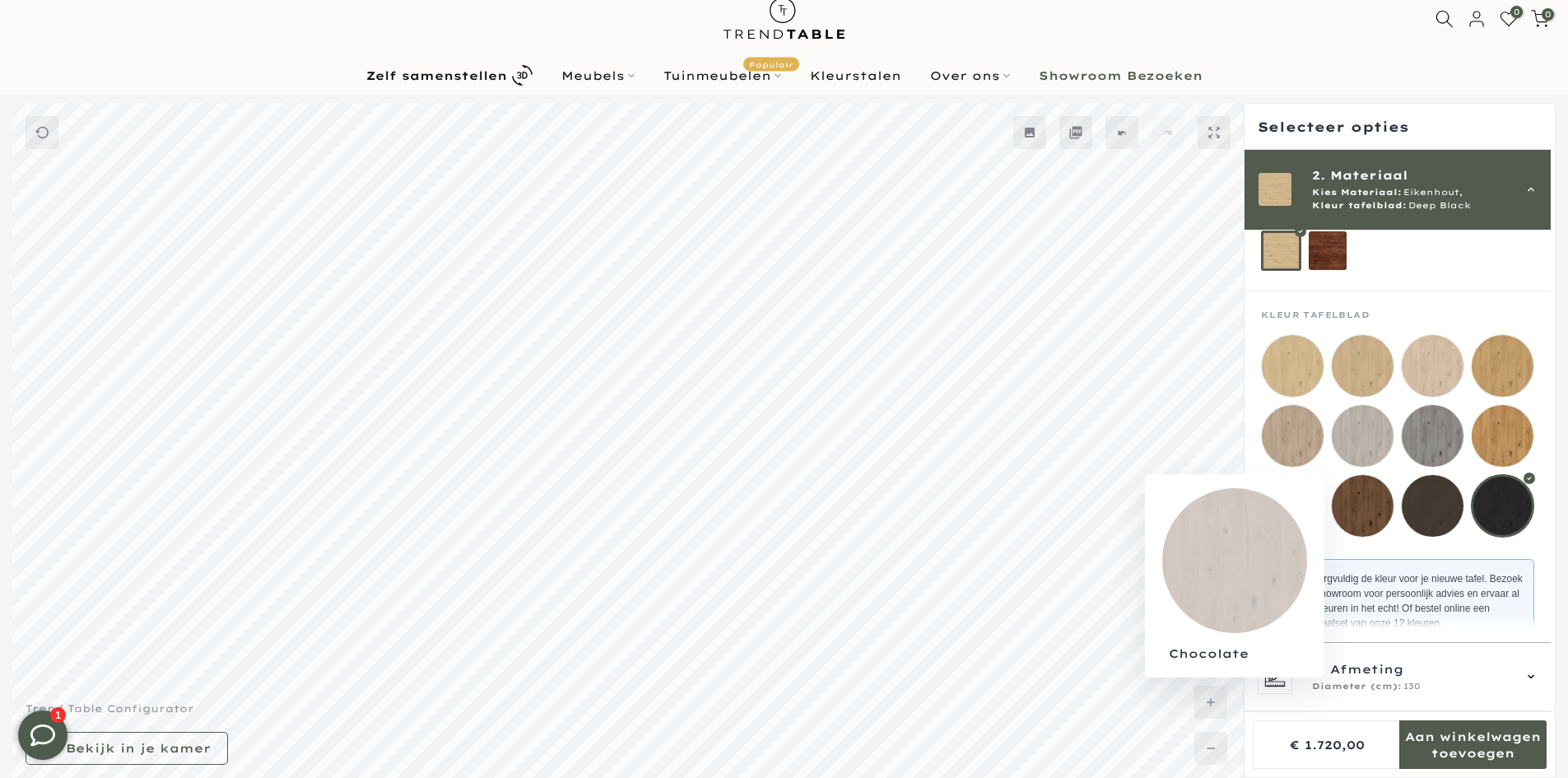
click at [1304, 527] on mmq-loader at bounding box center [1292, 506] width 61 height 61
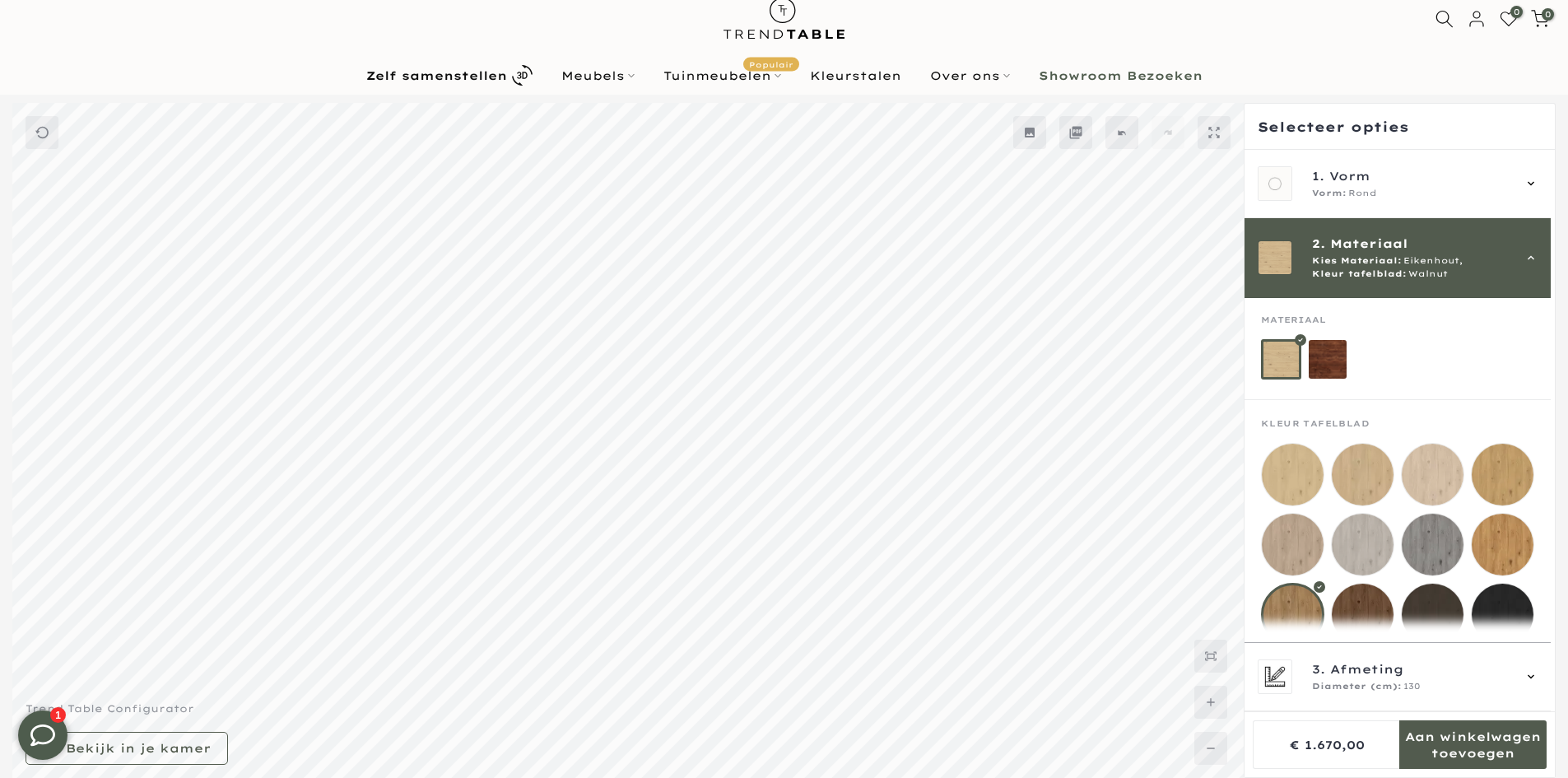
click at [1403, 262] on span "Eikenhout," at bounding box center [1432, 261] width 60 height 13
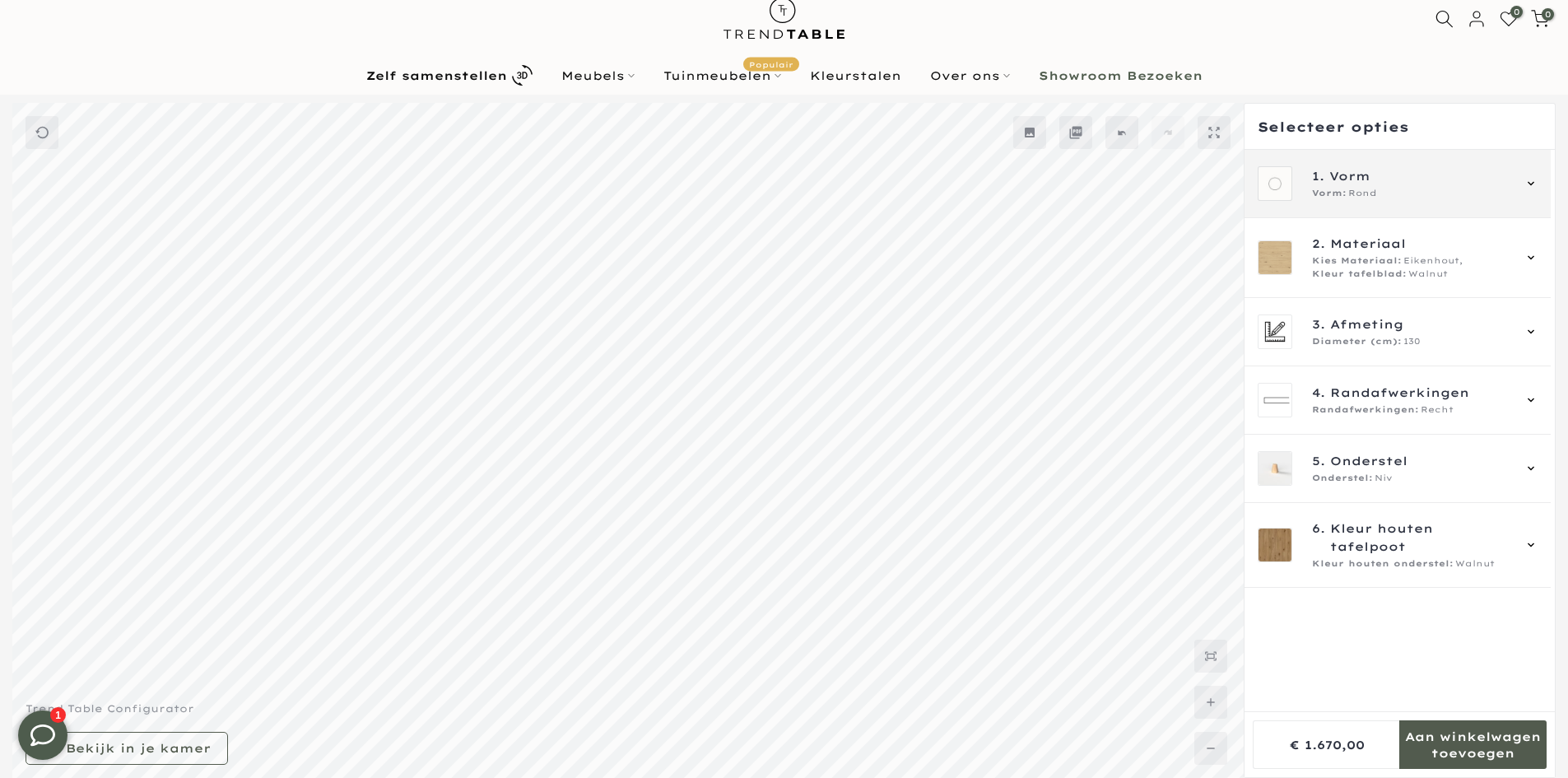
click at [1383, 192] on div "Vorm: Rond" at bounding box center [1411, 193] width 199 height 13
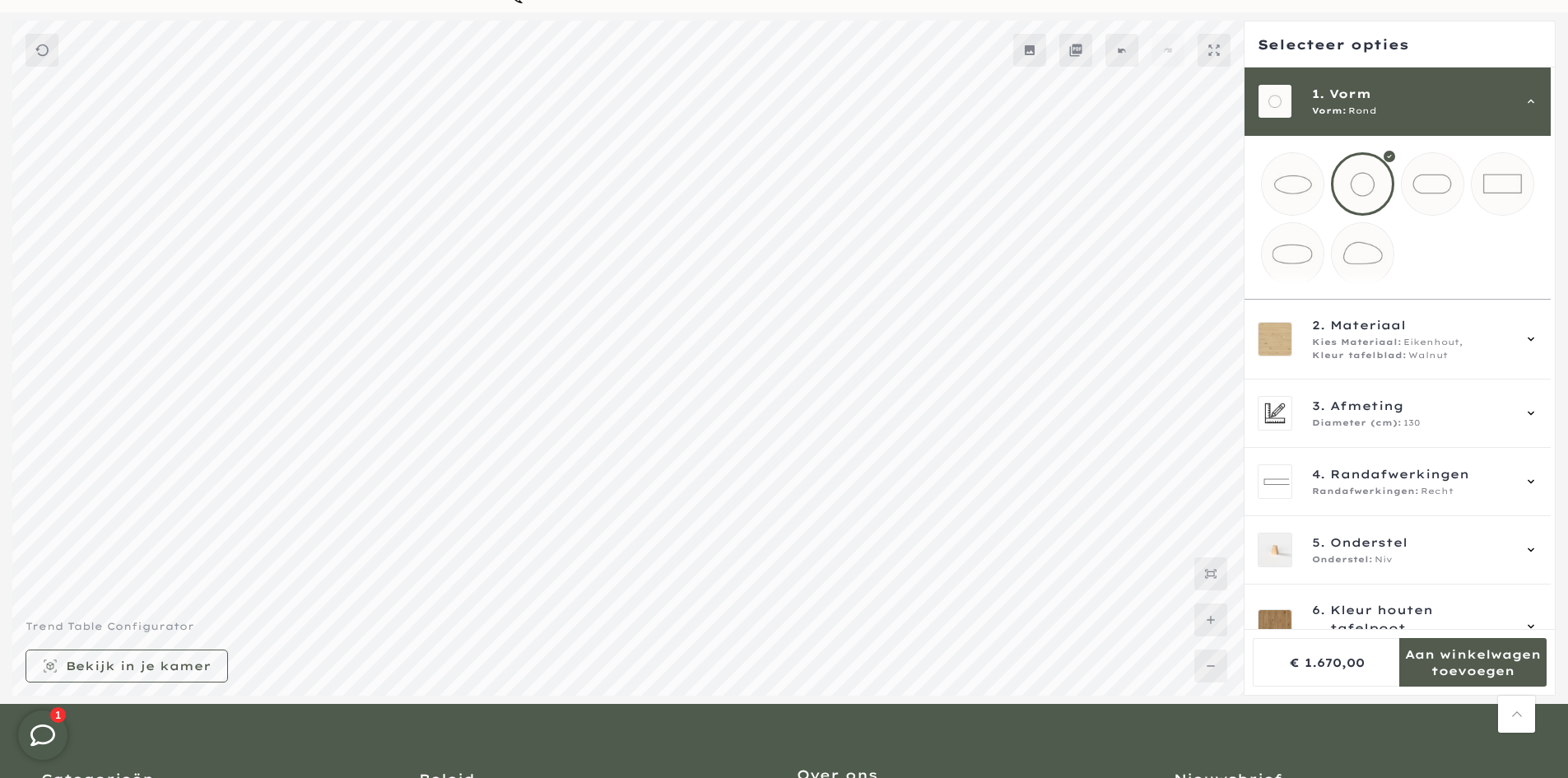
click at [1375, 127] on div "1. Vorm Vorm: Rond" at bounding box center [1398, 102] width 306 height 69
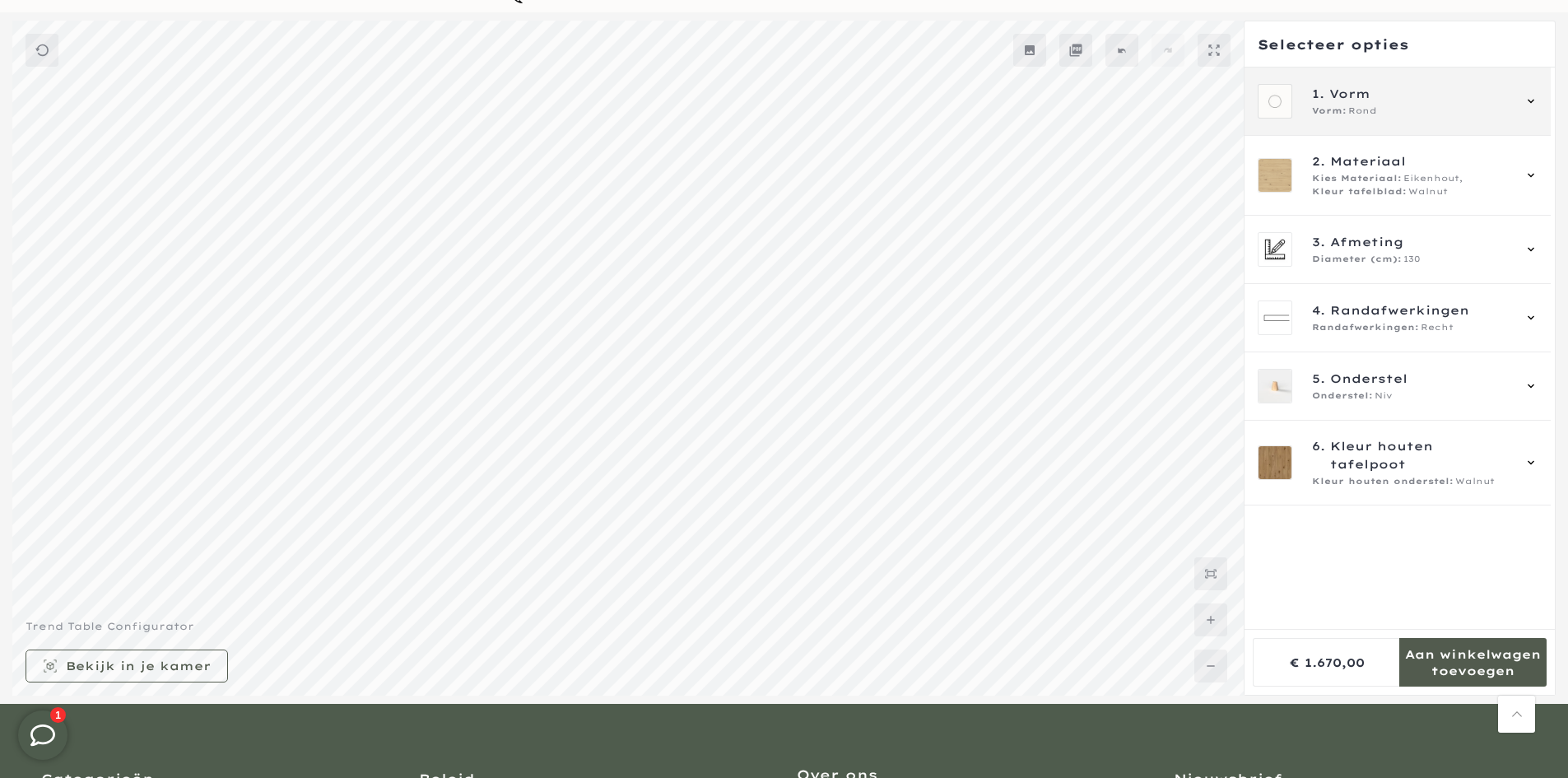
click at [1362, 107] on span "Rond" at bounding box center [1362, 111] width 28 height 13
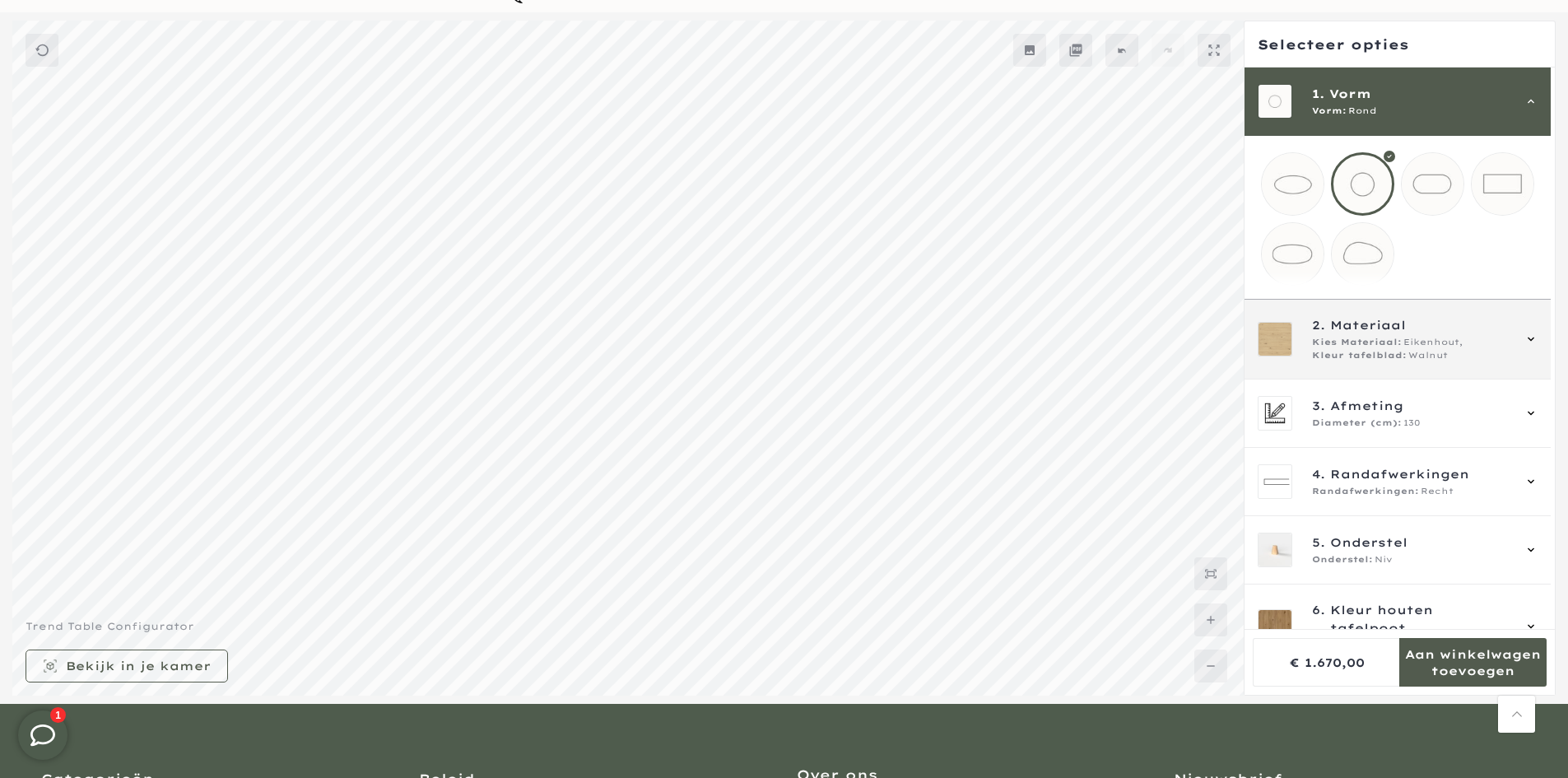
click at [1368, 362] on span "Kleur tafelblad:" at bounding box center [1359, 356] width 94 height 13
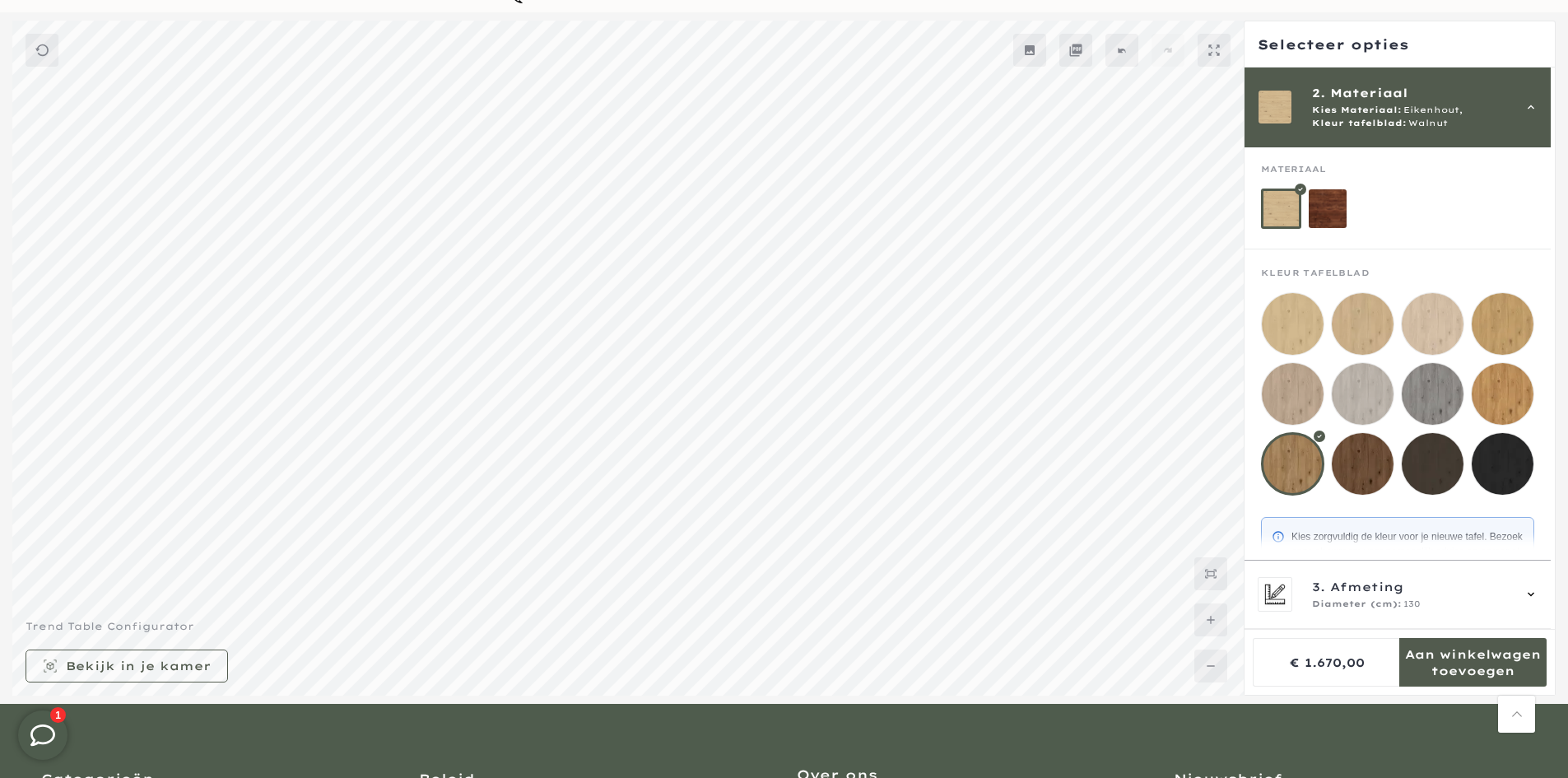
drag, startPoint x: 1333, startPoint y: 216, endPoint x: 1348, endPoint y: 228, distance: 19.2
click at [1334, 216] on mmq-loader at bounding box center [1328, 209] width 38 height 38
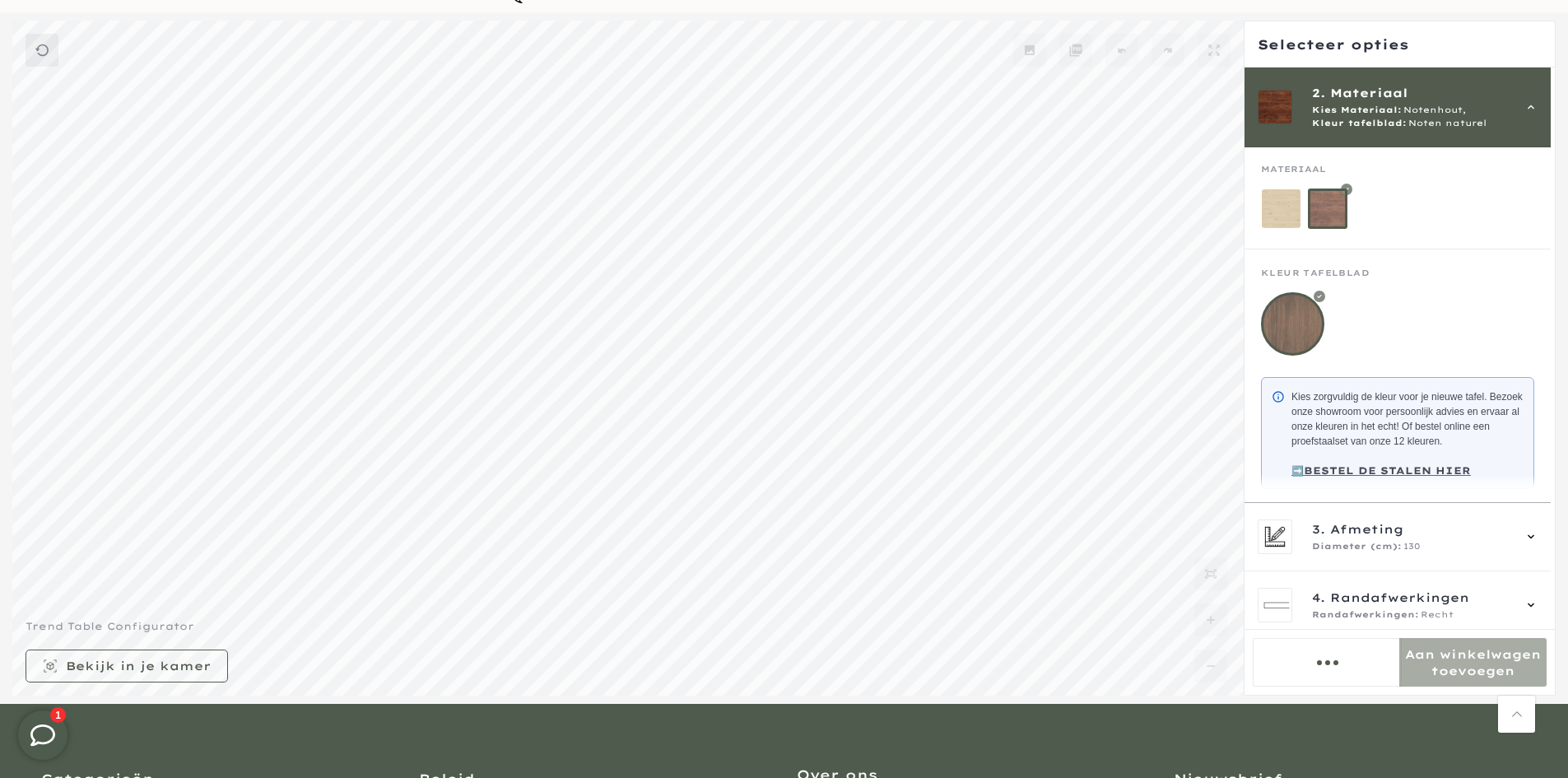
scroll to position [109, 0]
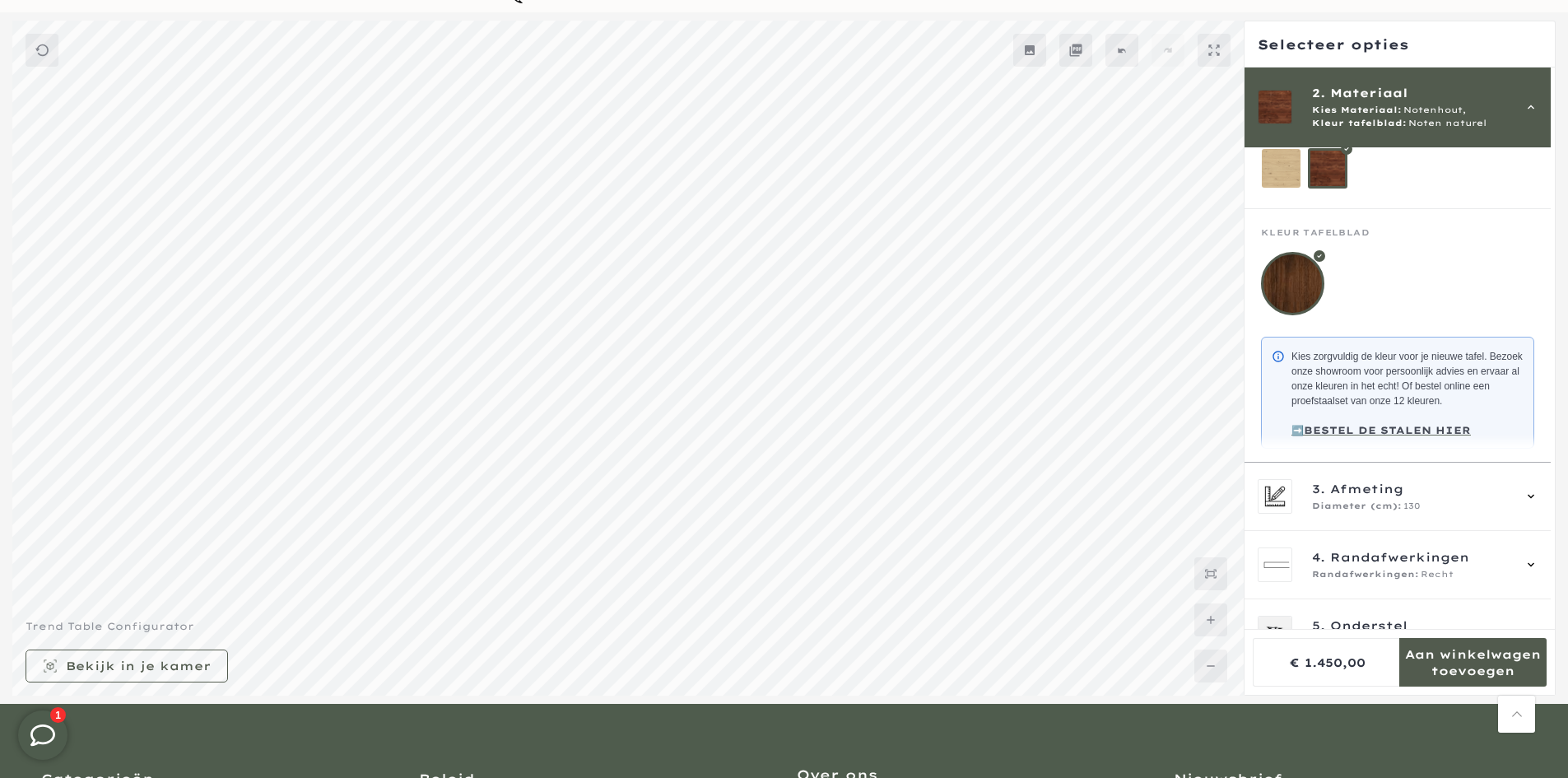
click at [1282, 156] on mmq-loader at bounding box center [1281, 169] width 38 height 38
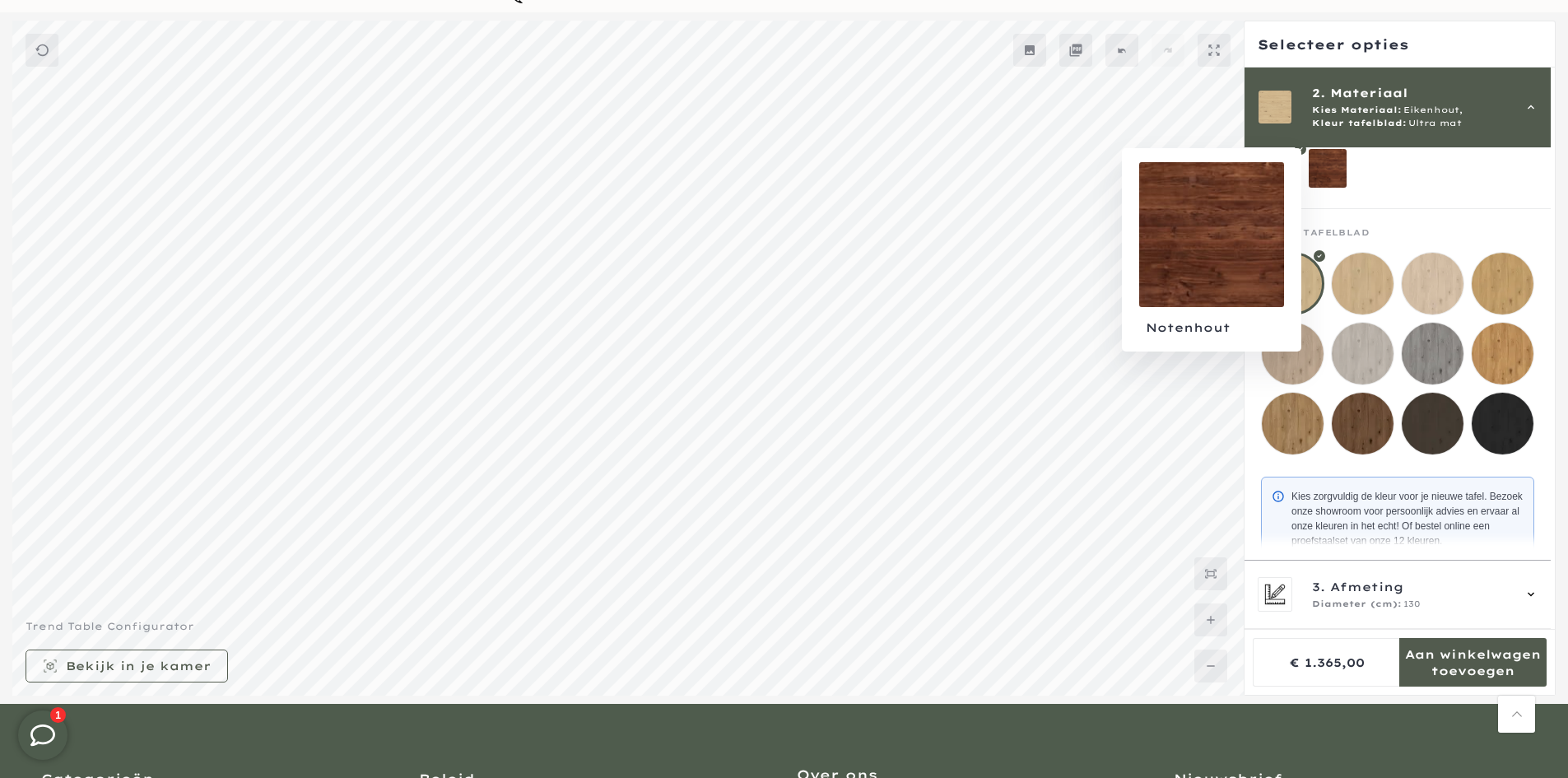
click at [1326, 178] on mmq-loader at bounding box center [1328, 169] width 38 height 38
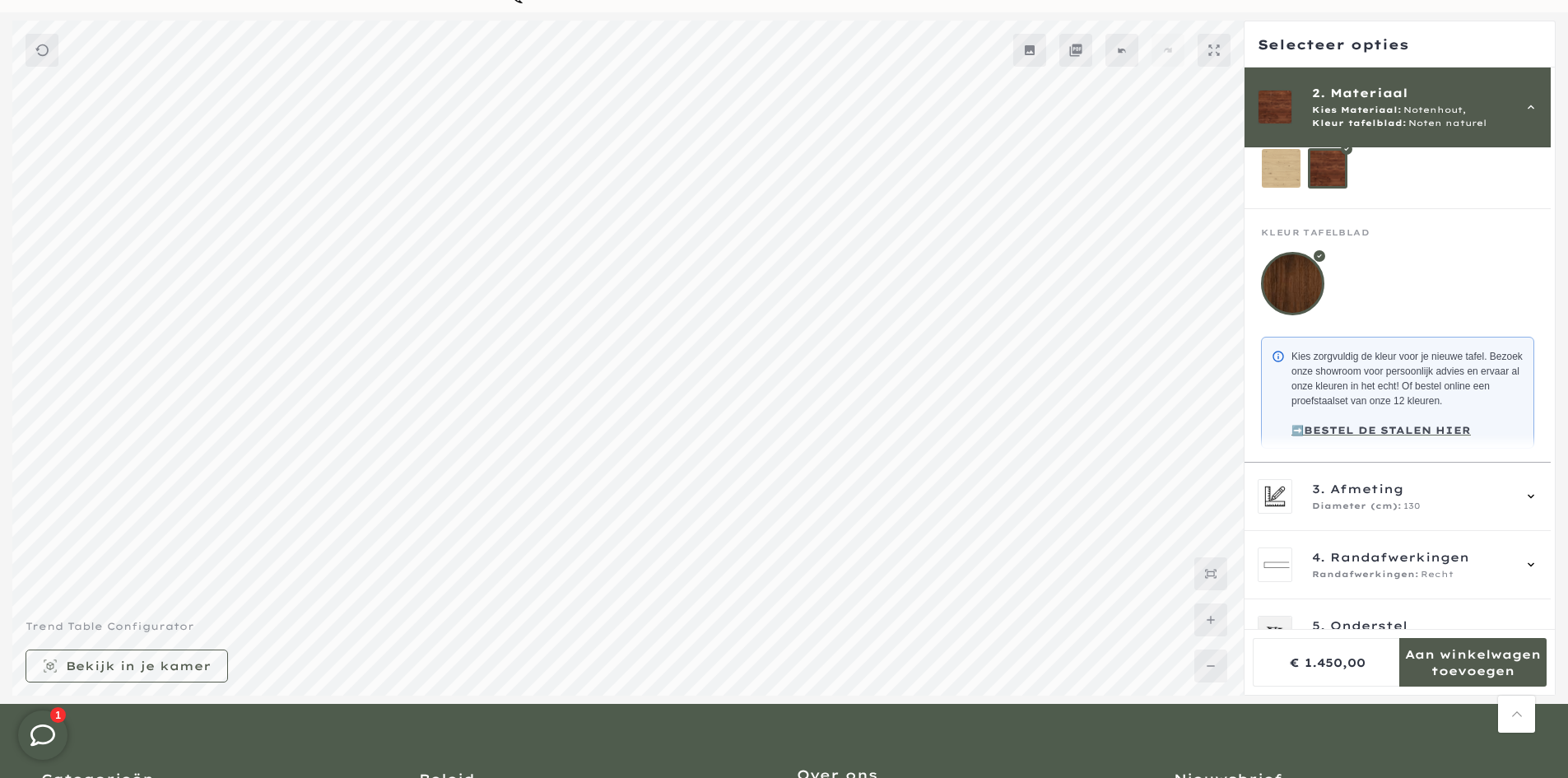
click at [1295, 183] on mmq-loader at bounding box center [1281, 169] width 38 height 38
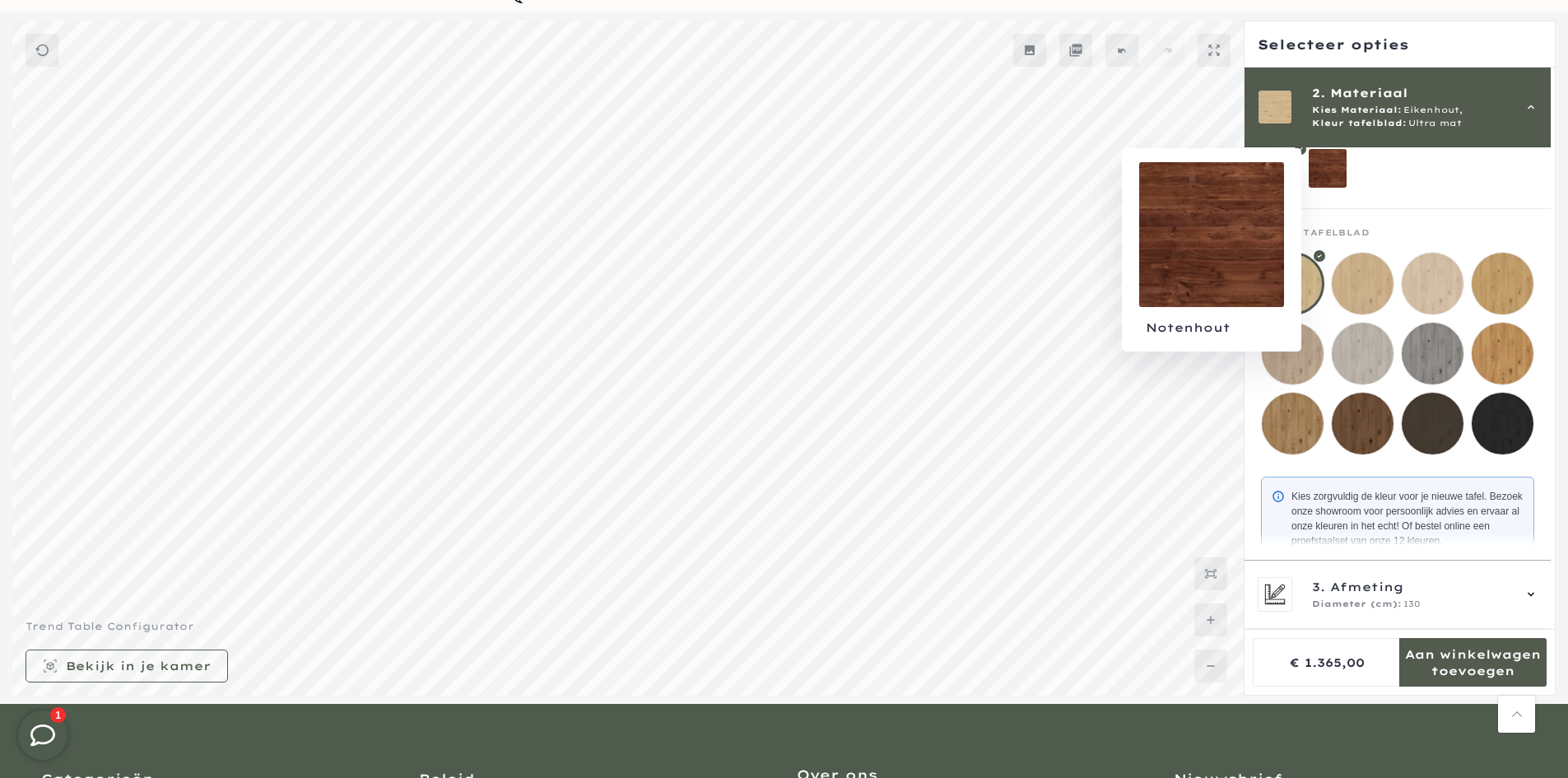
click at [1316, 181] on mmq-loader at bounding box center [1328, 169] width 38 height 38
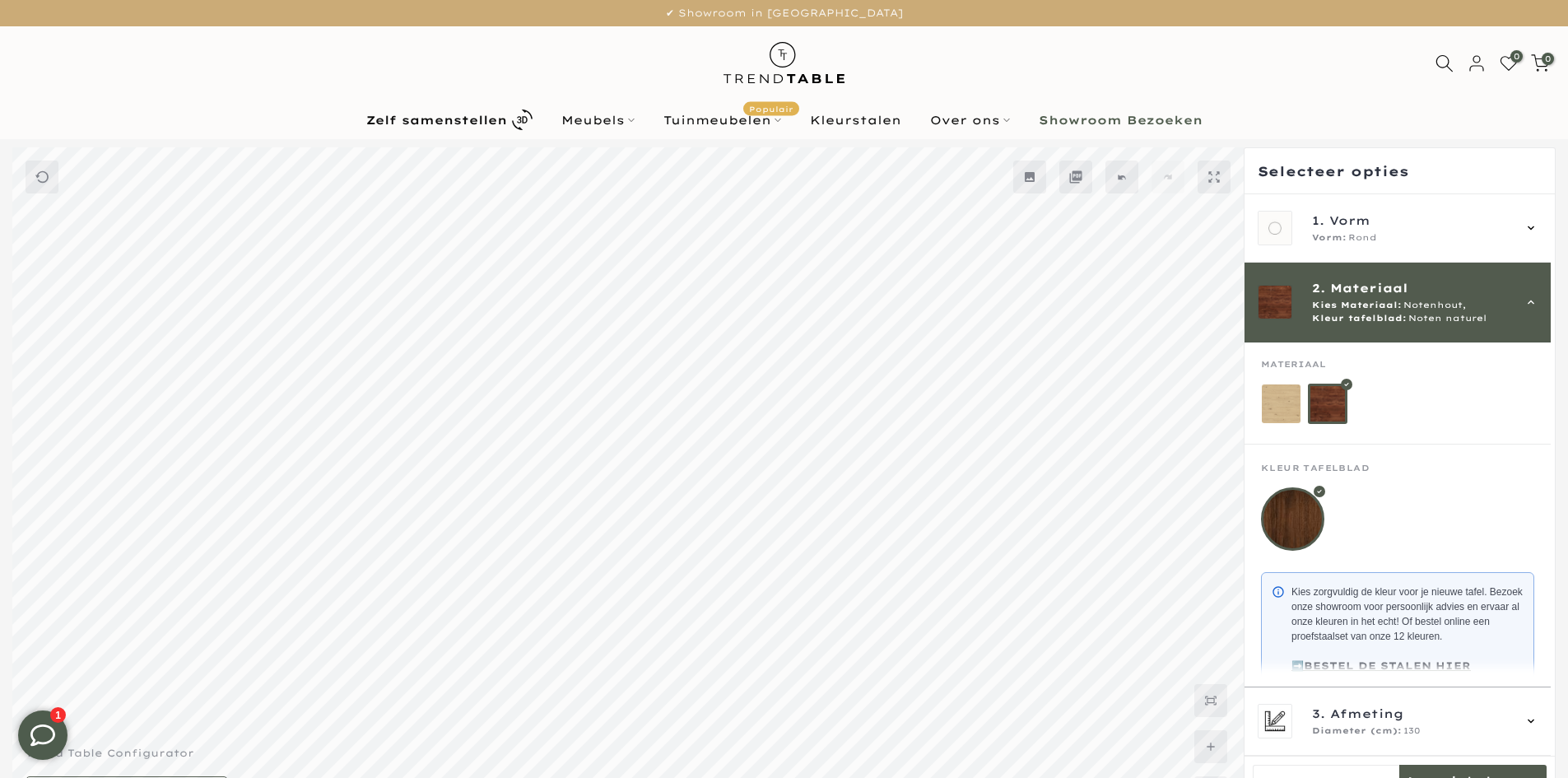
click at [1373, 299] on span "Kies Materiaal:" at bounding box center [1357, 305] width 90 height 13
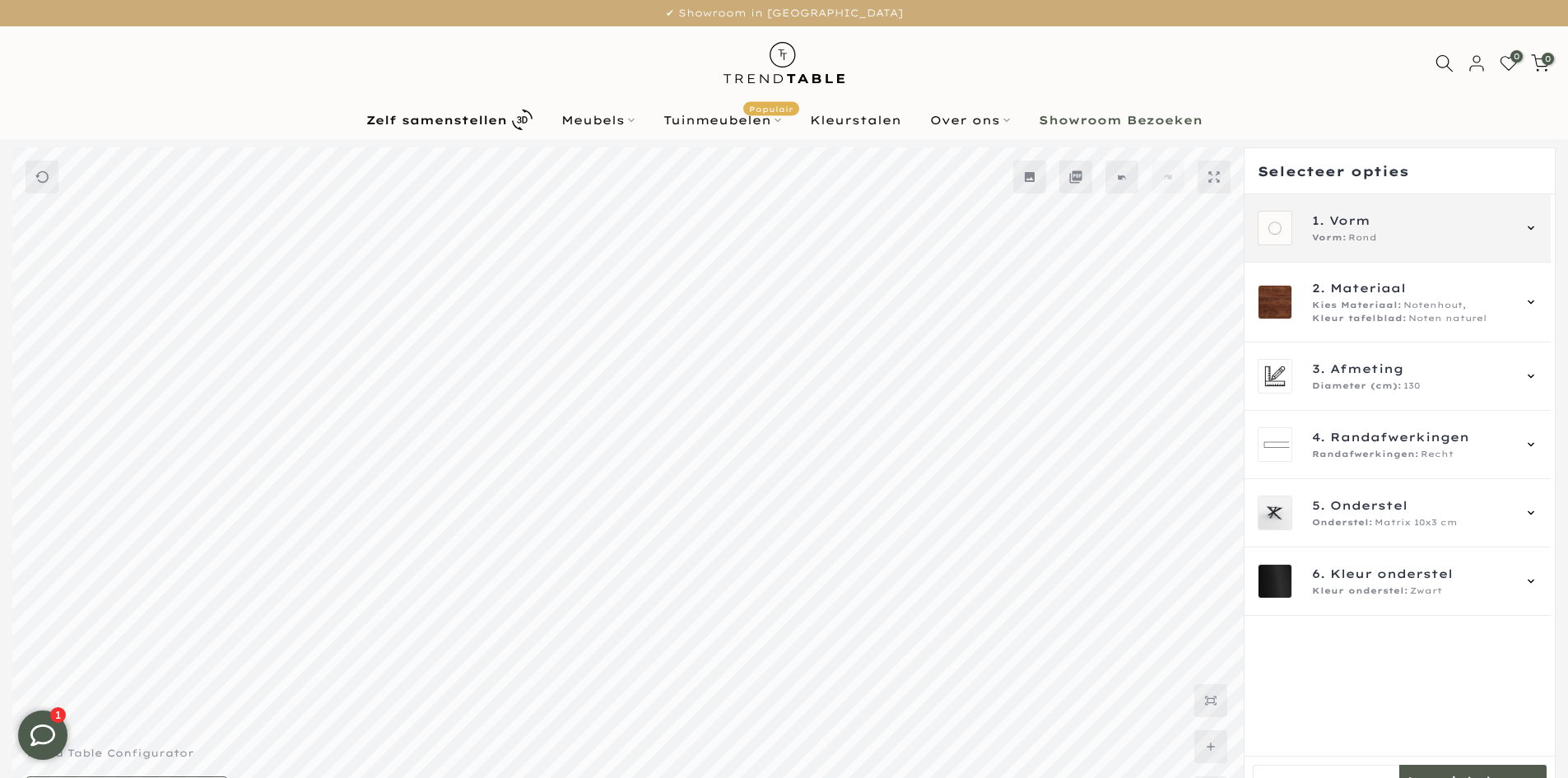
click at [1374, 247] on div "1. Vorm Vorm: Rond" at bounding box center [1398, 228] width 306 height 69
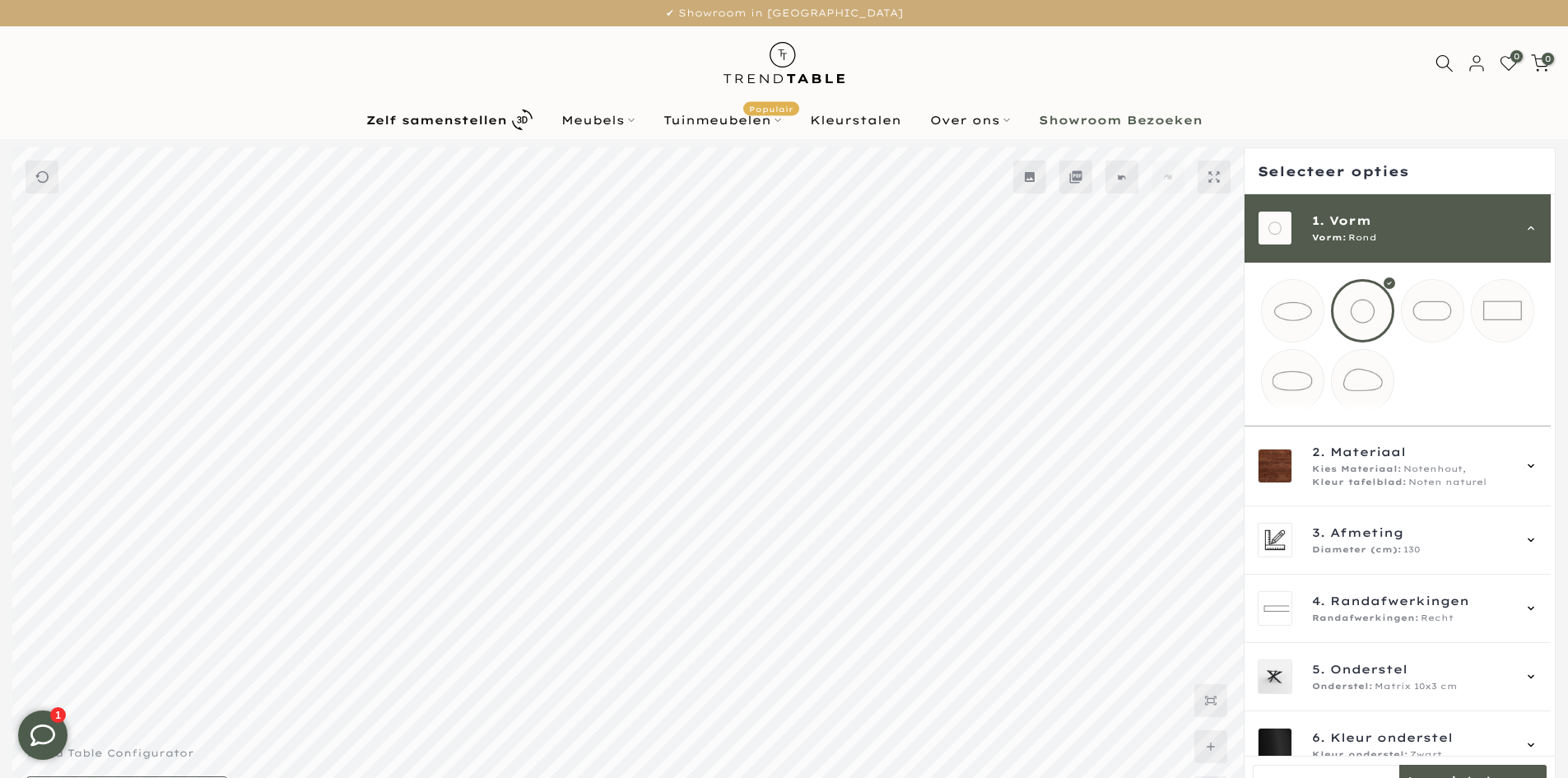
click at [1358, 390] on mmq-loader at bounding box center [1362, 380] width 61 height 61
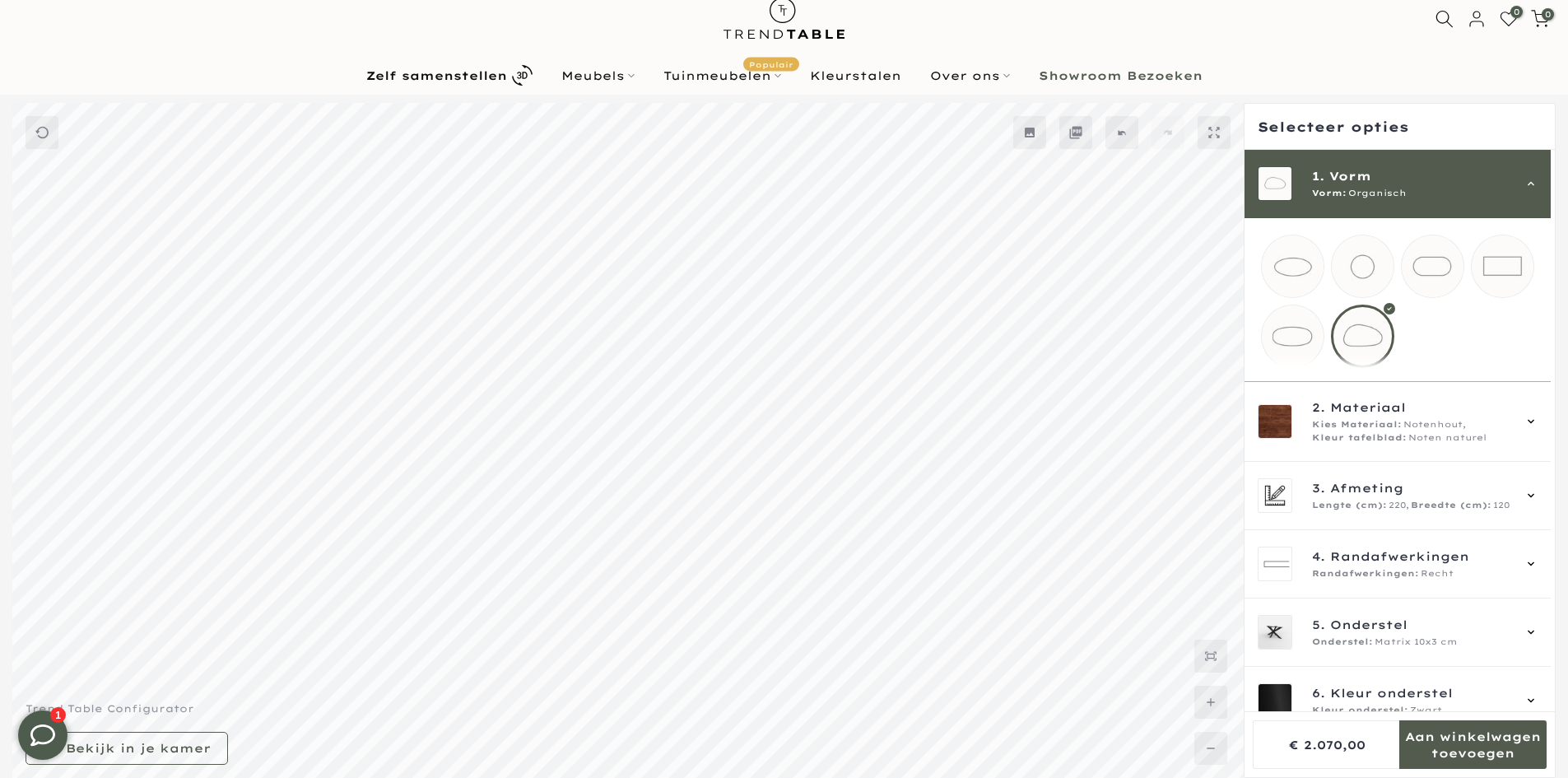
click at [1332, 225] on mmq-components-mapper at bounding box center [1398, 300] width 306 height 163
click at [1335, 199] on span "Vorm:" at bounding box center [1330, 193] width 35 height 13
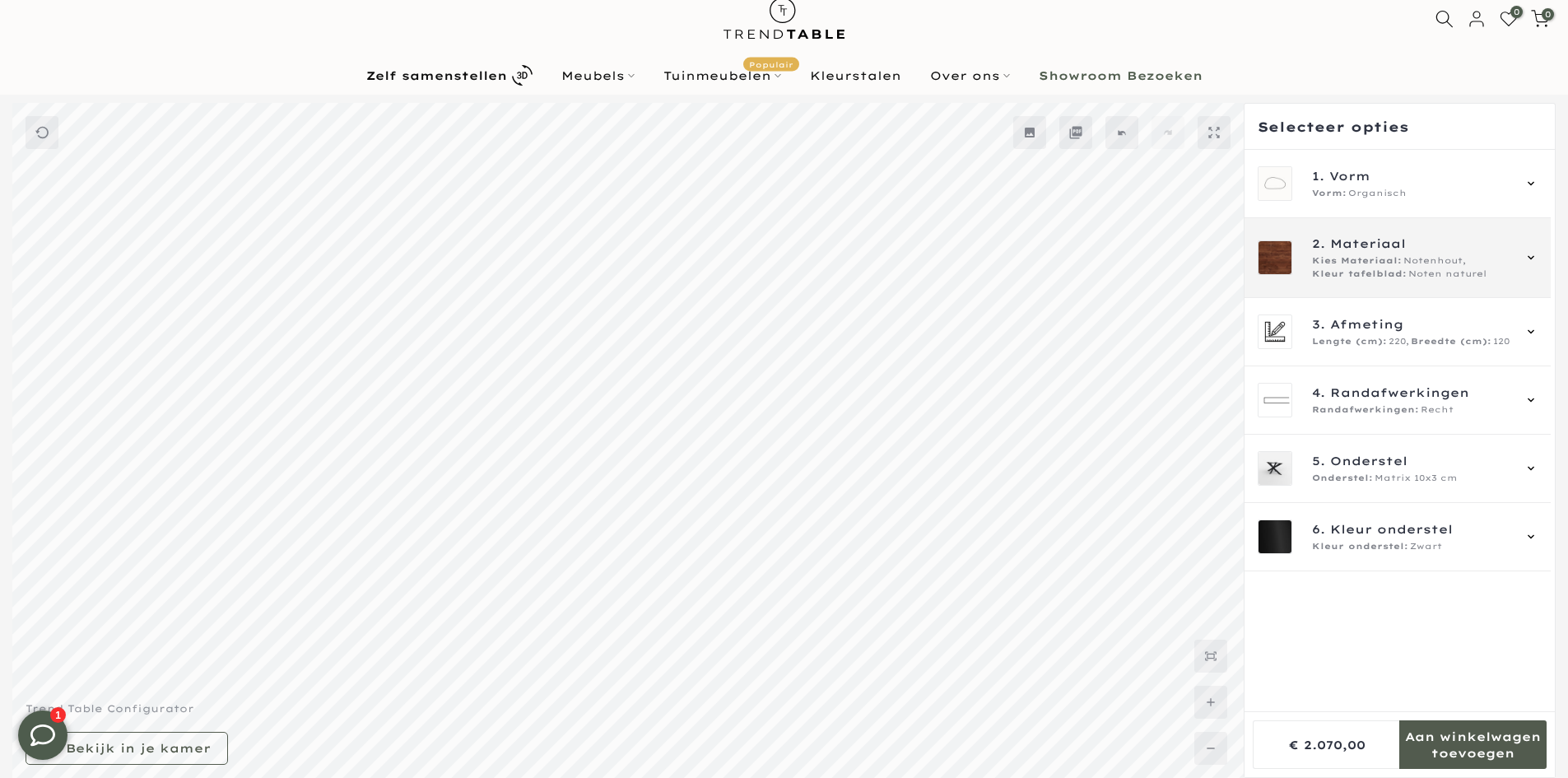
click at [1364, 278] on span "Kleur tafelblad:" at bounding box center [1359, 274] width 94 height 13
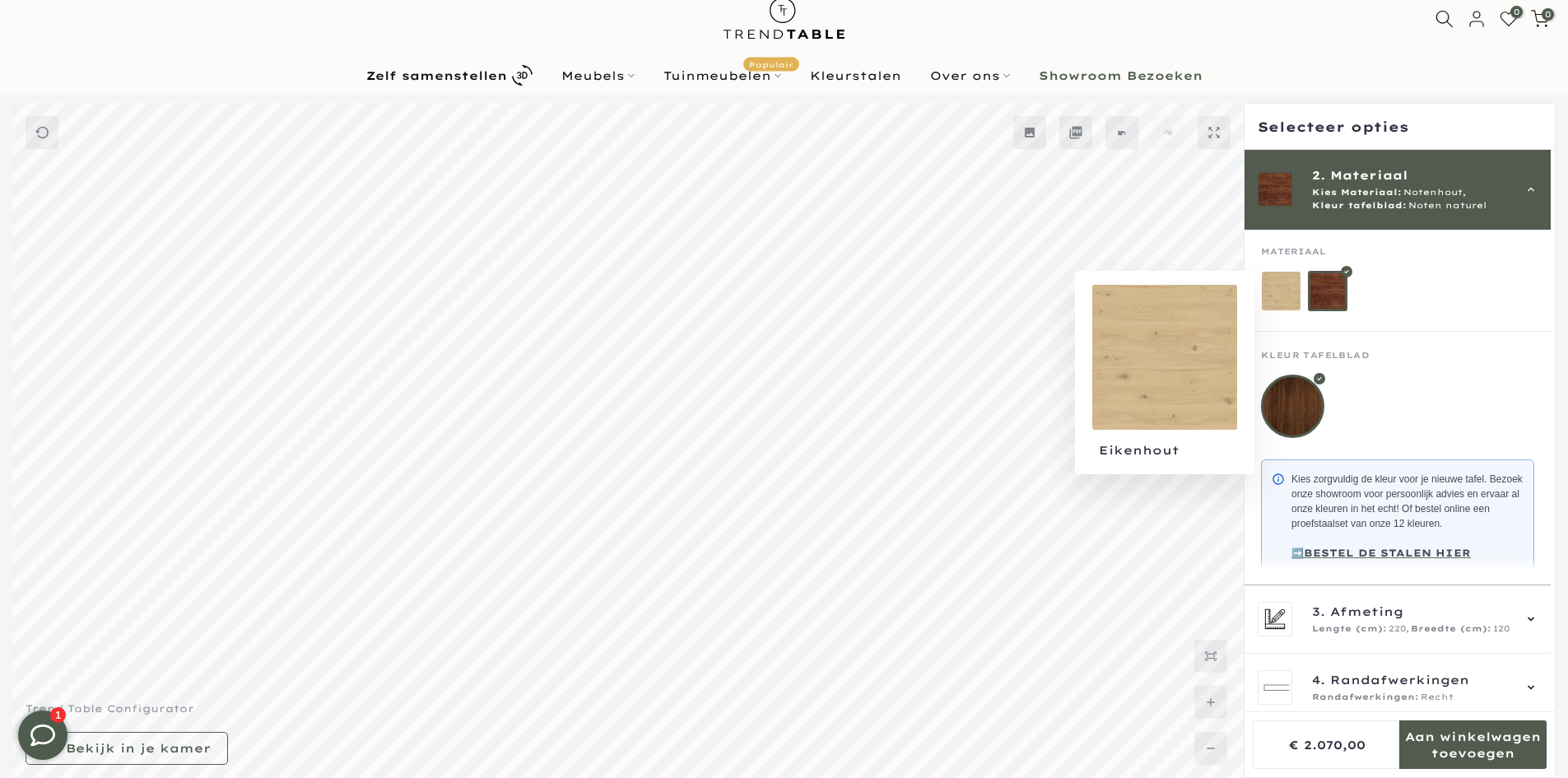
scroll to position [109, 0]
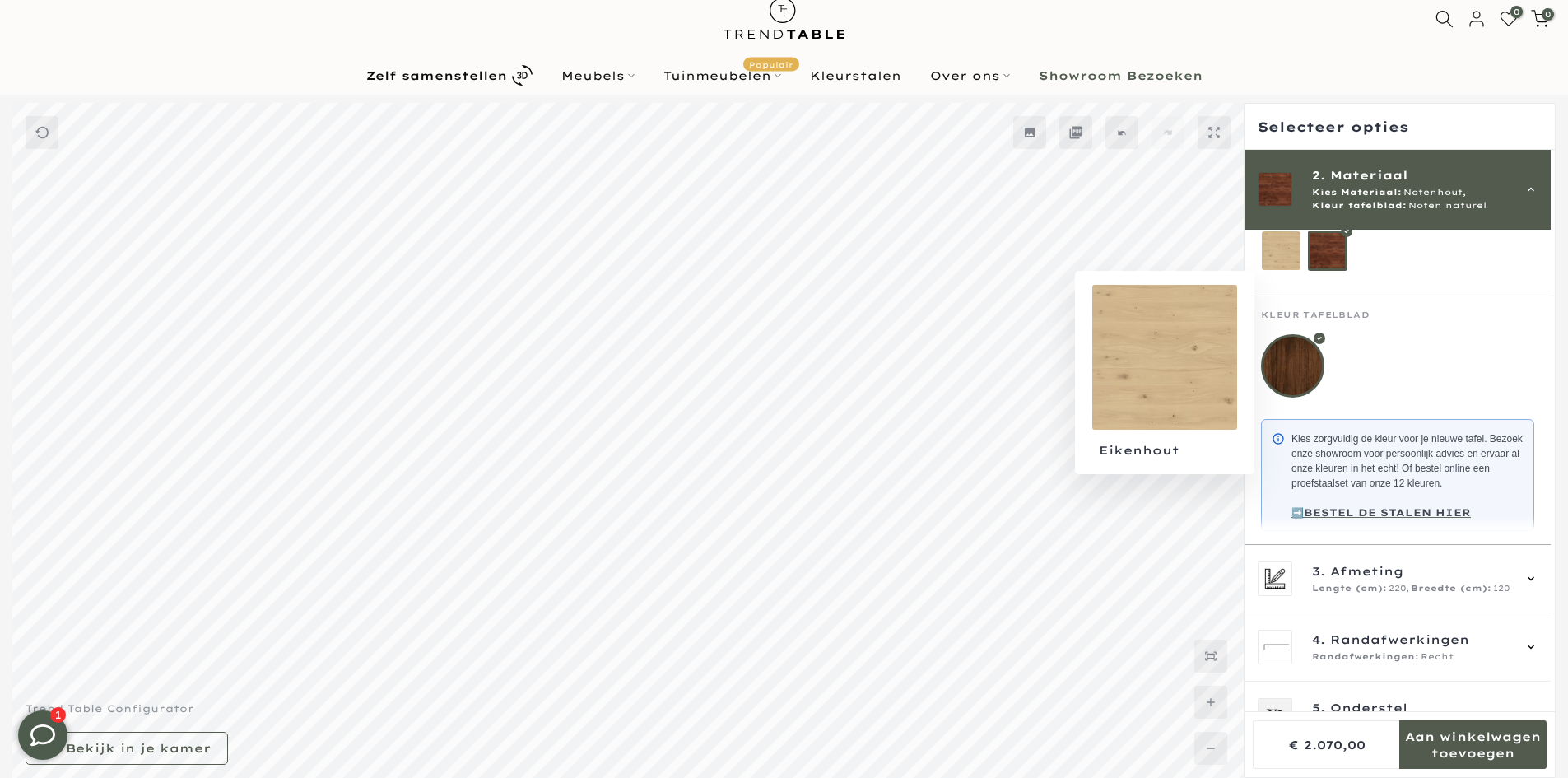
click at [1288, 298] on mmq-components-mapper at bounding box center [1398, 346] width 306 height 111
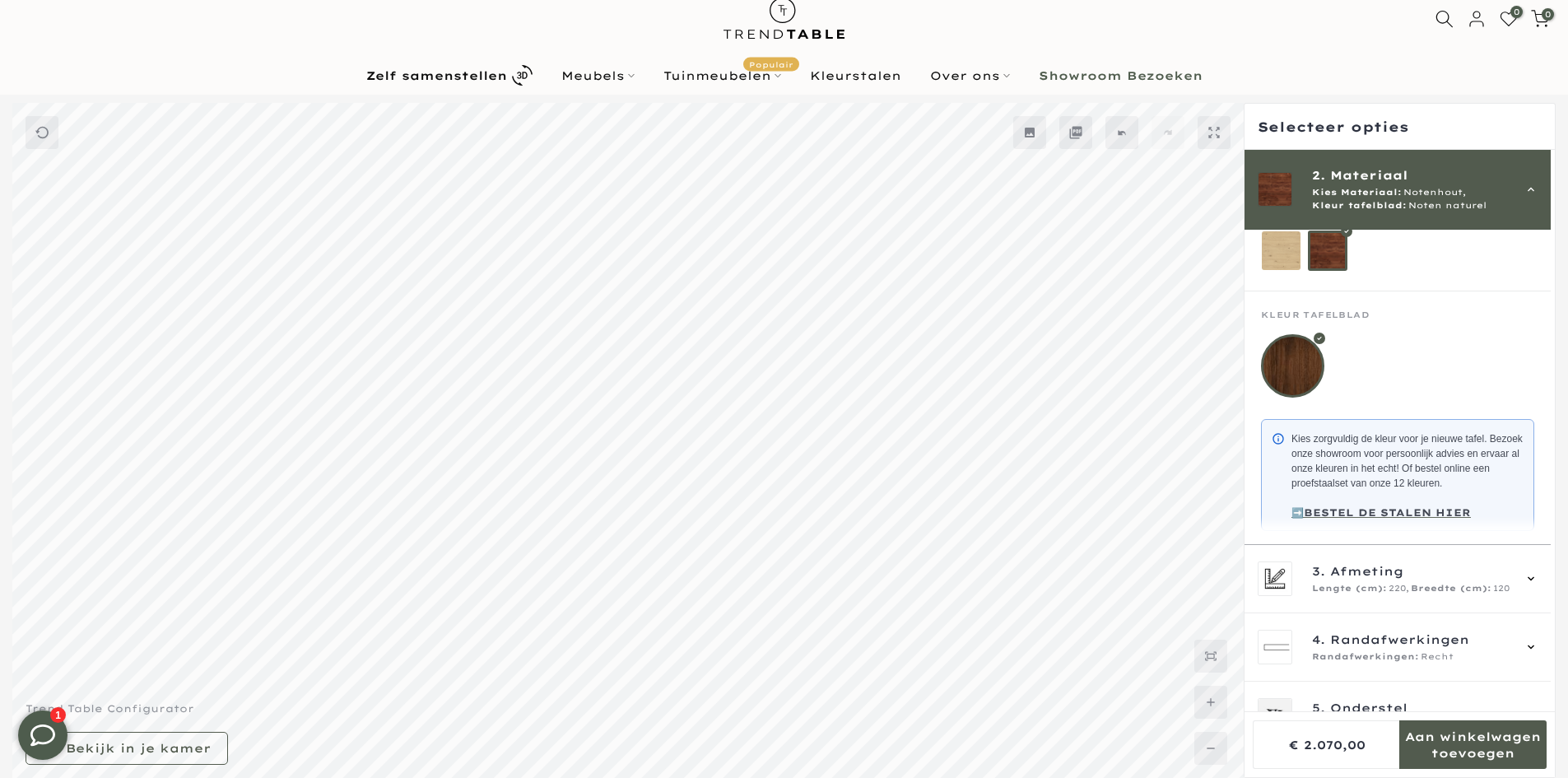
click at [1288, 257] on mmq-loader at bounding box center [1281, 251] width 38 height 38
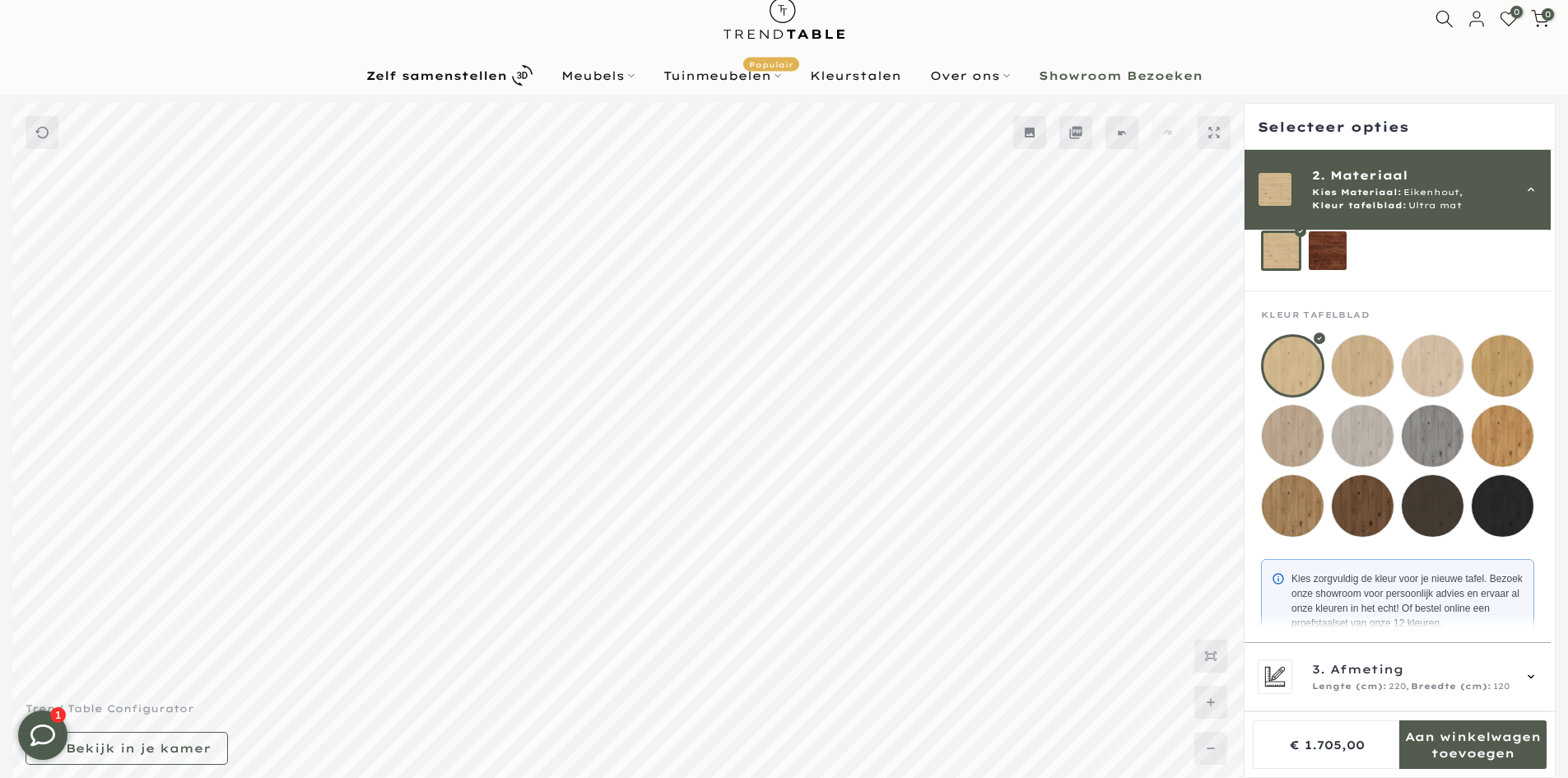
click at [1329, 247] on mmq-loader at bounding box center [1328, 251] width 38 height 38
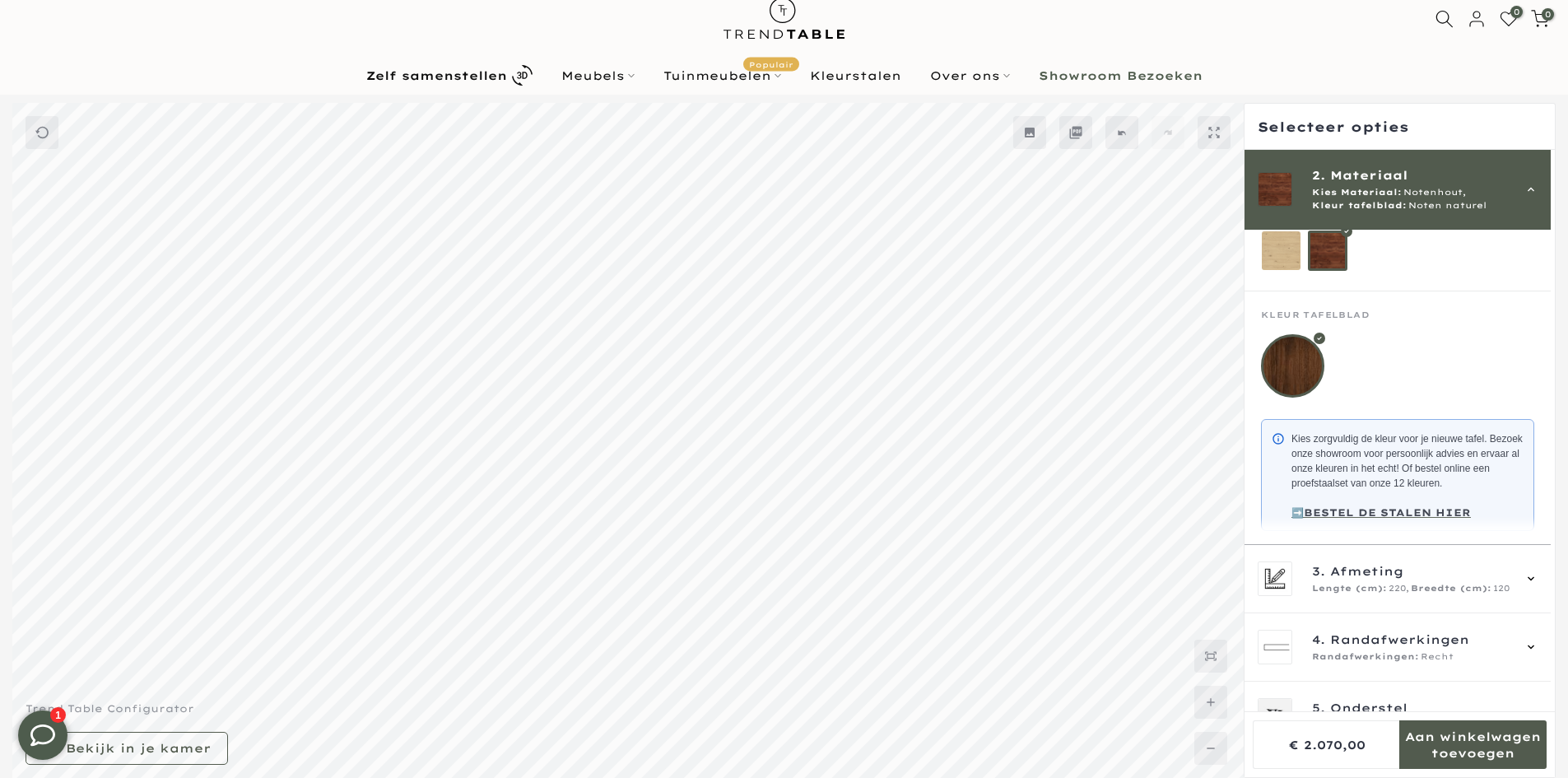
click at [1288, 262] on mmq-loader at bounding box center [1281, 251] width 38 height 38
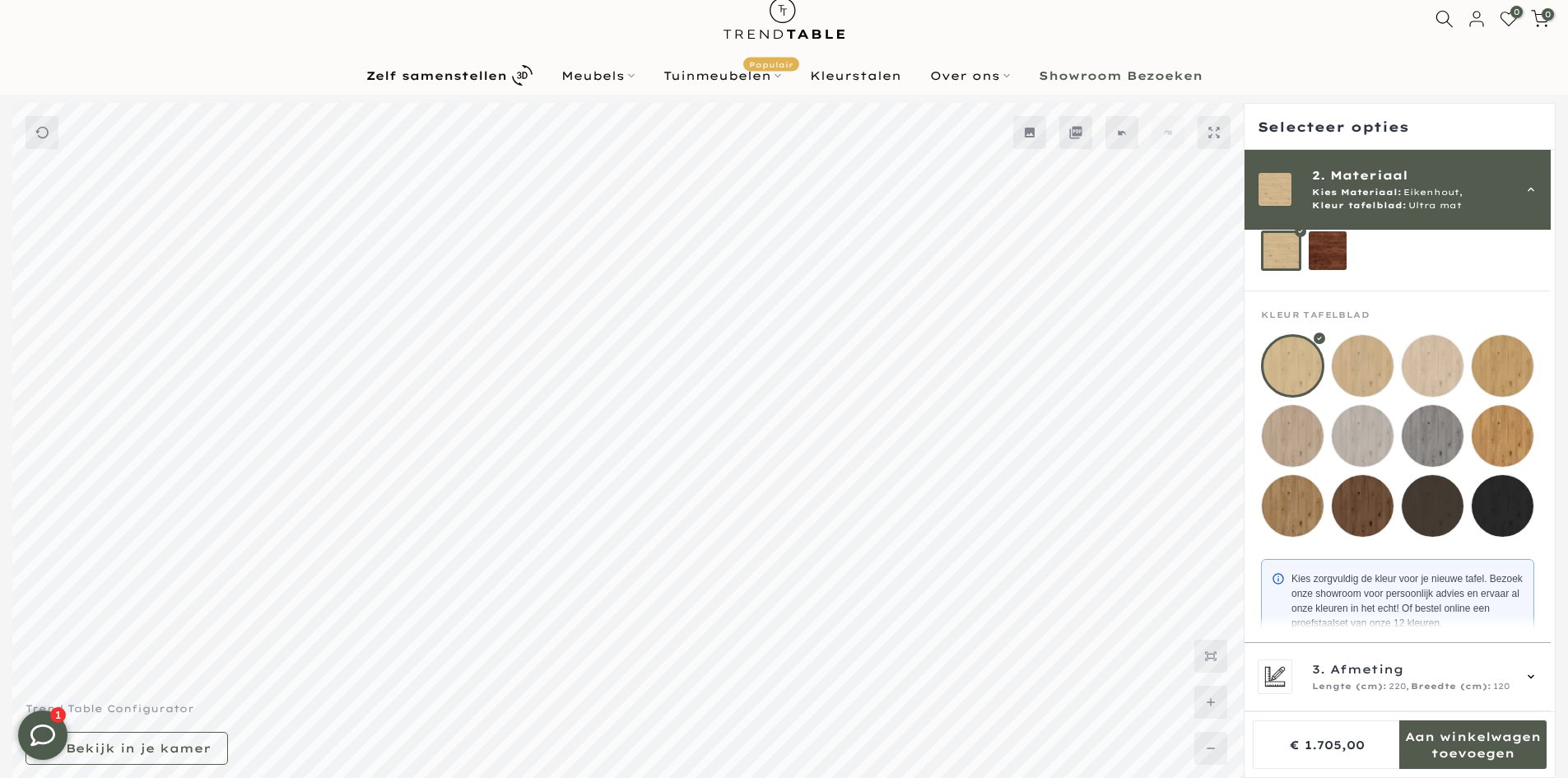
click at [1304, 192] on div "2. Materiaal Kies Materiaal: Eikenhout, Kleur tafelblad: Ultra mat" at bounding box center [1398, 190] width 280 height 46
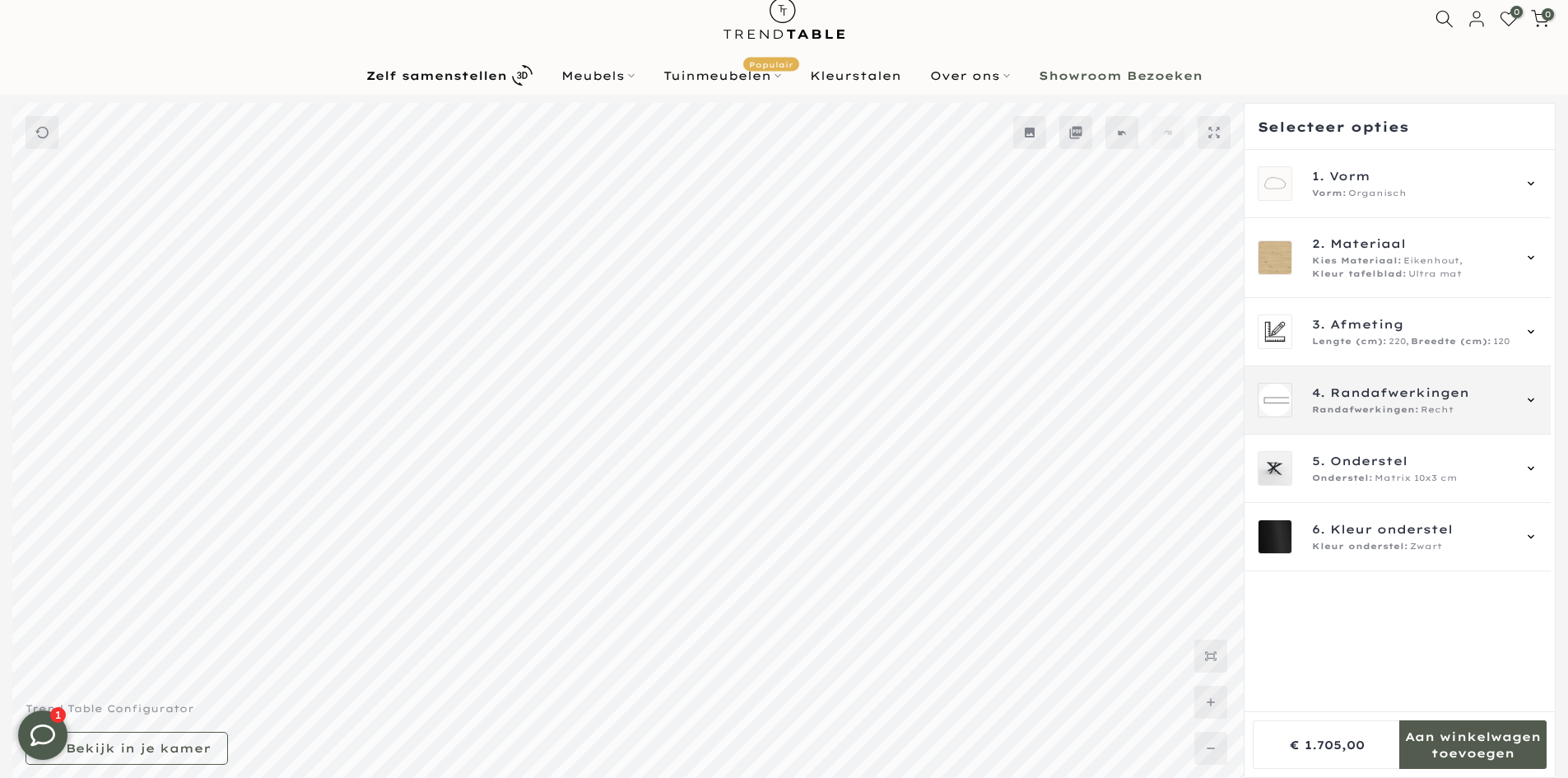
click at [1421, 427] on div "4. Randafwerkingen Randafwerkingen: Recht" at bounding box center [1398, 400] width 306 height 69
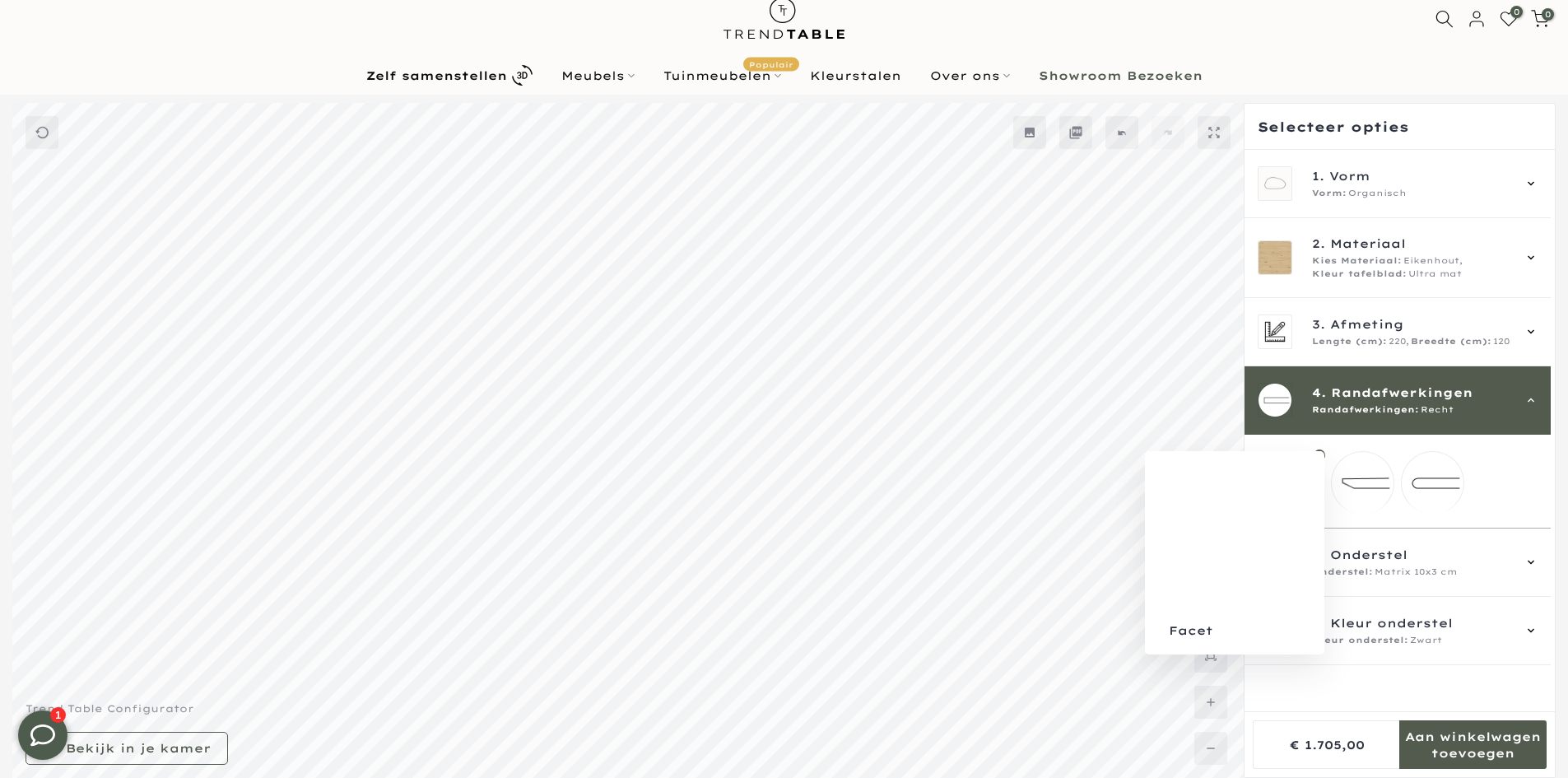
click at [1356, 470] on mmq-loader at bounding box center [1362, 482] width 61 height 61
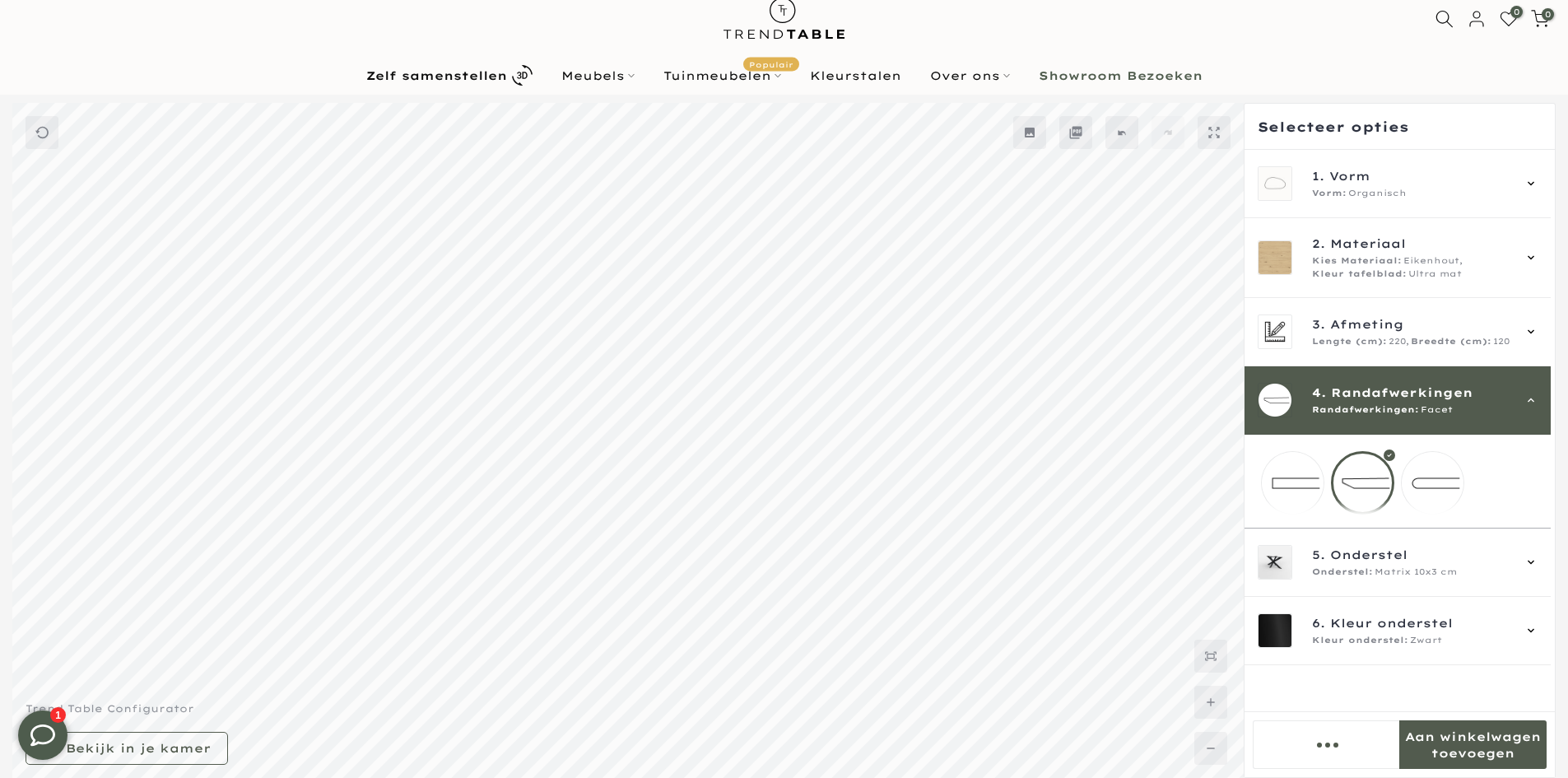
click at [1426, 468] on mmq-loader at bounding box center [1432, 482] width 61 height 61
click at [1270, 491] on mmq-loader at bounding box center [1292, 482] width 61 height 61
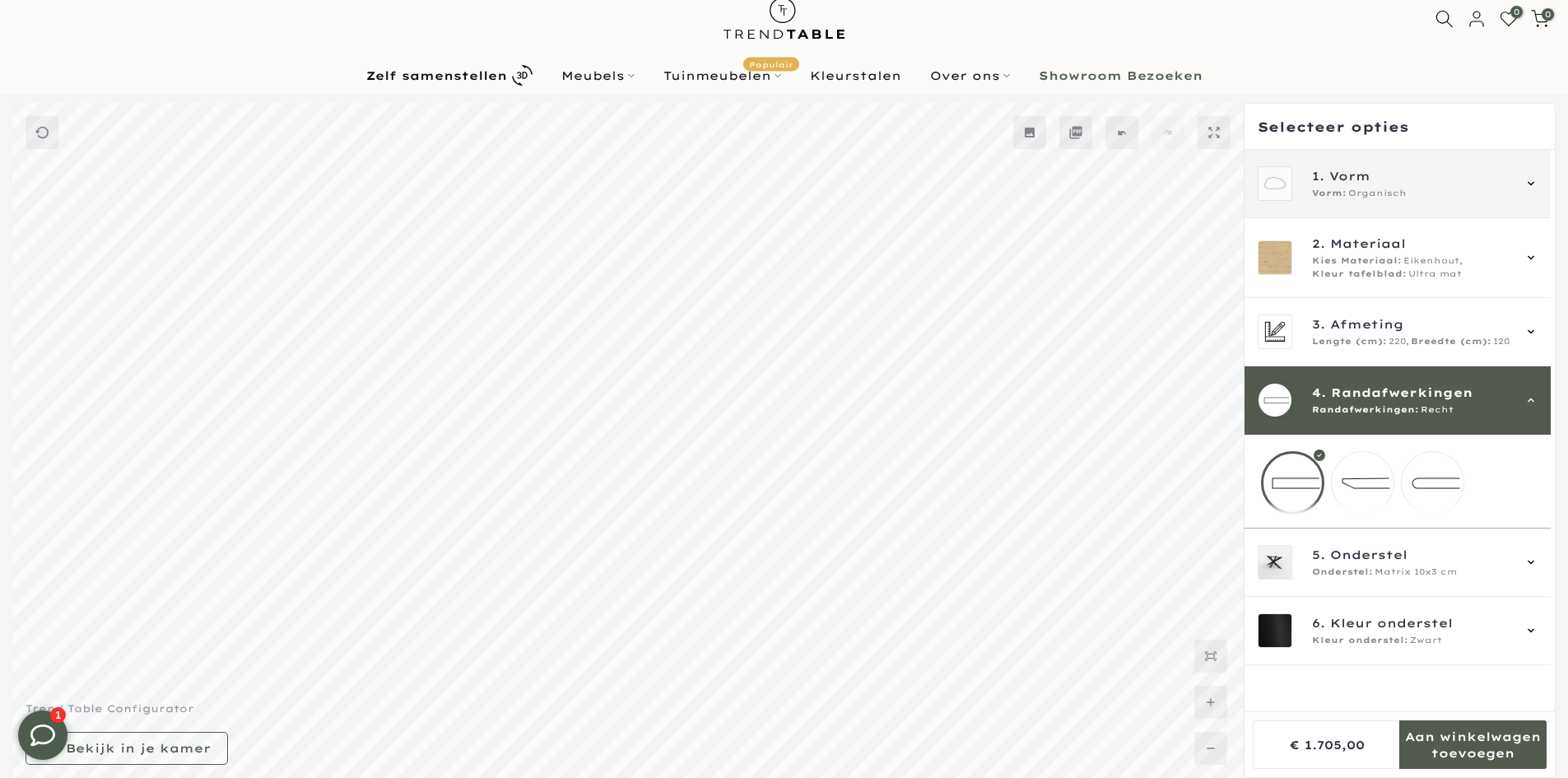
click at [1362, 195] on span "Organisch" at bounding box center [1377, 193] width 59 height 13
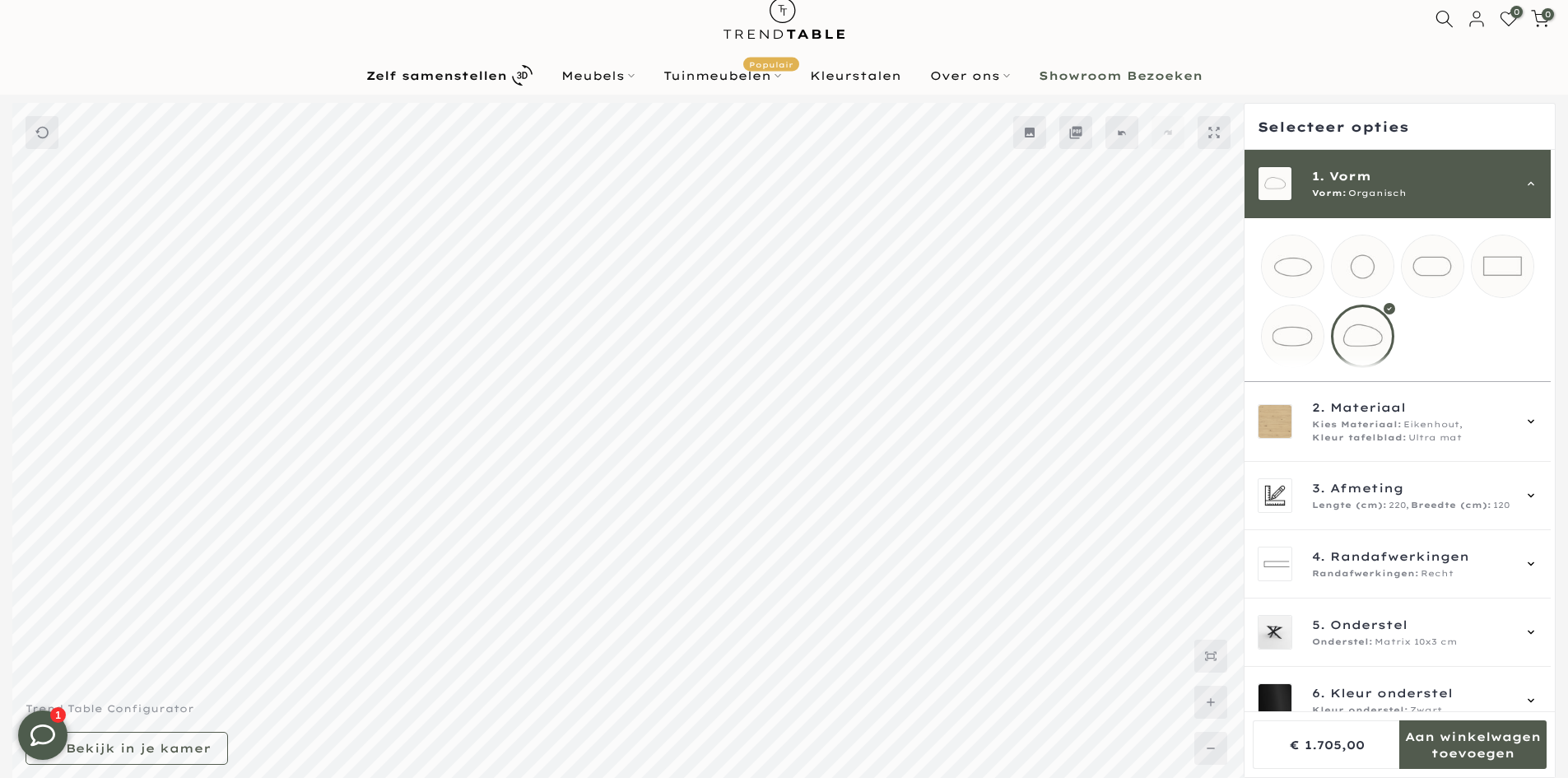
click at [1276, 348] on mmq-loader at bounding box center [1292, 335] width 61 height 61
click at [1351, 183] on span "Vorm" at bounding box center [1350, 176] width 42 height 18
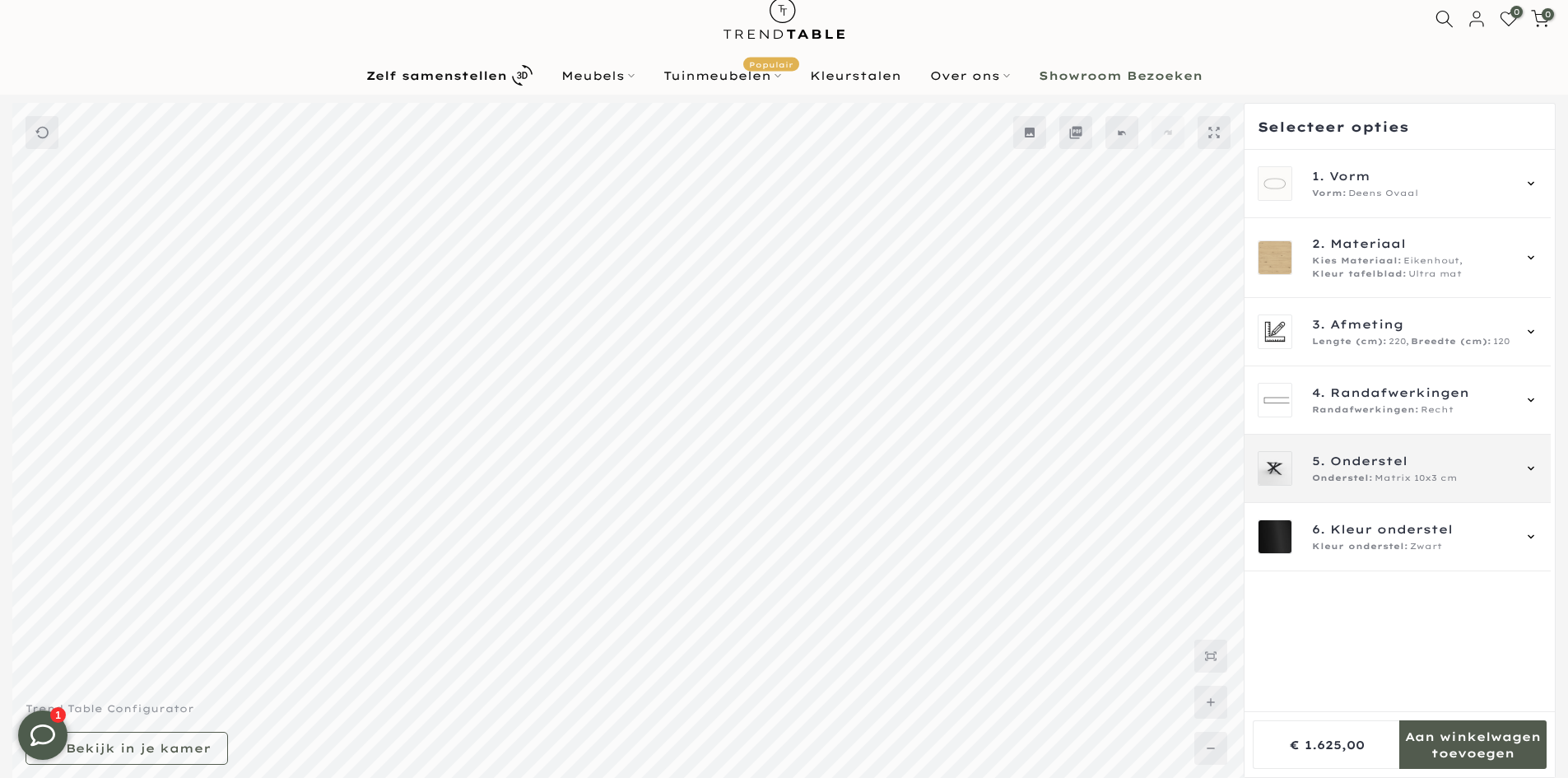
click at [1345, 453] on span "Onderstel" at bounding box center [1368, 461] width 77 height 18
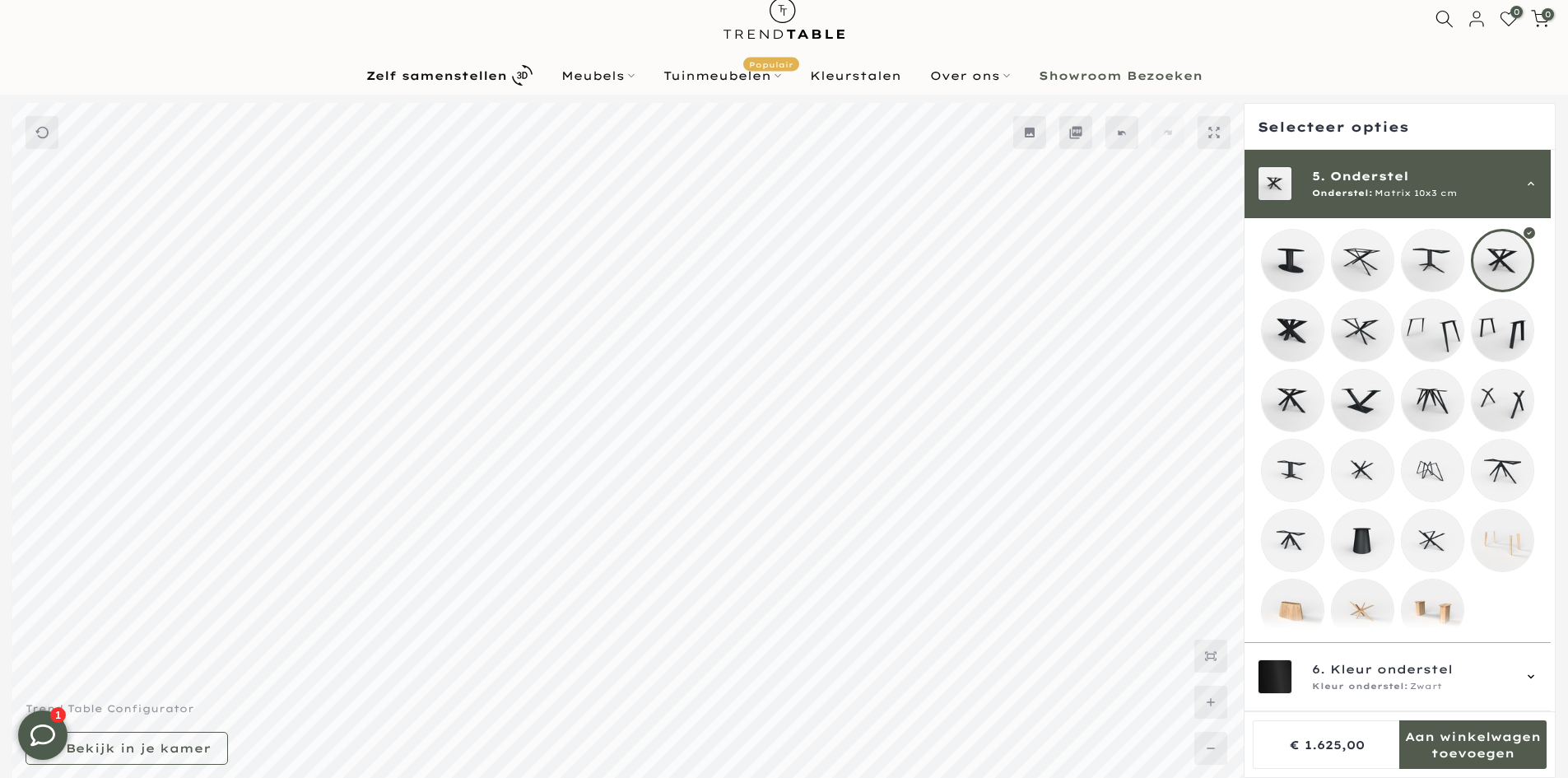
scroll to position [317, 0]
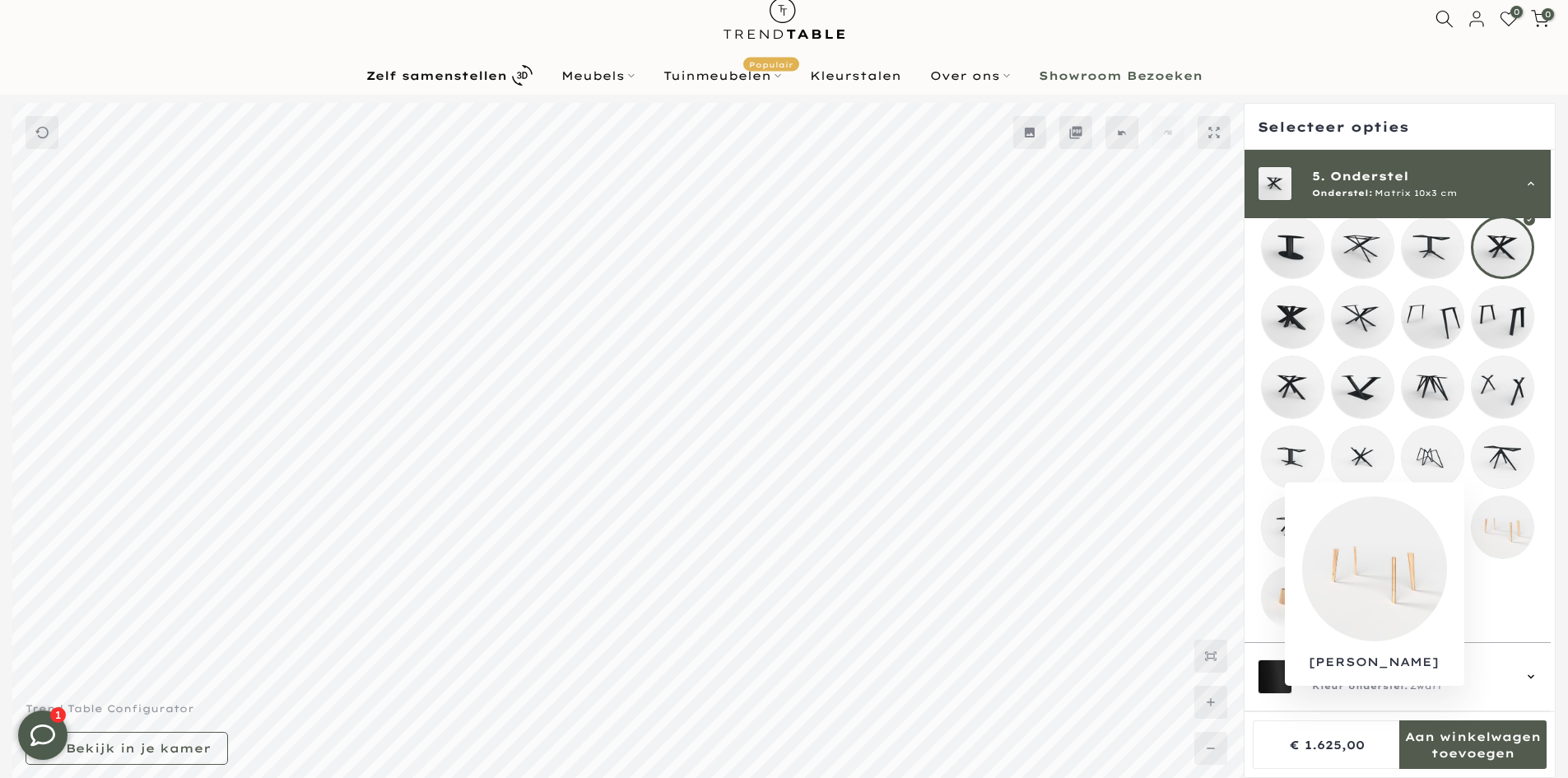
click at [1502, 522] on mmq-loader at bounding box center [1502, 527] width 61 height 61
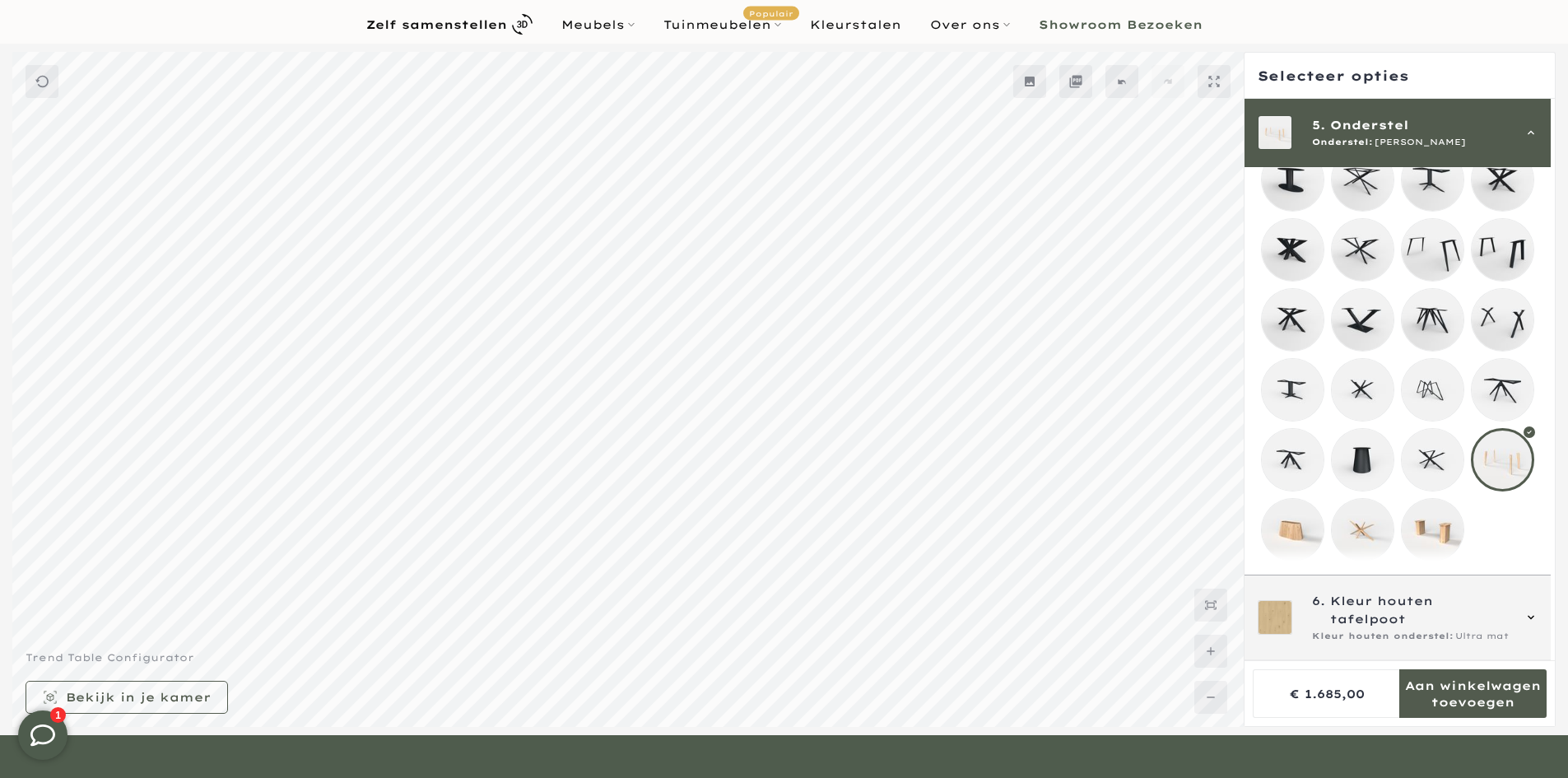
scroll to position [126, 0]
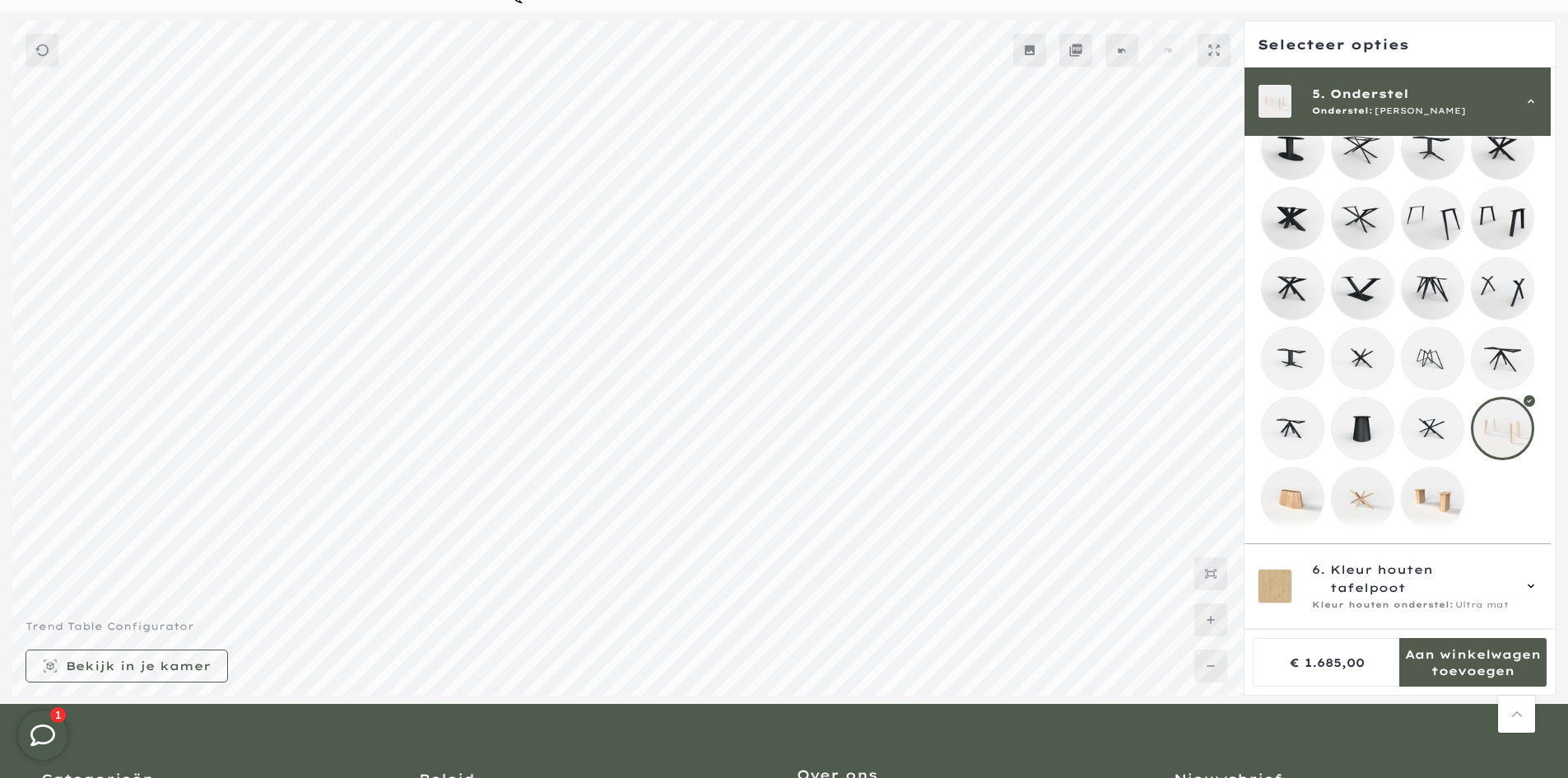
click at [1450, 512] on mmq-loader at bounding box center [1432, 498] width 61 height 61
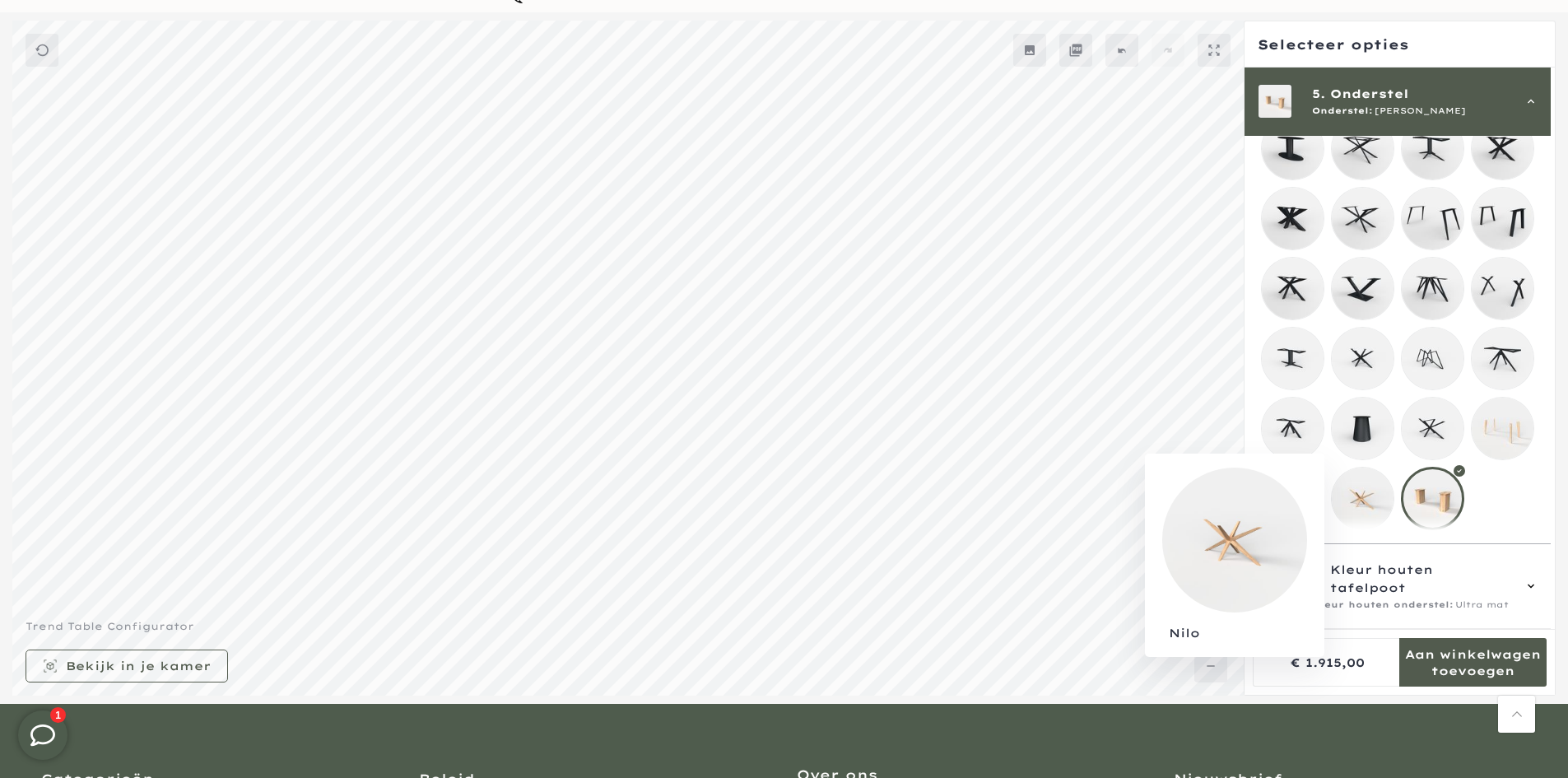
click at [1348, 494] on mmq-loader at bounding box center [1362, 498] width 61 height 61
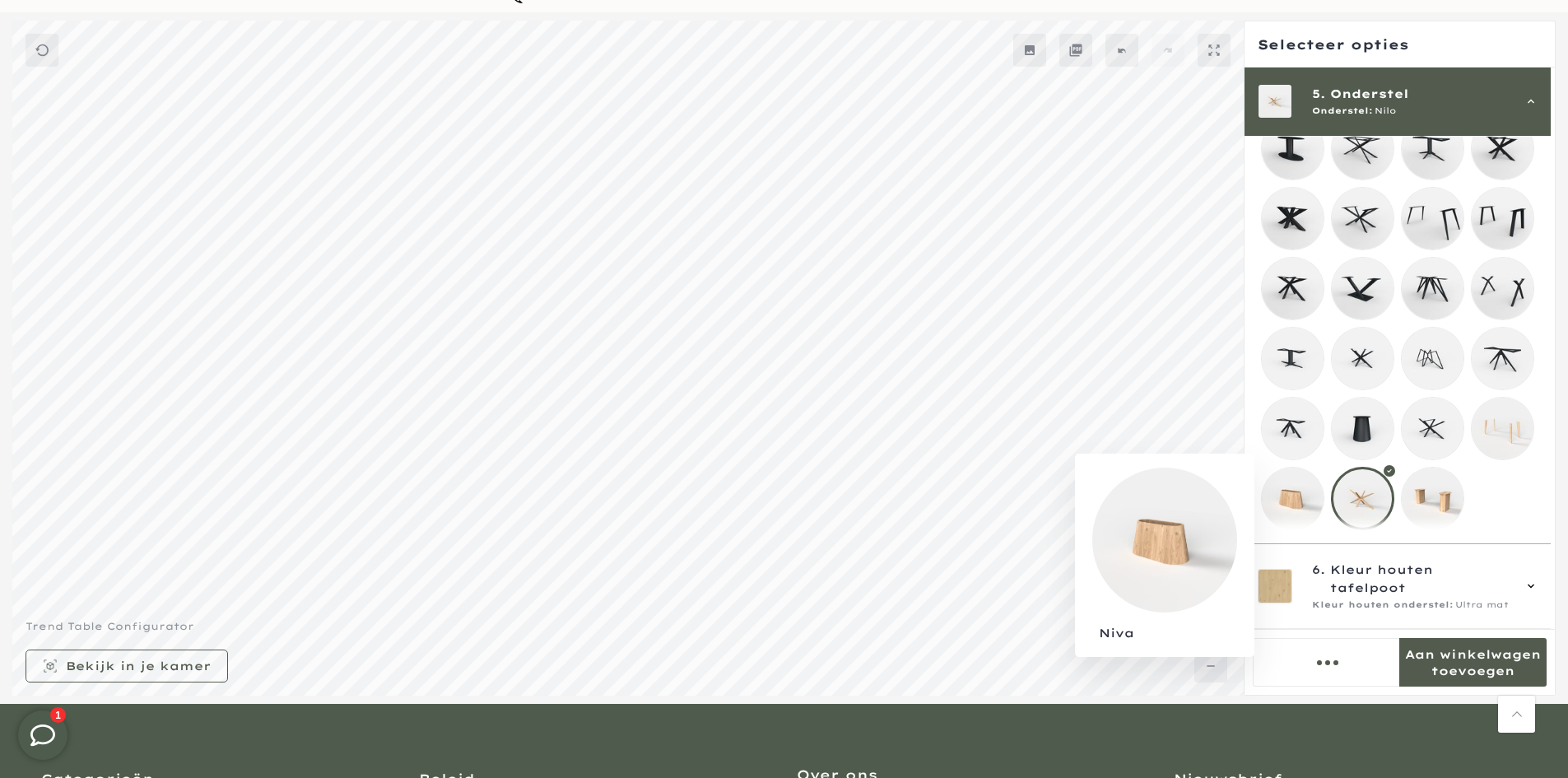
click at [1296, 500] on mmq-loader at bounding box center [1292, 498] width 61 height 61
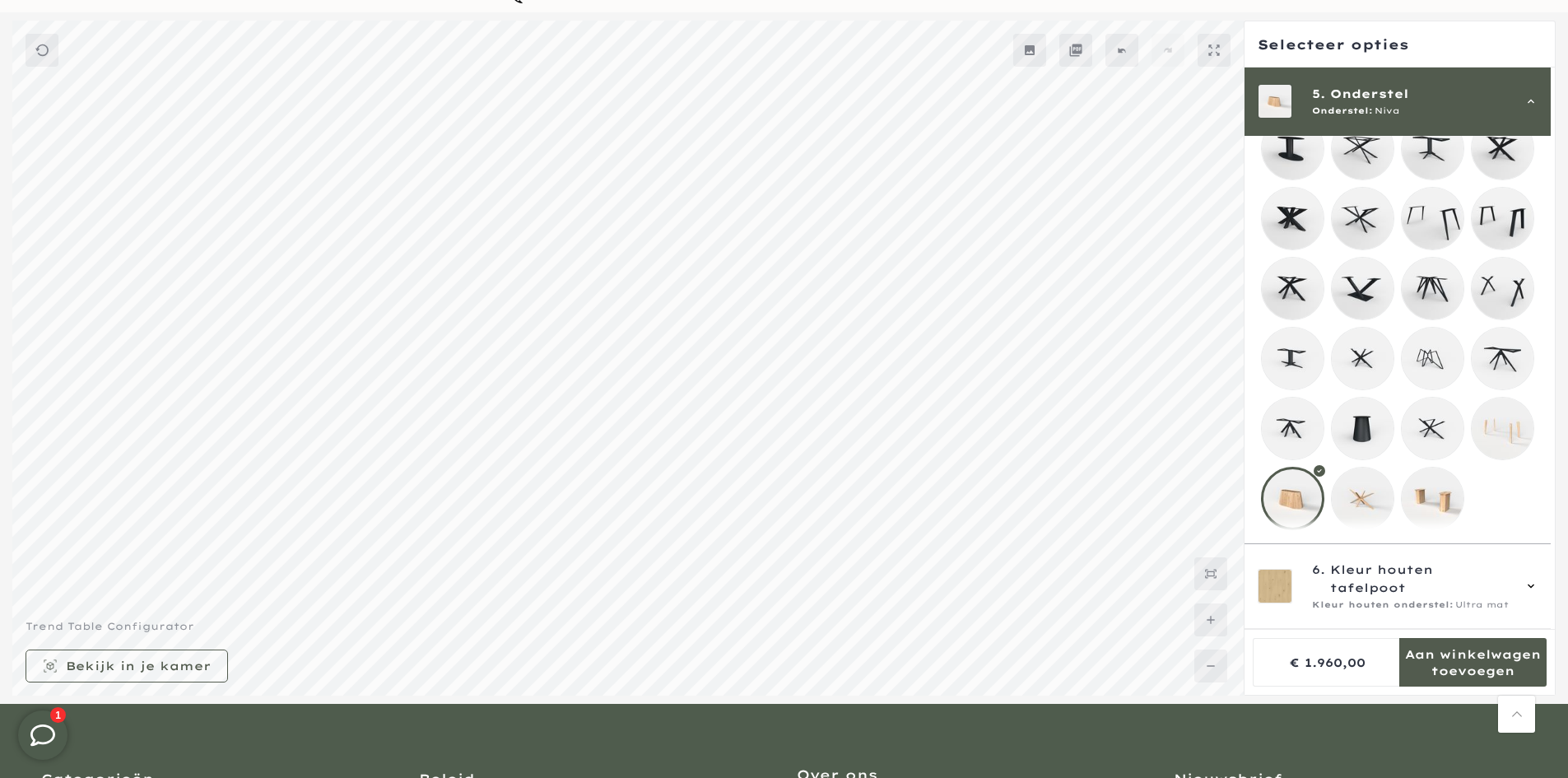
click at [1298, 420] on mmq-loader at bounding box center [1292, 428] width 61 height 61
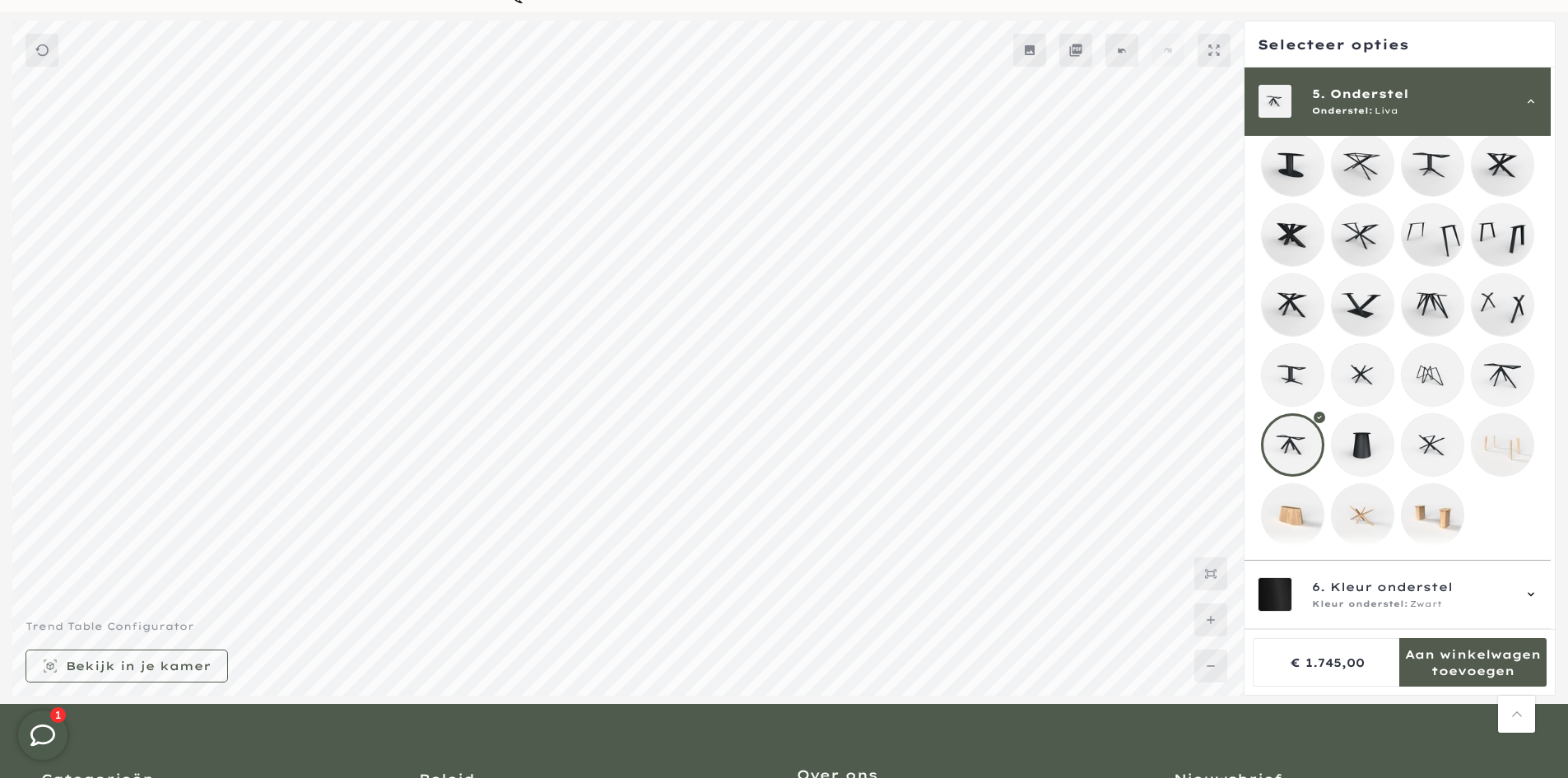
click at [1317, 494] on mmq-loader at bounding box center [1292, 514] width 61 height 61
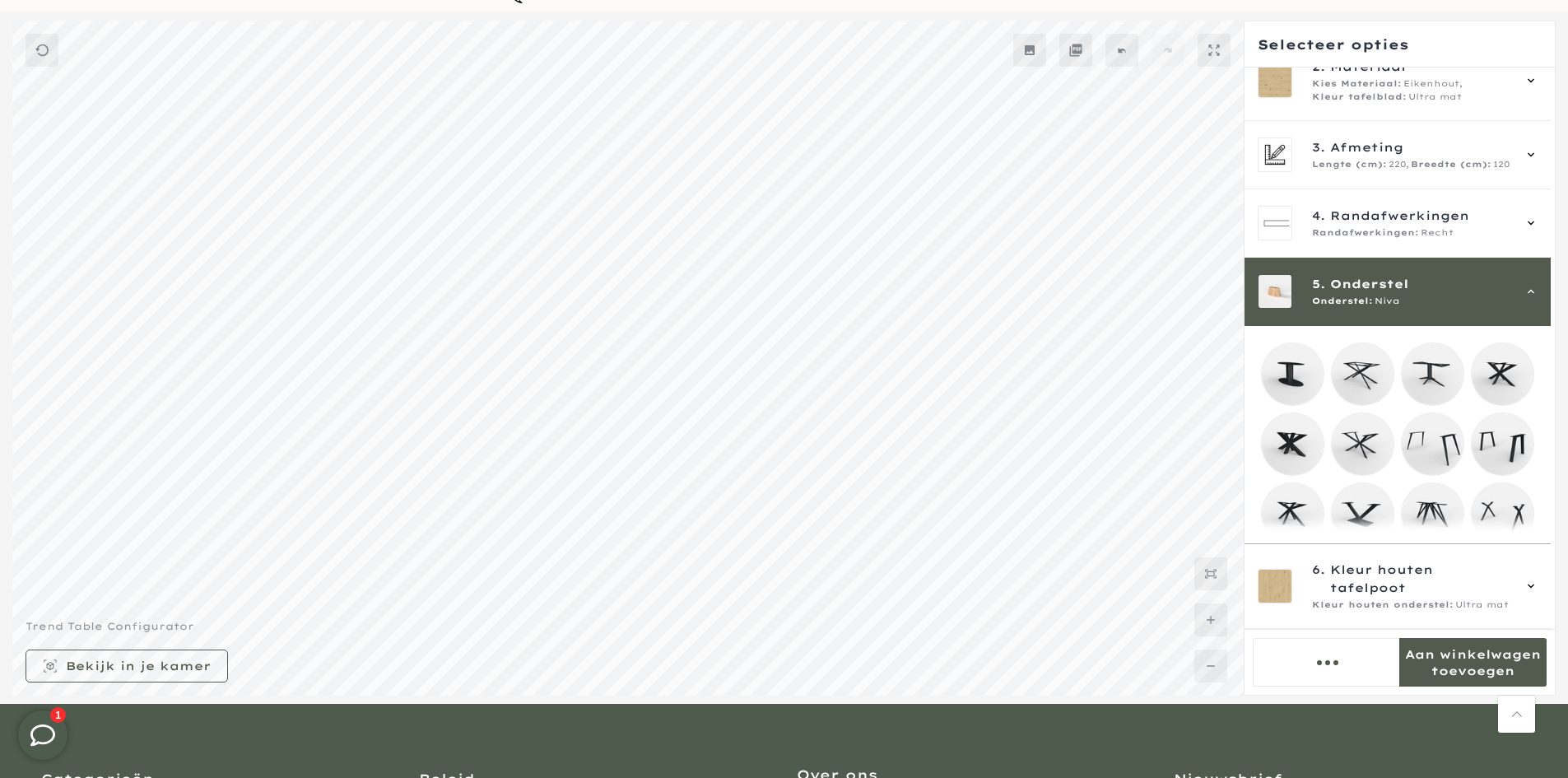
scroll to position [4, 0]
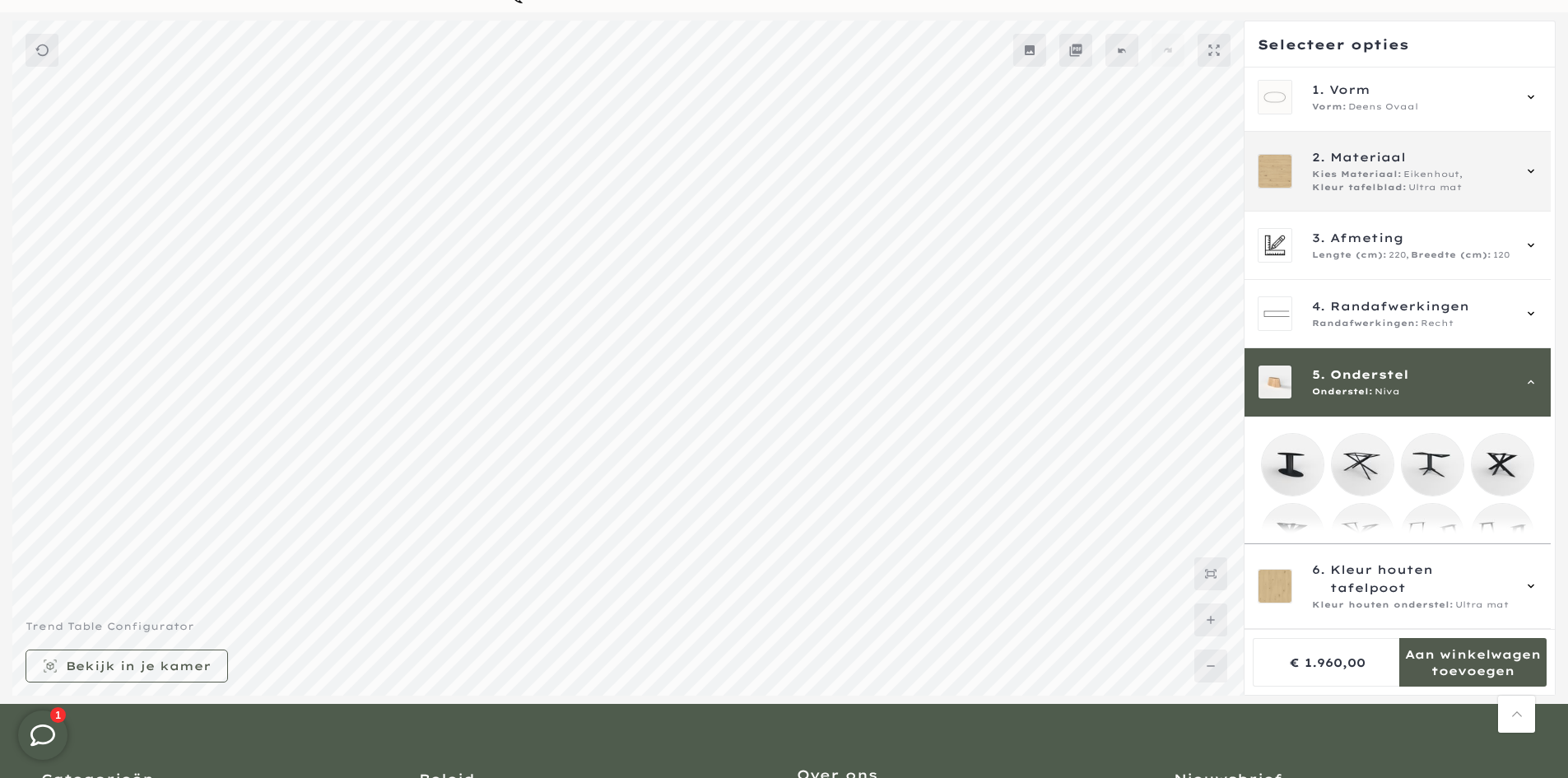
drag, startPoint x: 1430, startPoint y: 142, endPoint x: 1435, endPoint y: 173, distance: 31.4
click at [1430, 143] on div "2. Materiaal Kies Materiaal: Eikenhout, Kleur tafelblad: Ultra mat" at bounding box center [1398, 171] width 306 height 80
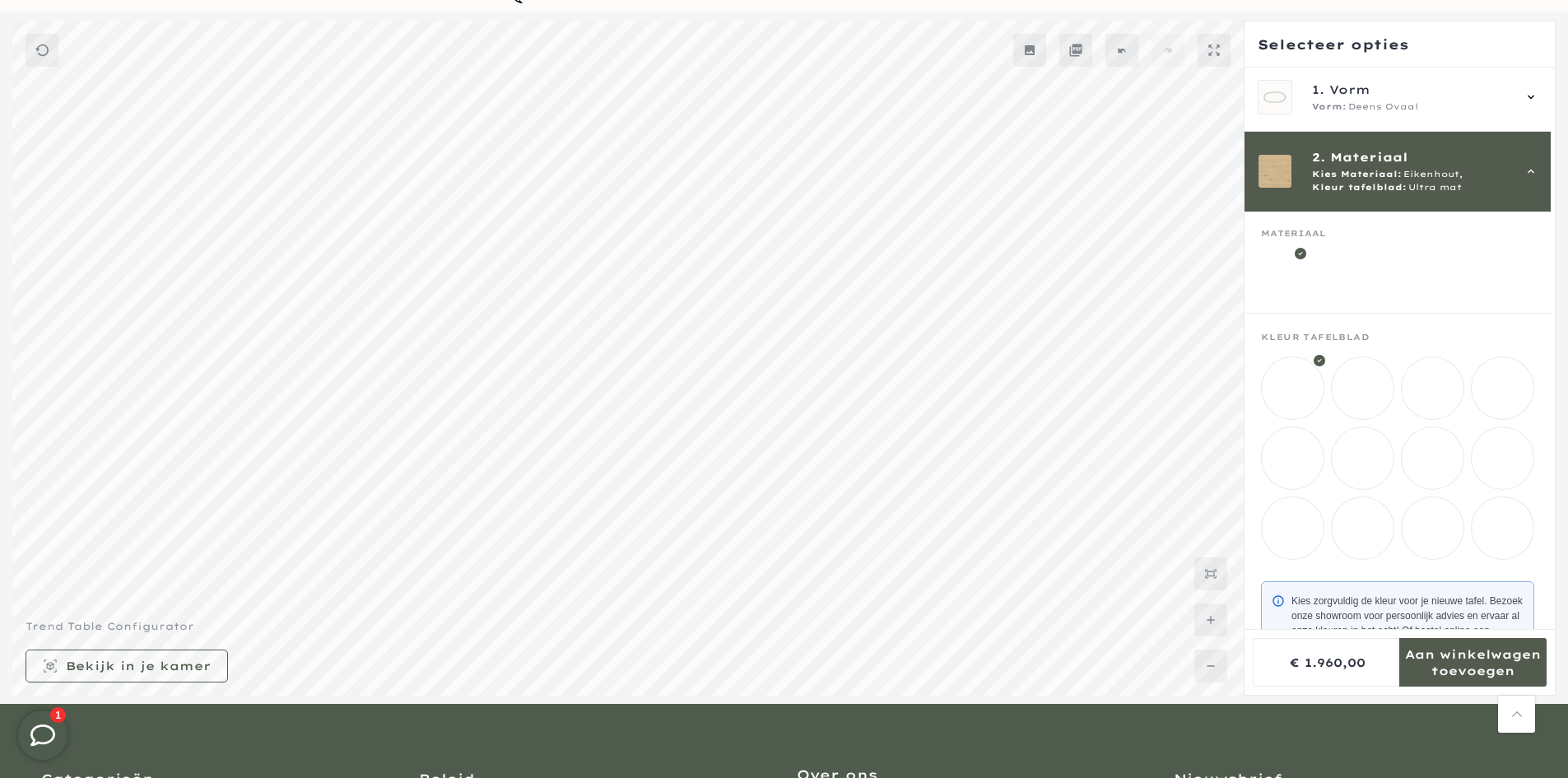
scroll to position [0, 0]
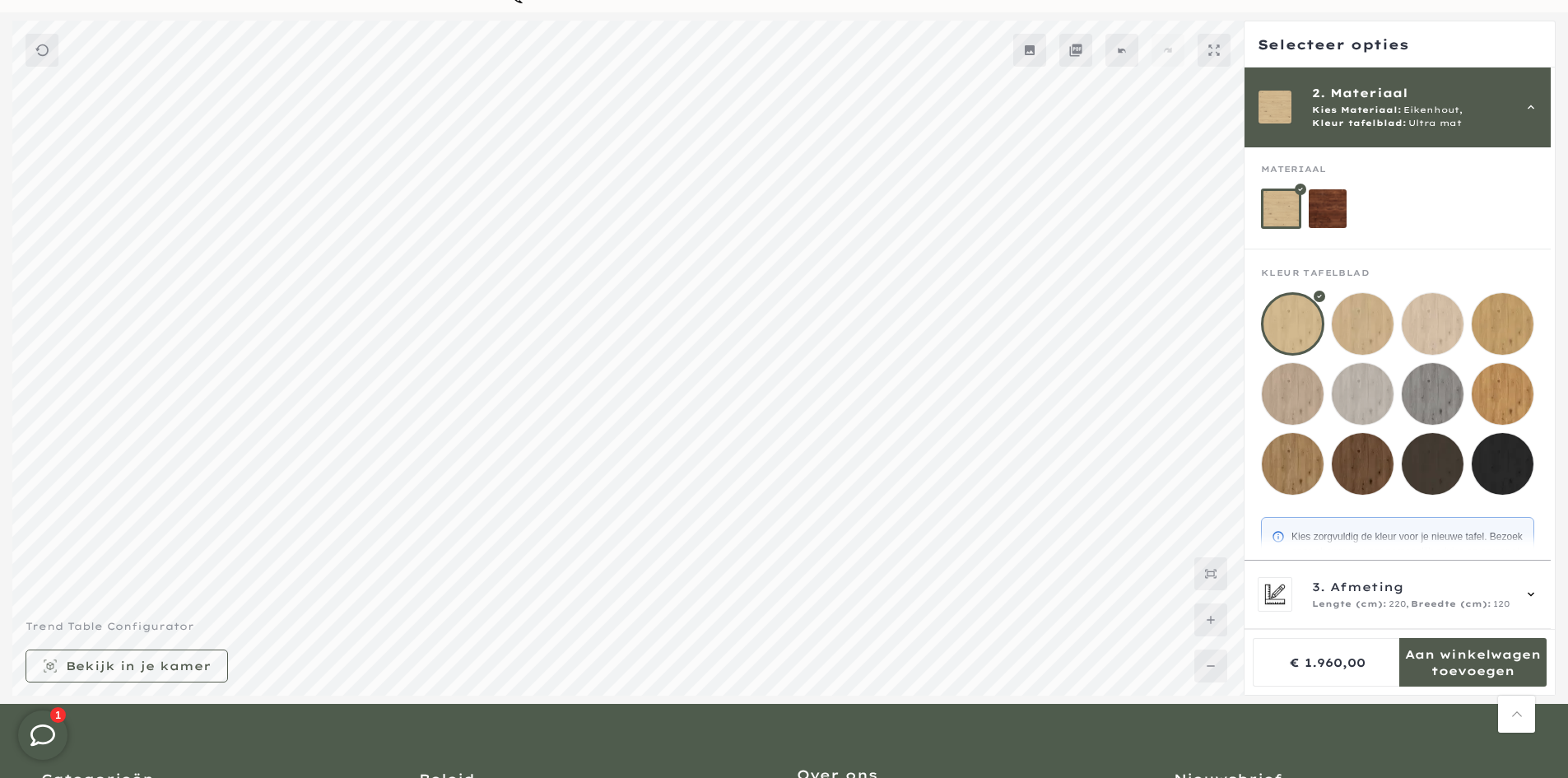
click at [1329, 209] on mmq-loader at bounding box center [1328, 209] width 38 height 38
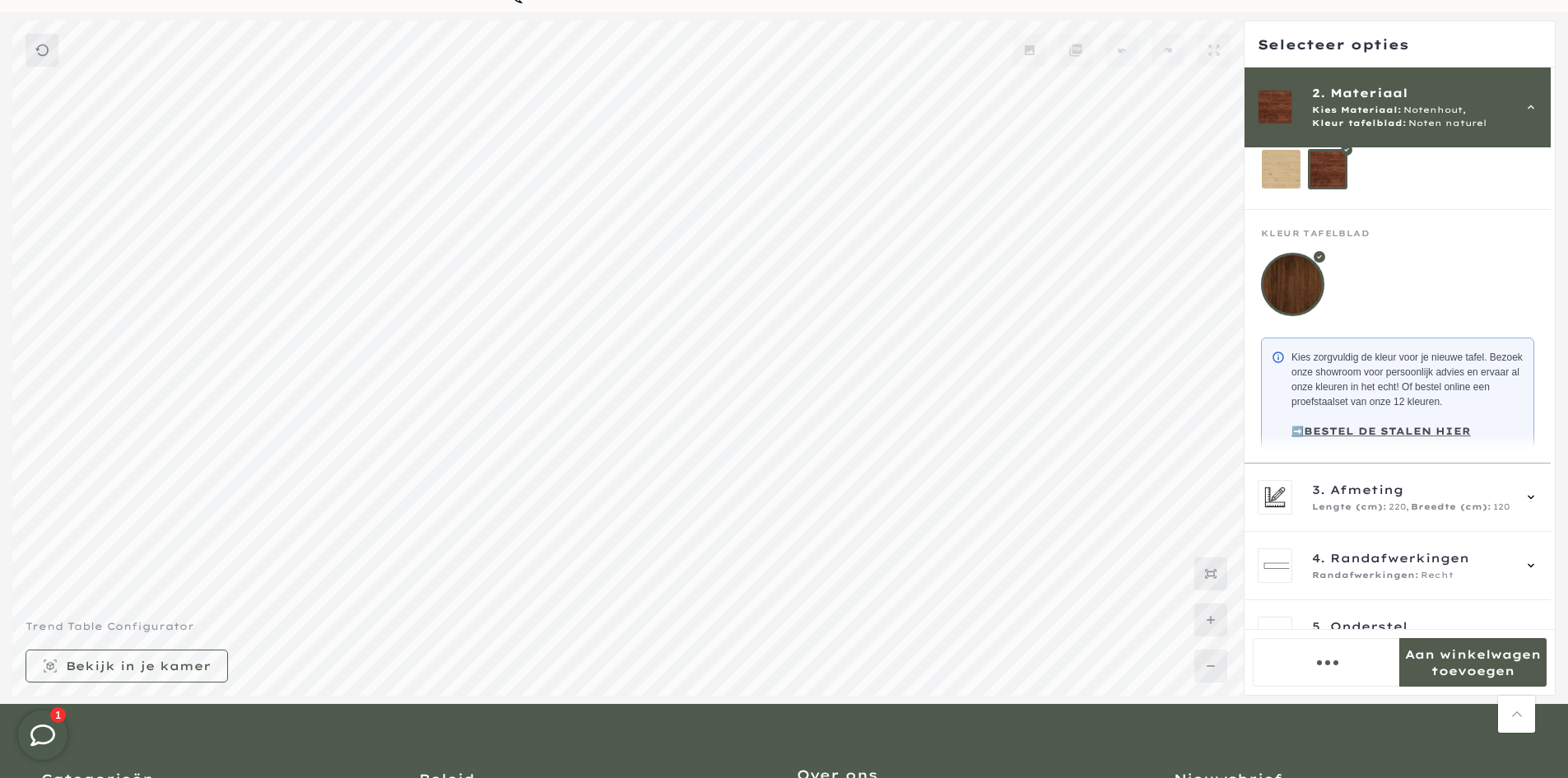
scroll to position [109, 0]
click at [1410, 142] on div "2. Materiaal Kies Materiaal: Notenhout, Kleur tafelblad: Noten naturel" at bounding box center [1398, 107] width 306 height 80
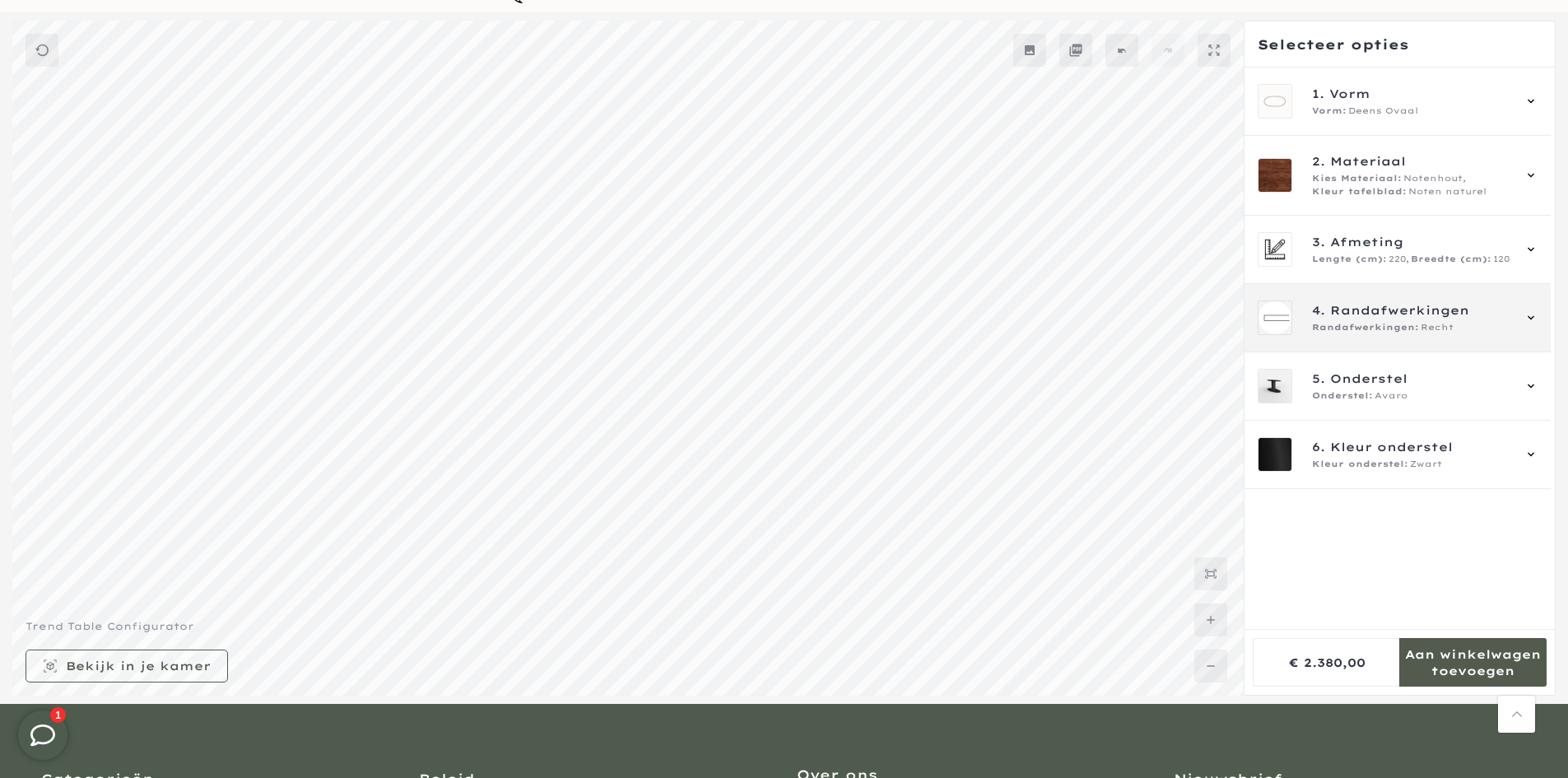
scroll to position [0, 0]
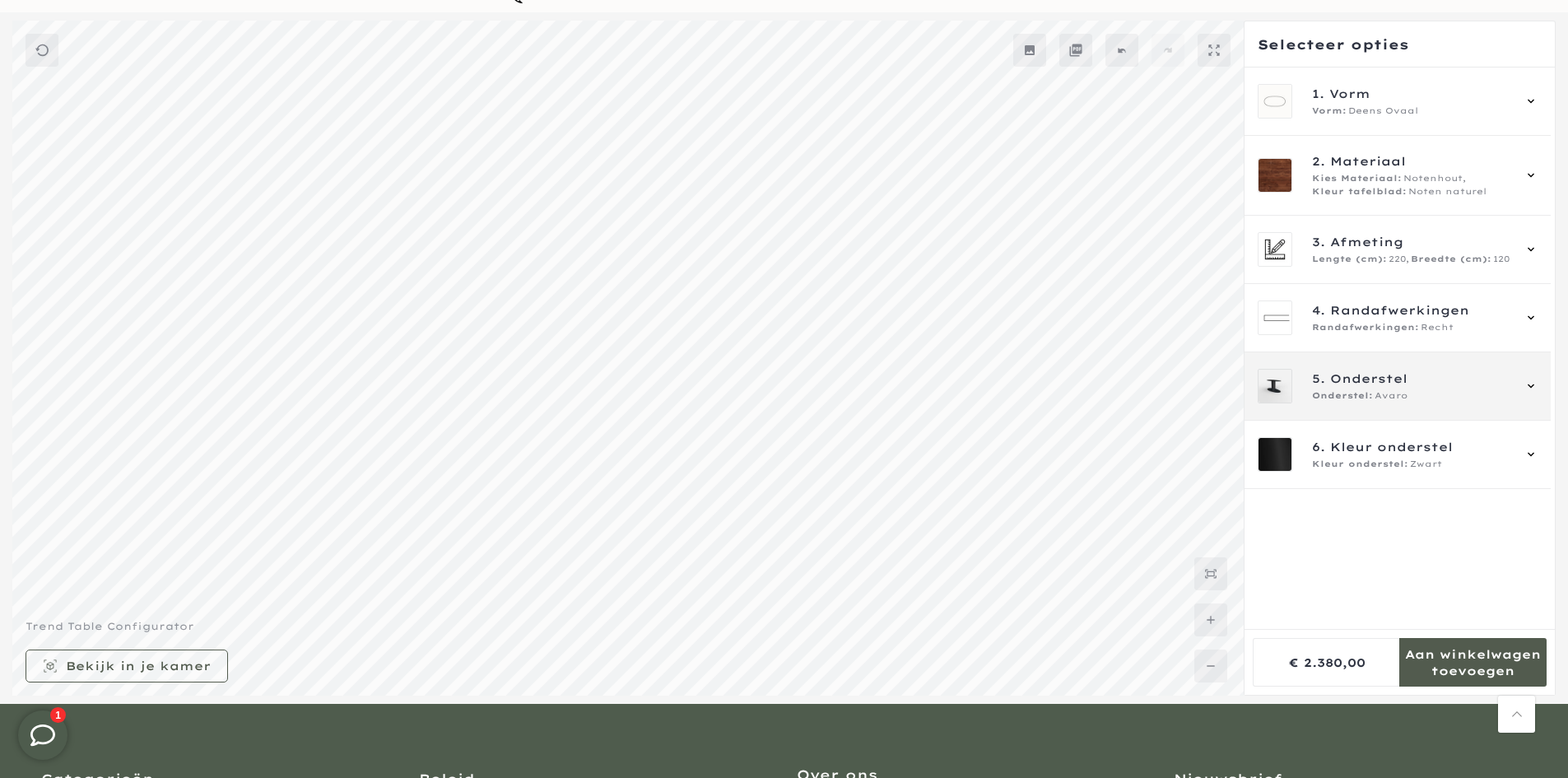
click at [1418, 378] on span "5. Onderstel" at bounding box center [1411, 379] width 199 height 18
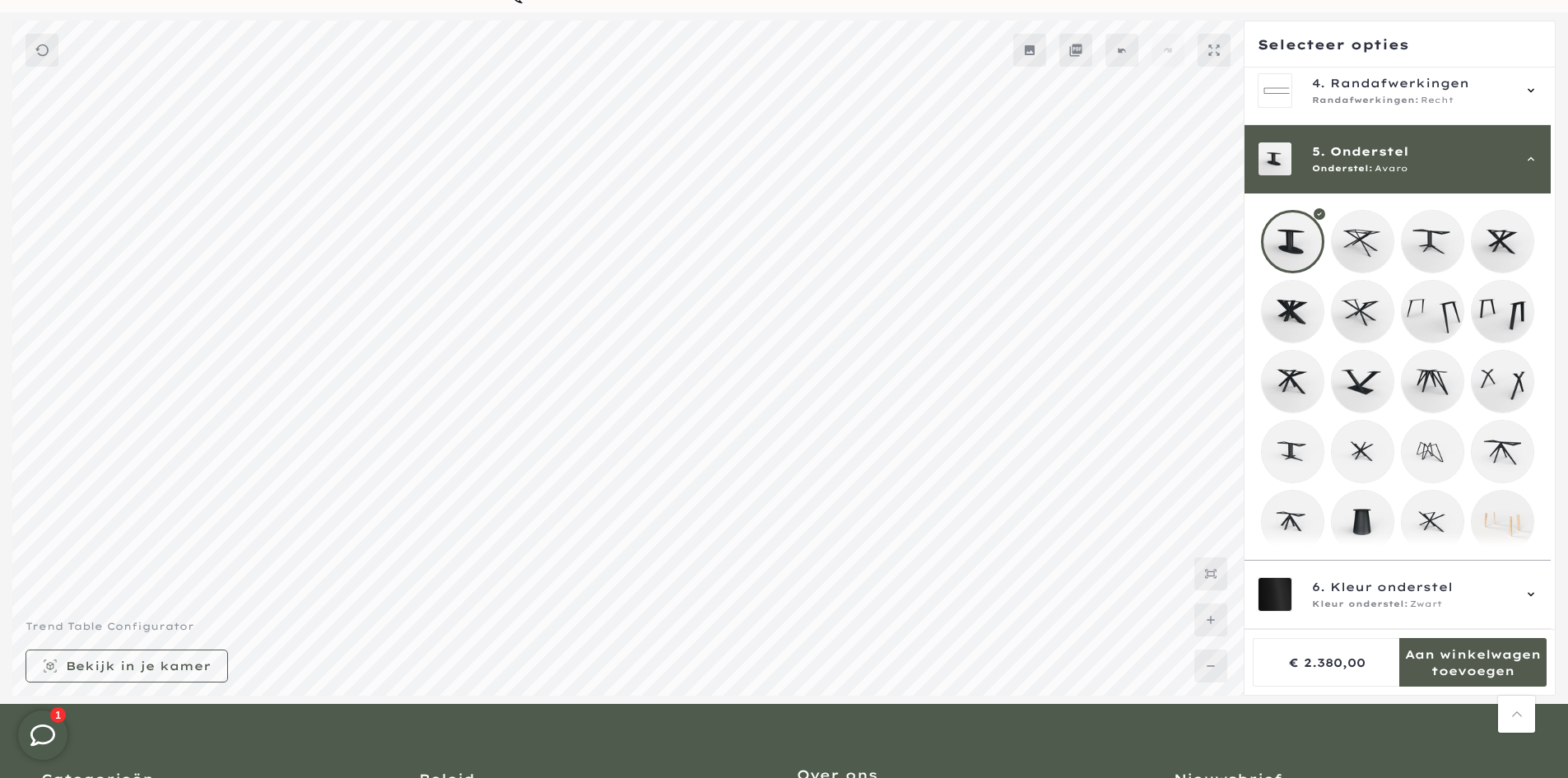
scroll to position [247, 0]
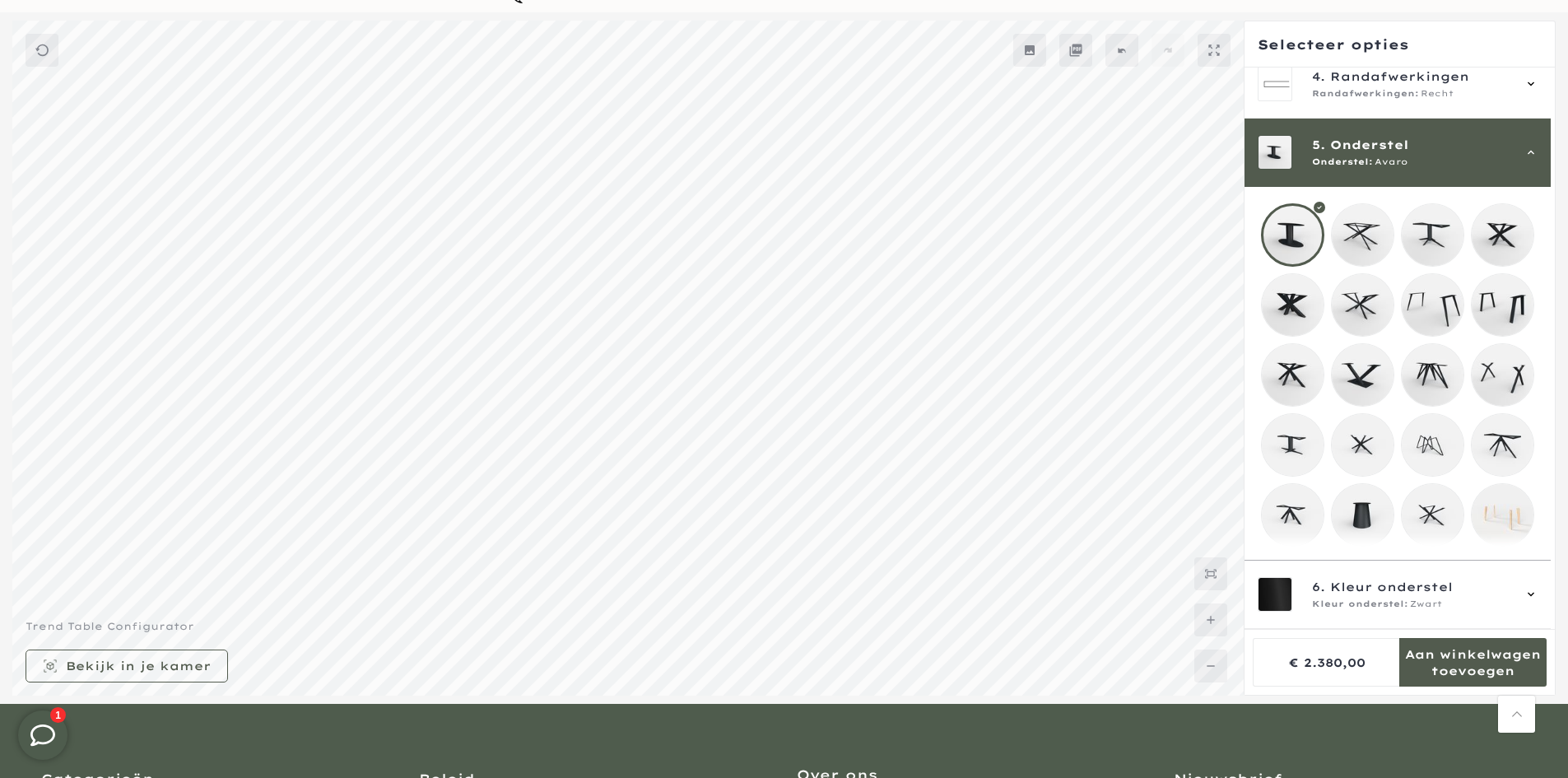
click at [1415, 164] on div "5. Onderstel Onderstel: Avaro" at bounding box center [1398, 152] width 306 height 69
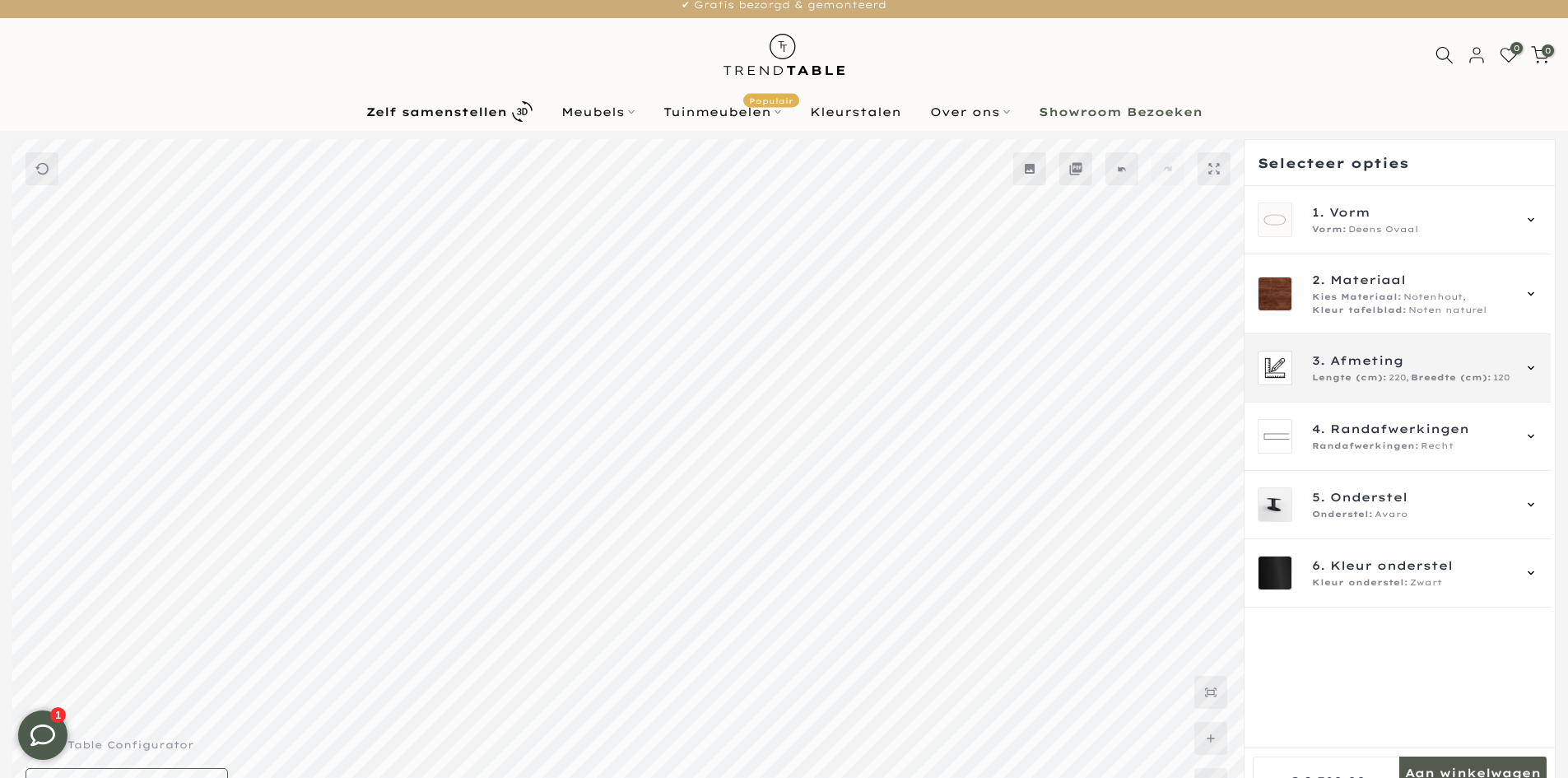
scroll to position [0, 0]
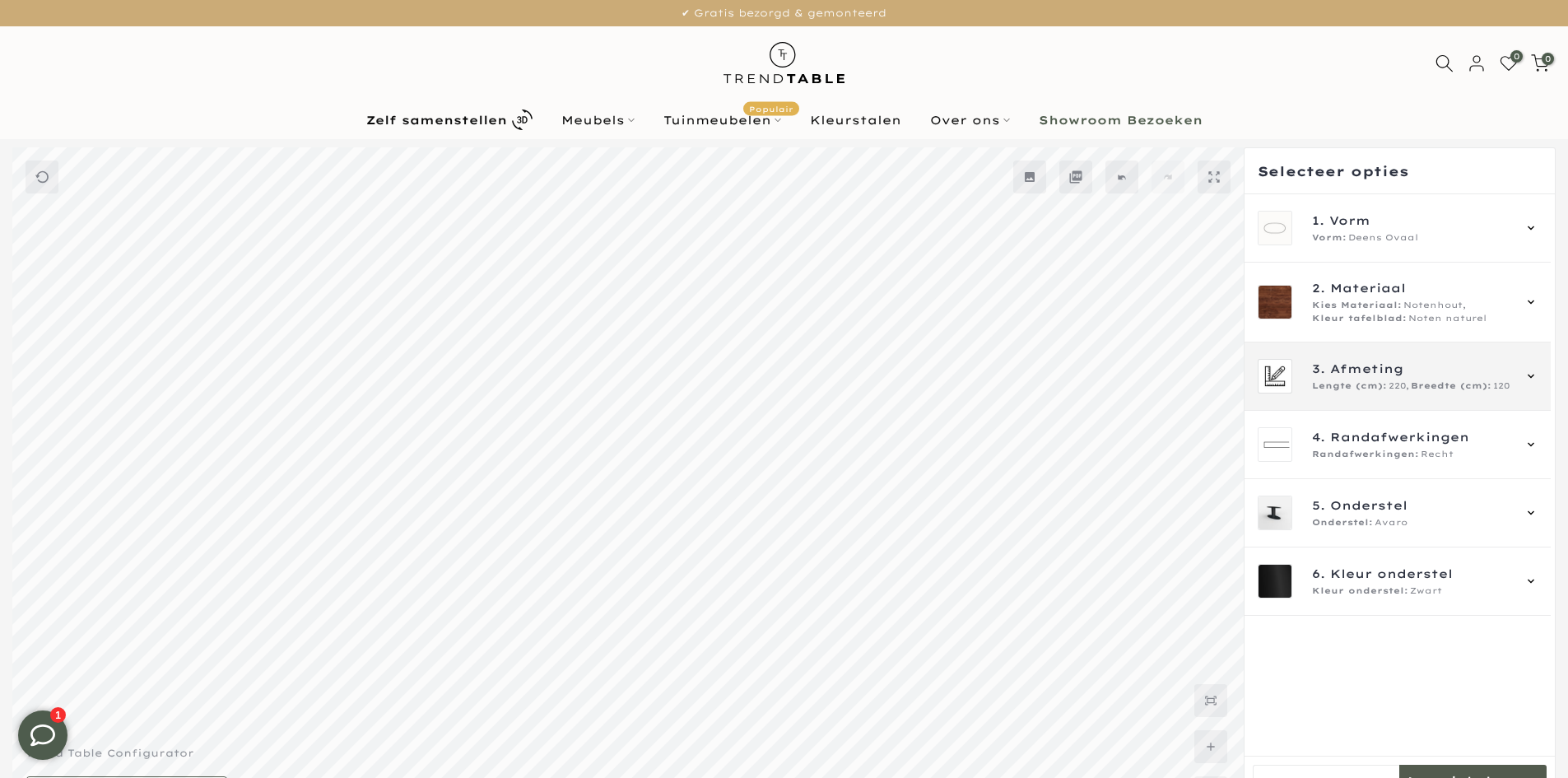
click at [1405, 389] on span "220," at bounding box center [1399, 386] width 20 height 13
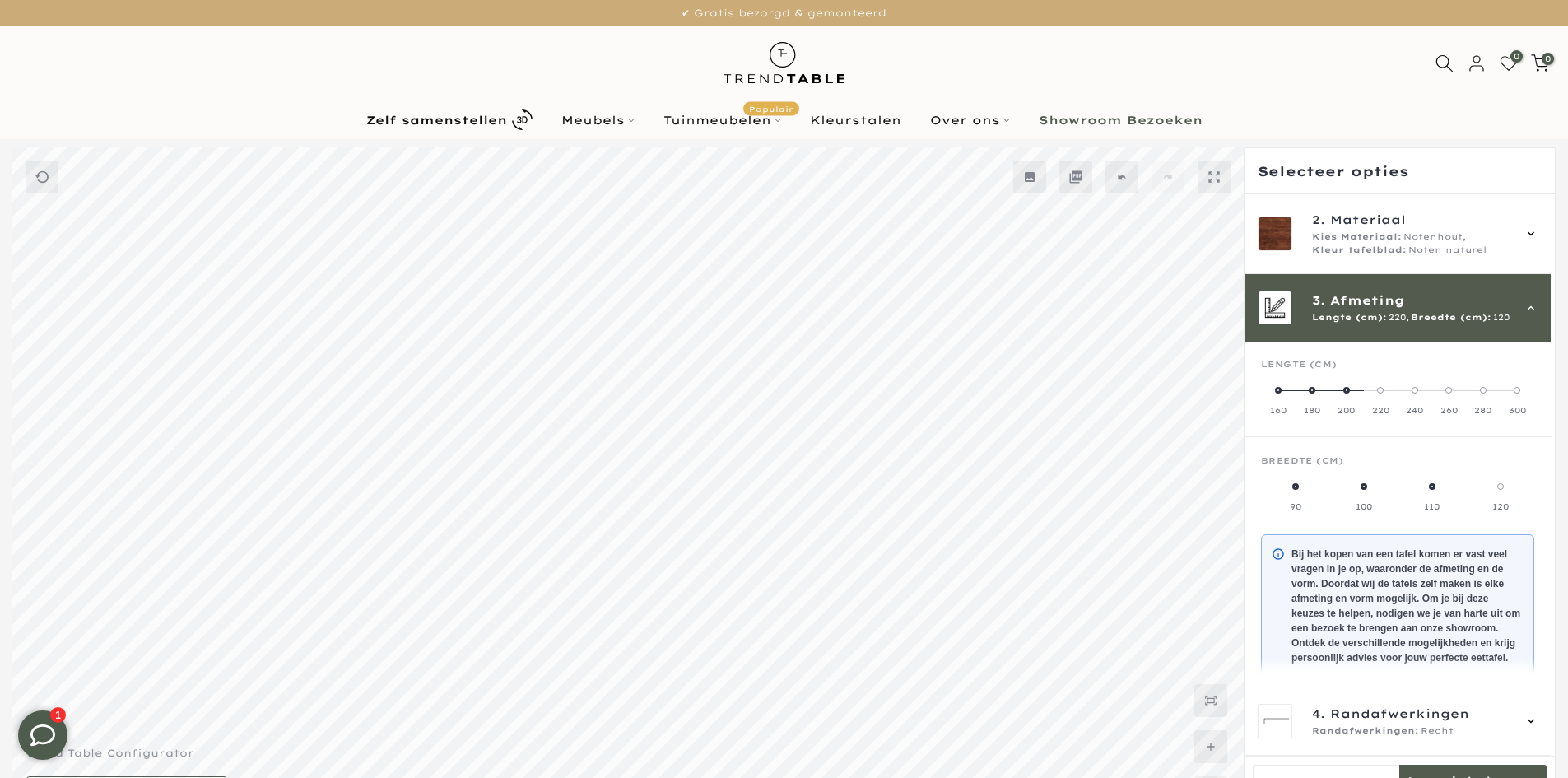
scroll to position [148, 0]
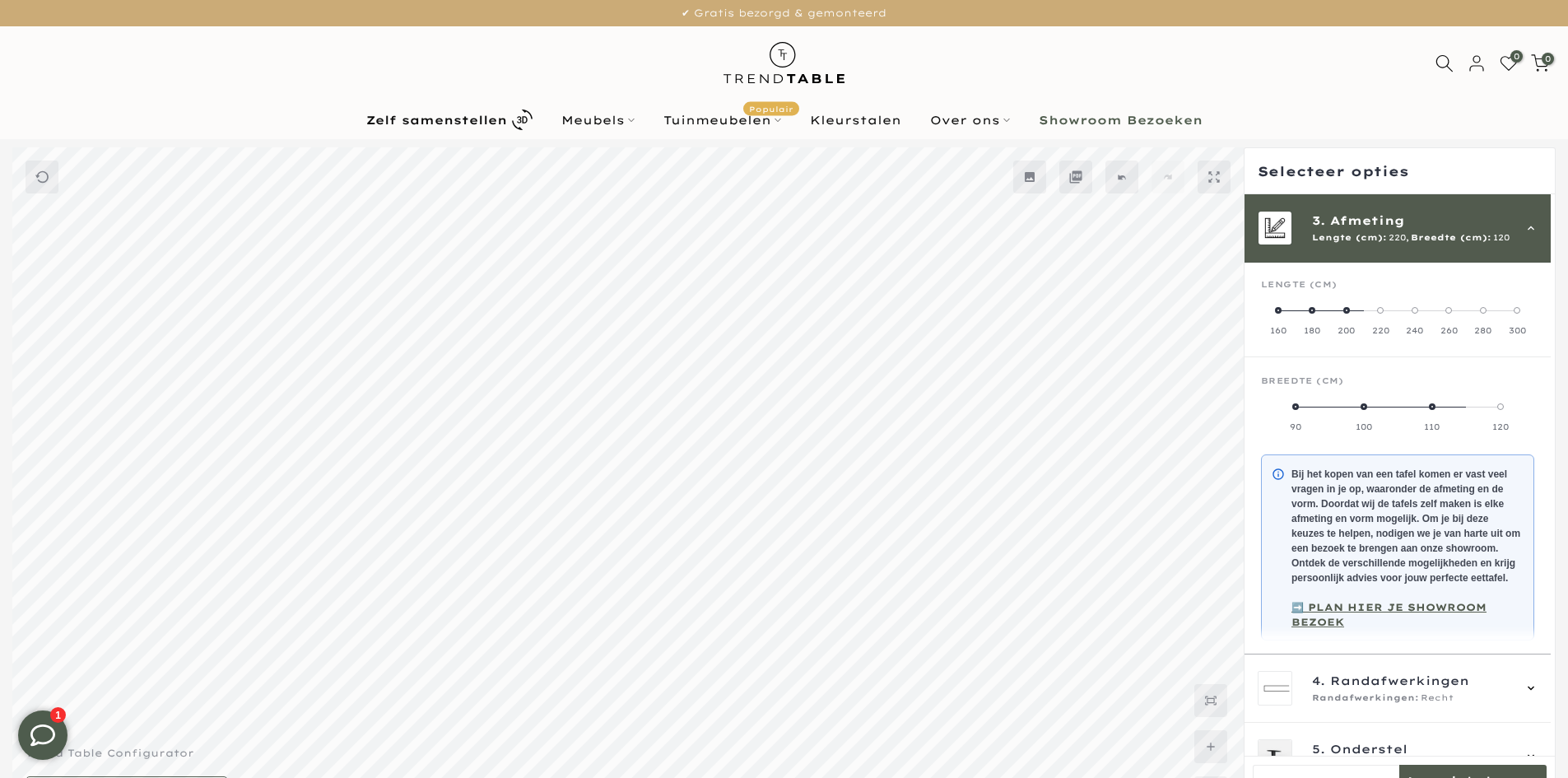
click at [1395, 243] on span "220," at bounding box center [1399, 238] width 20 height 13
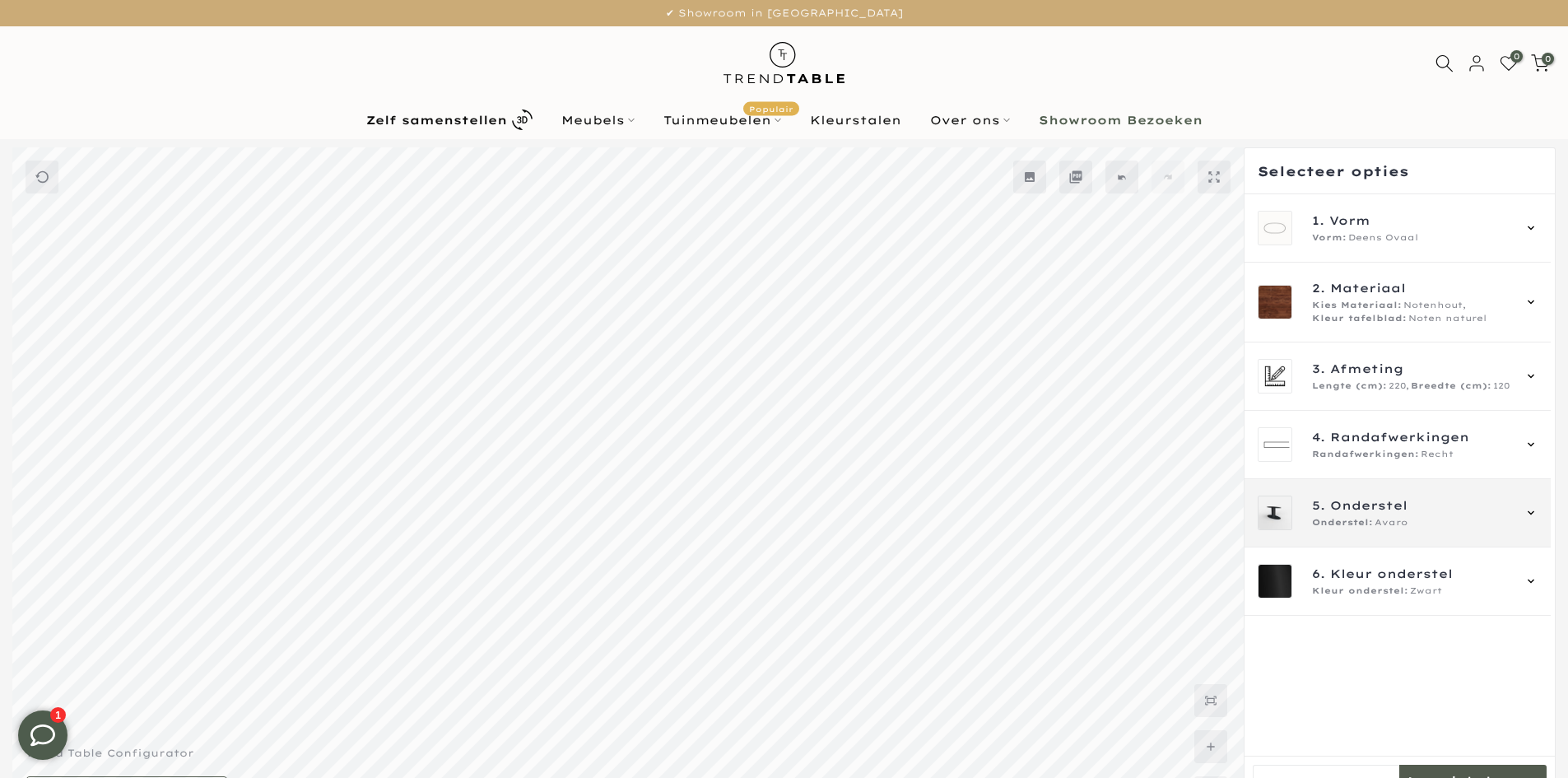
click at [1358, 510] on span "Onderstel" at bounding box center [1368, 506] width 77 height 18
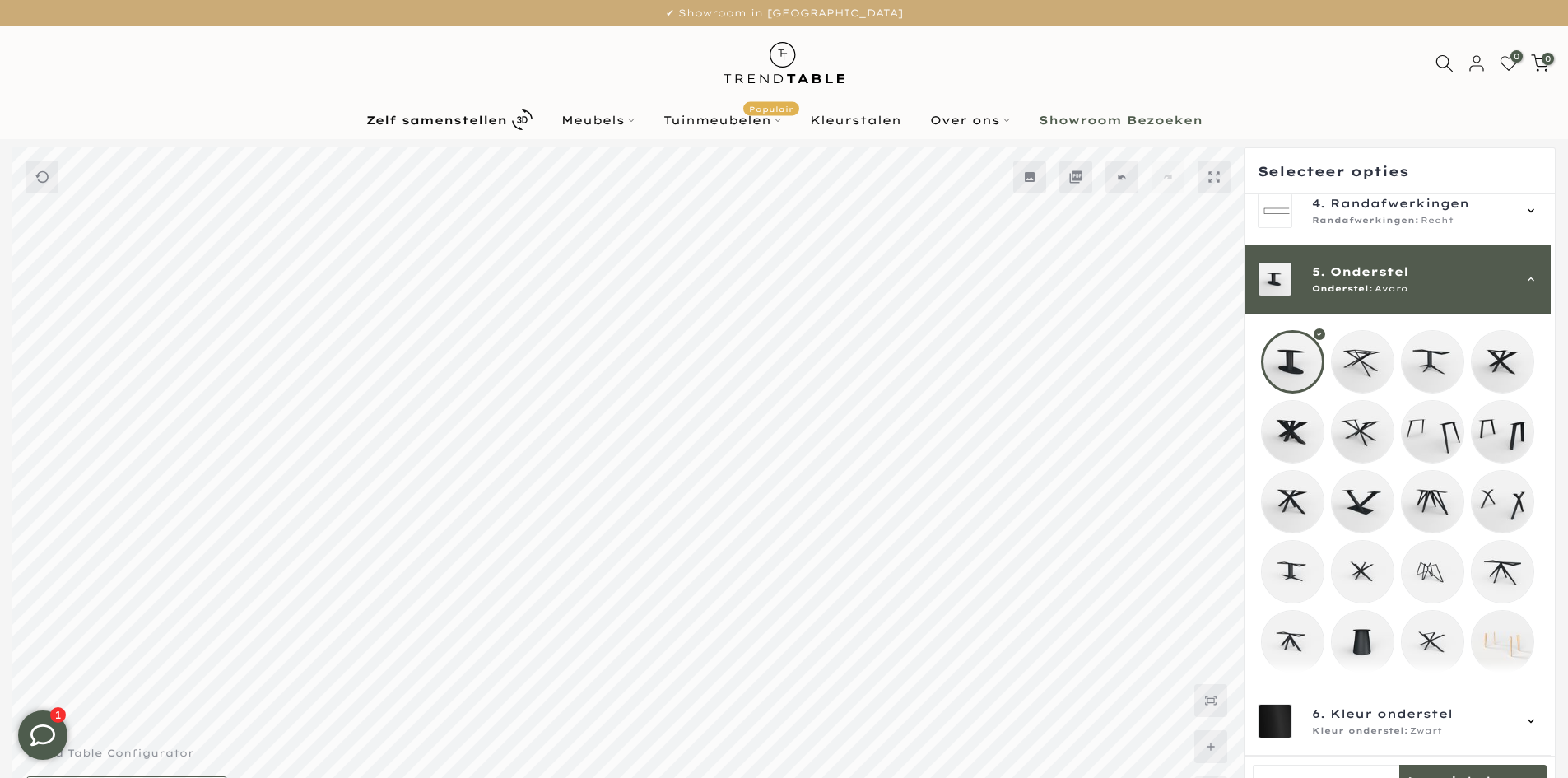
scroll to position [247, 0]
click at [1501, 637] on mmq-loader at bounding box center [1502, 641] width 61 height 61
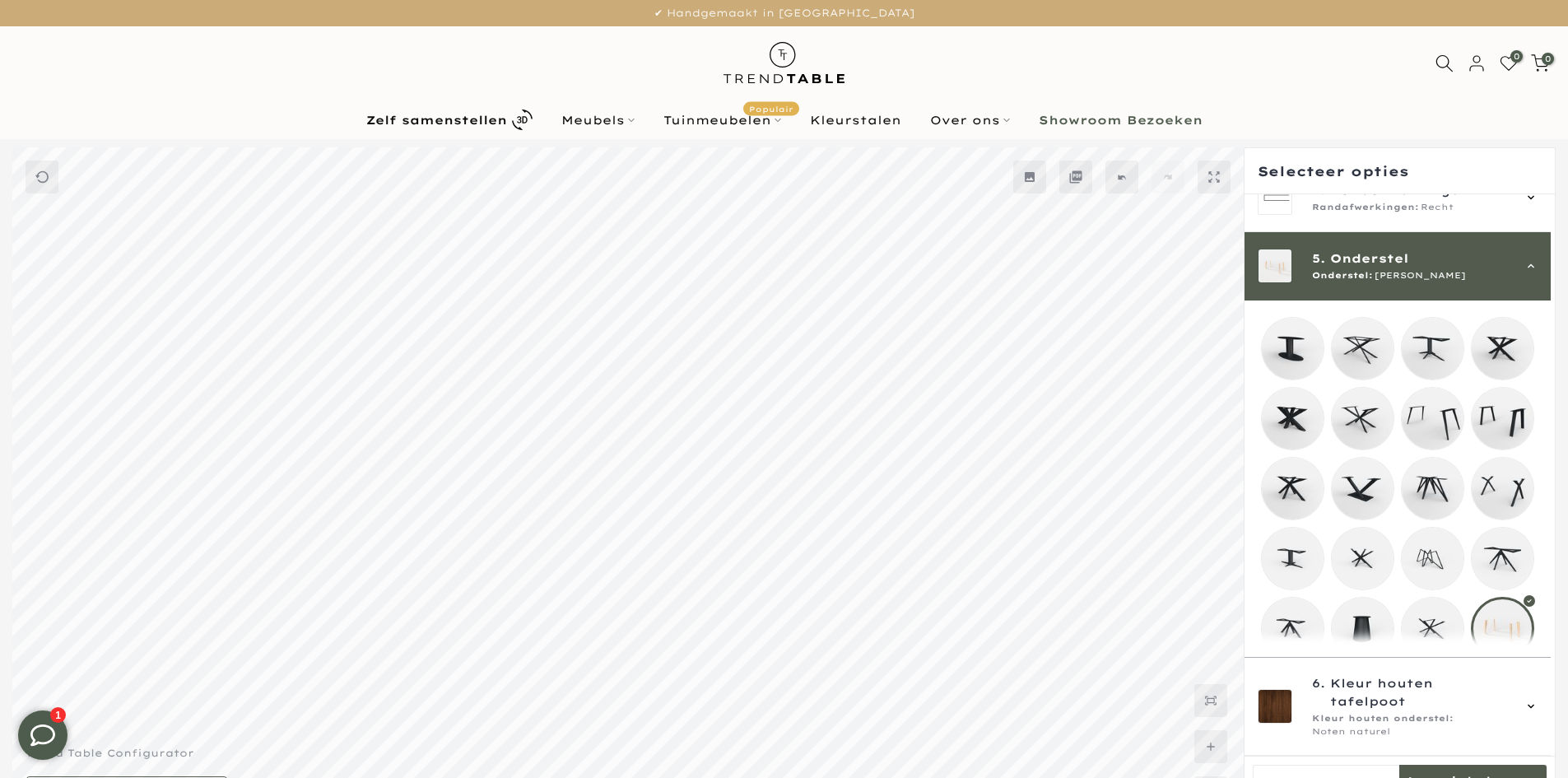
scroll to position [45, 0]
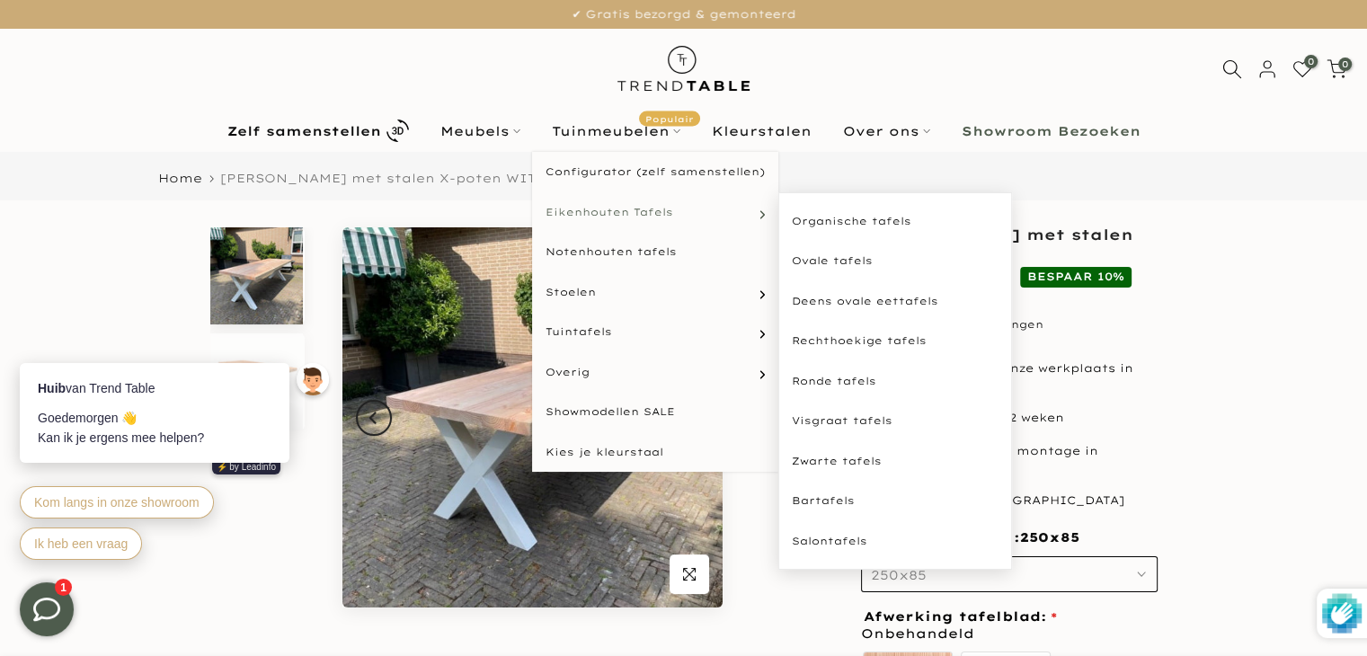
click at [572, 217] on span "Eikenhouten Tafels" at bounding box center [610, 212] width 128 height 15
